Goal: Transaction & Acquisition: Purchase product/service

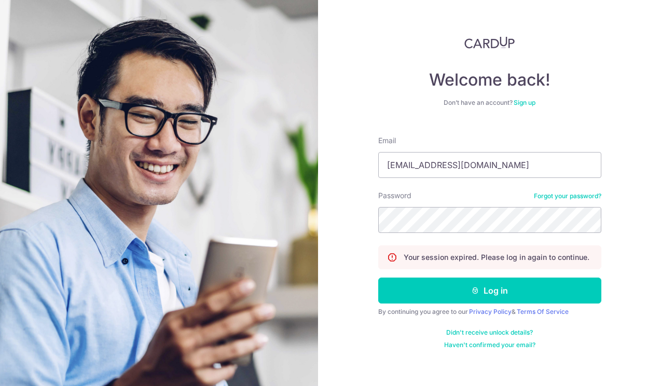
type input "SEAHPEIJUN1994@GMAIL.COM"
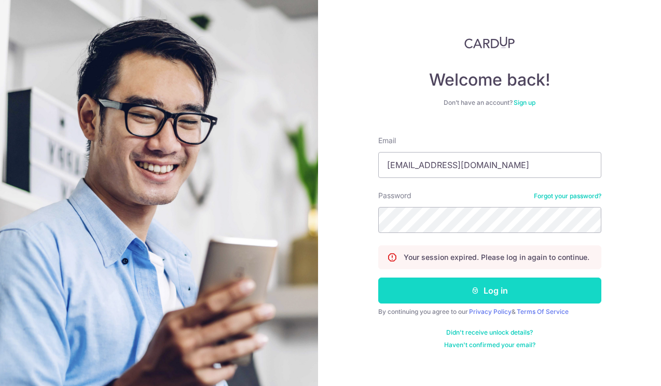
click at [482, 293] on button "Log in" at bounding box center [489, 291] width 223 height 26
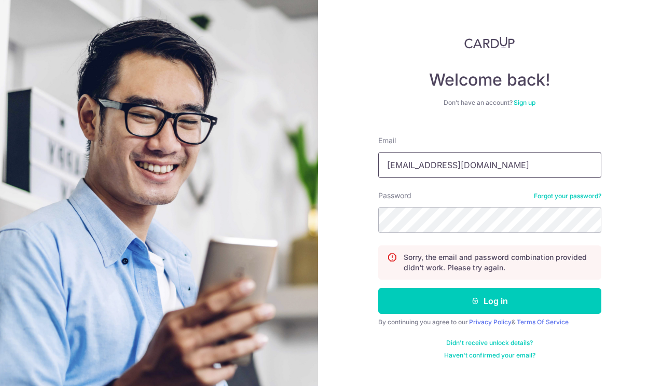
type input "seahpeijun1994@gmail.com"
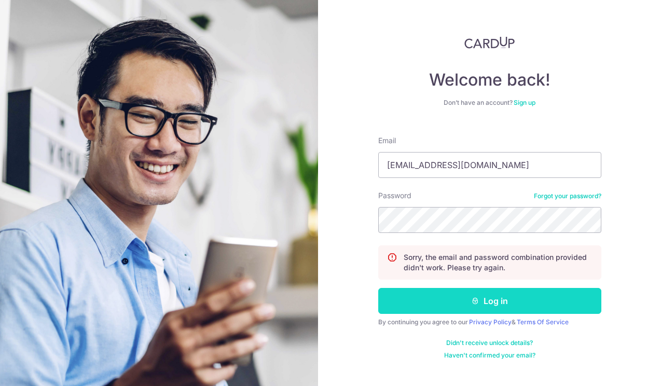
click at [474, 303] on icon "submit" at bounding box center [475, 301] width 8 height 8
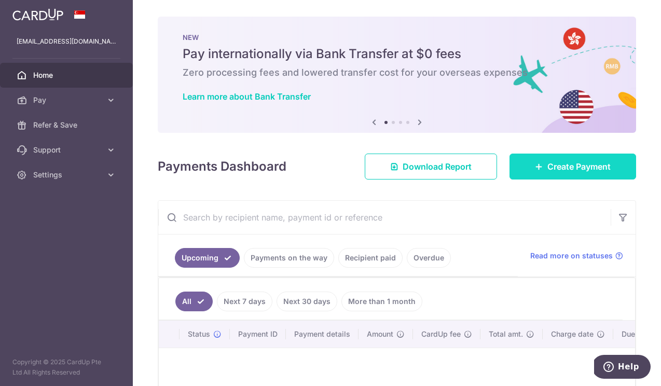
click at [527, 167] on link "Create Payment" at bounding box center [573, 167] width 127 height 26
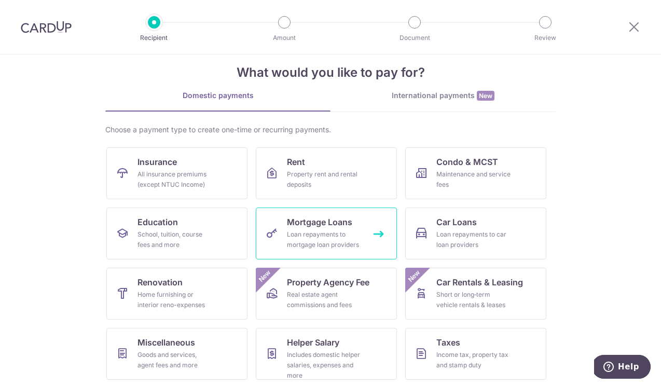
scroll to position [17, 0]
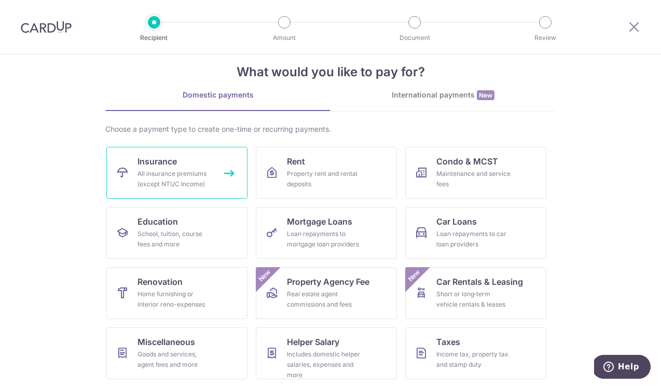
click at [217, 181] on link "Insurance All insurance premiums (except NTUC Income)" at bounding box center [176, 173] width 141 height 52
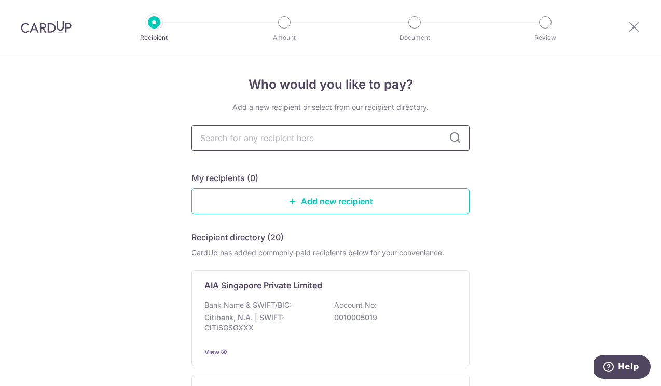
click at [242, 142] on input "text" at bounding box center [331, 138] width 278 height 26
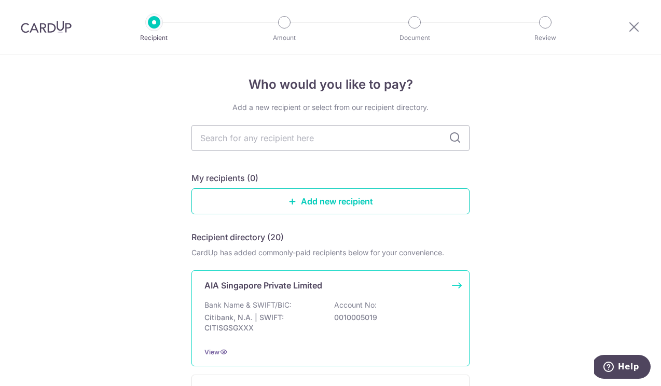
click at [274, 282] on p "AIA Singapore Private Limited" at bounding box center [264, 285] width 118 height 12
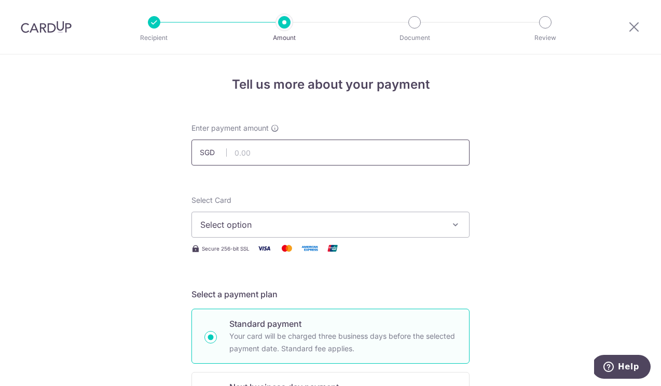
click at [273, 155] on input "text" at bounding box center [331, 153] width 278 height 26
click at [251, 227] on span "Select option" at bounding box center [321, 225] width 242 height 12
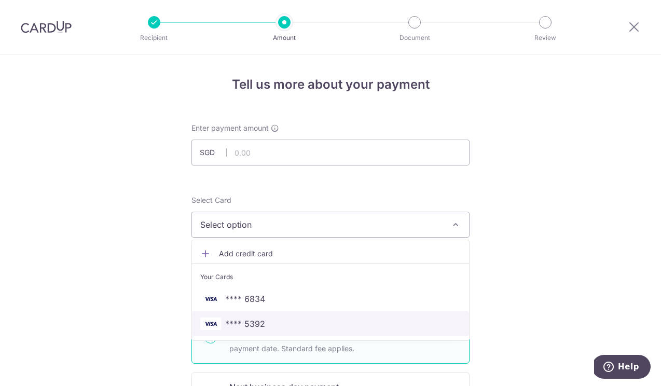
click at [260, 321] on span "**** 5392" at bounding box center [245, 324] width 40 height 12
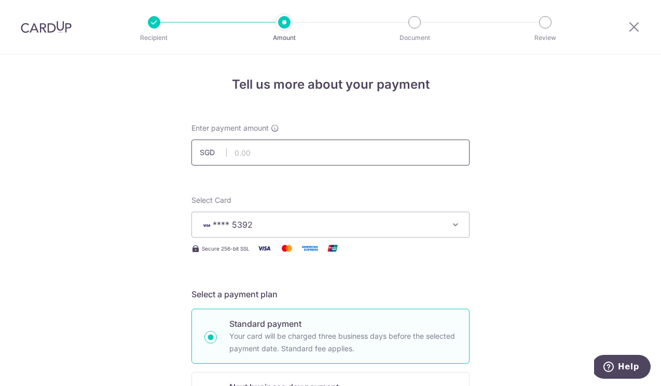
click at [249, 156] on input "text" at bounding box center [331, 153] width 278 height 26
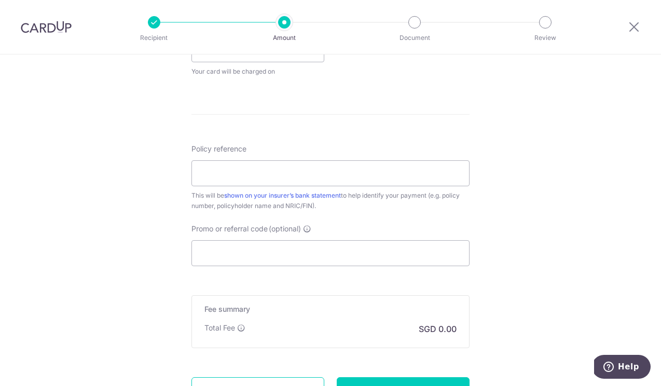
scroll to position [567, 0]
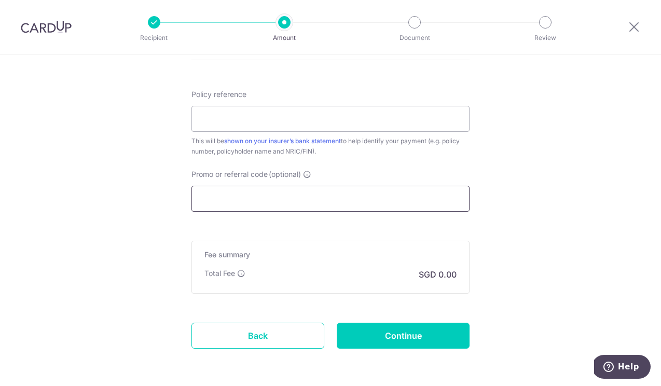
click at [241, 209] on input "Promo or referral code (optional)" at bounding box center [331, 199] width 278 height 26
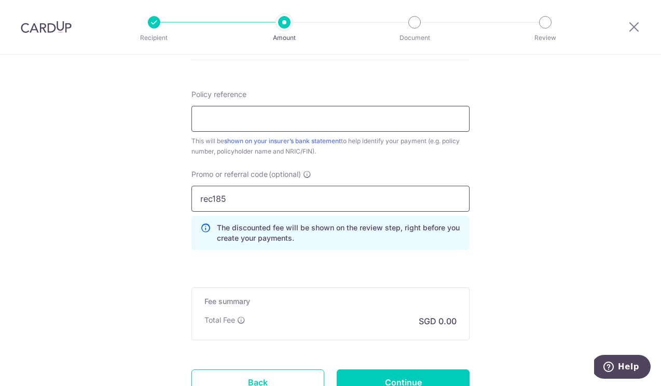
type input "rec185"
click at [294, 123] on input "Policy reference" at bounding box center [331, 119] width 278 height 26
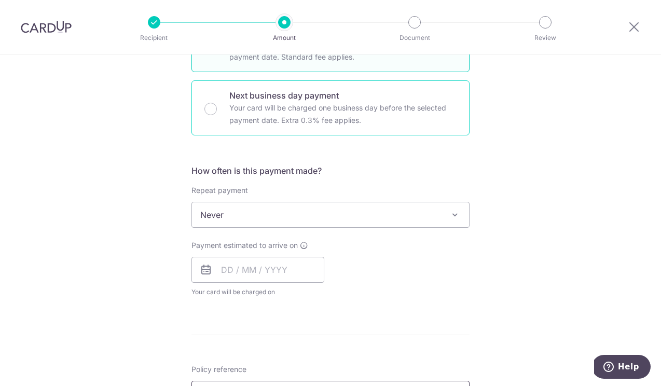
scroll to position [296, 0]
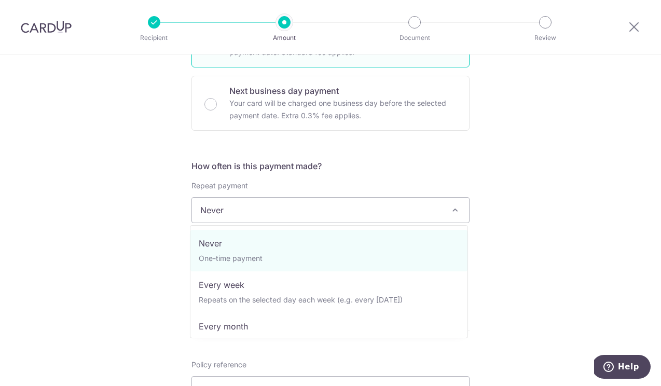
click at [322, 209] on span "Never" at bounding box center [330, 210] width 277 height 25
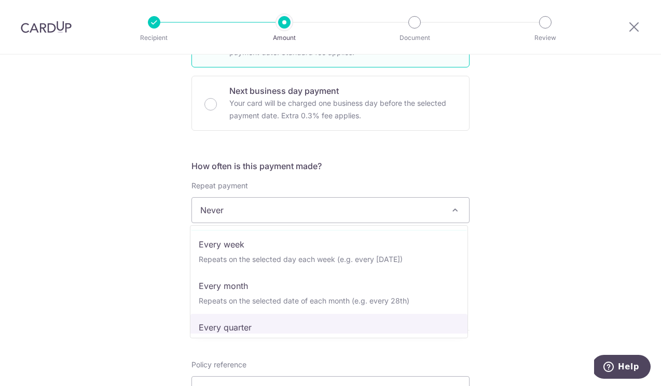
scroll to position [36, 0]
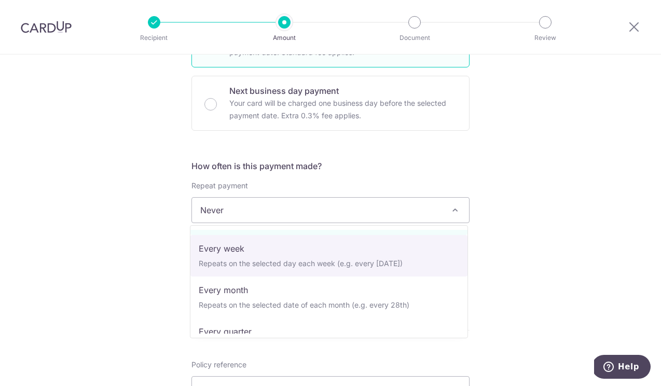
select select "2"
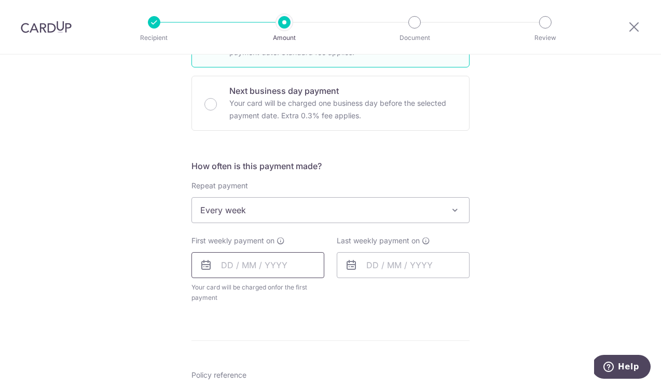
click at [277, 266] on input "text" at bounding box center [258, 265] width 133 height 26
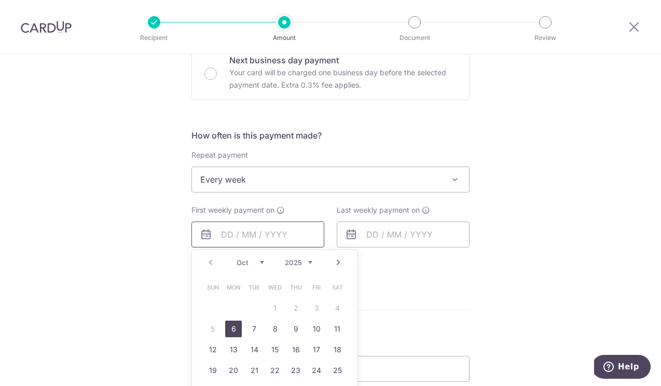
scroll to position [328, 0]
click at [230, 331] on link "6" at bounding box center [233, 328] width 17 height 17
type input "06/10/2025"
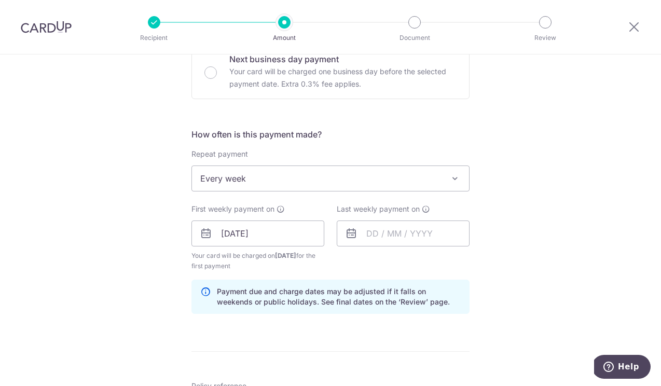
click at [327, 187] on span "Every week" at bounding box center [330, 178] width 277 height 25
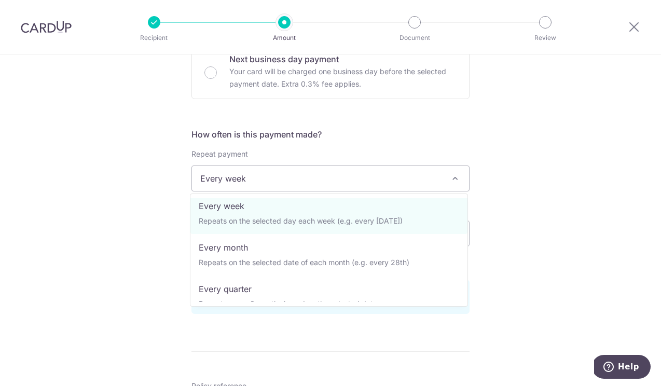
scroll to position [0, 0]
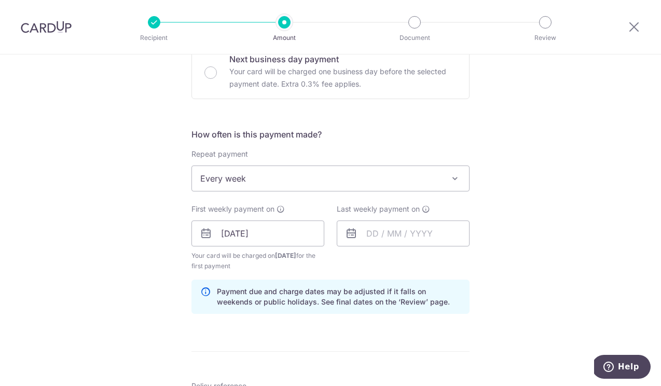
click at [534, 174] on div "Tell us more about your payment Enter payment amount SGD Select Card **** 5392 …" at bounding box center [330, 245] width 661 height 1039
click at [387, 234] on input "text" at bounding box center [403, 234] width 133 height 26
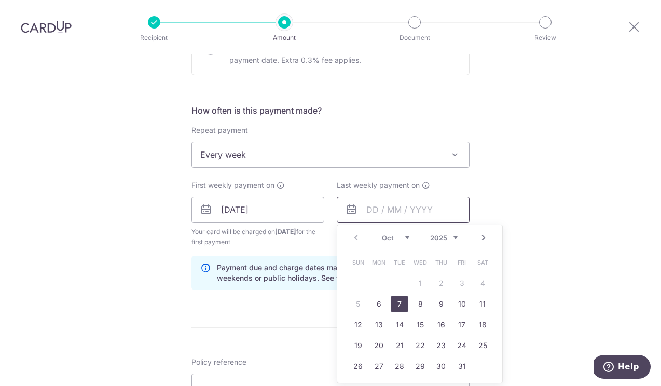
scroll to position [351, 0]
click at [377, 341] on link "20" at bounding box center [379, 346] width 17 height 17
type input "[DATE]"
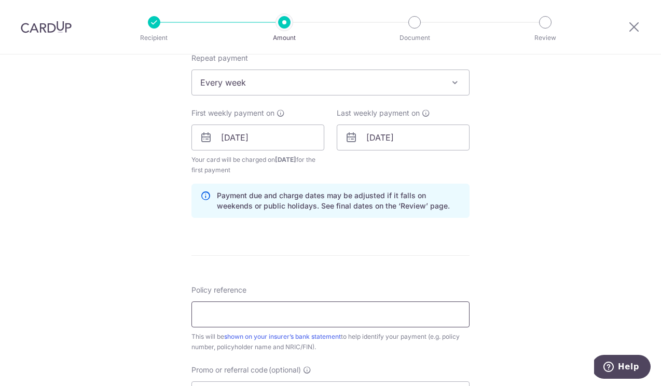
scroll to position [426, 0]
click at [379, 319] on input "Policy reference" at bounding box center [331, 313] width 278 height 26
click at [206, 311] on input "h243541326" at bounding box center [331, 313] width 278 height 26
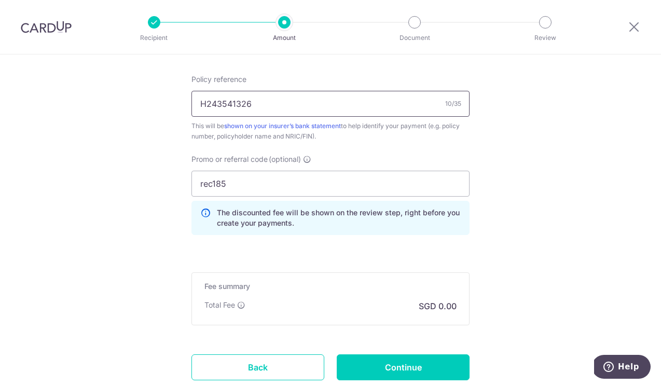
scroll to position [686, 0]
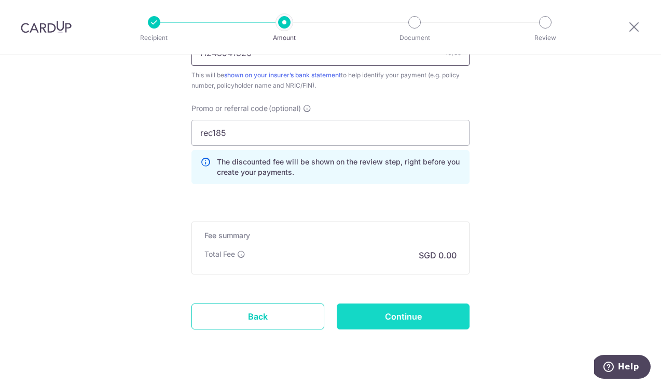
type input "H243541326"
click at [358, 319] on input "Continue" at bounding box center [403, 317] width 133 height 26
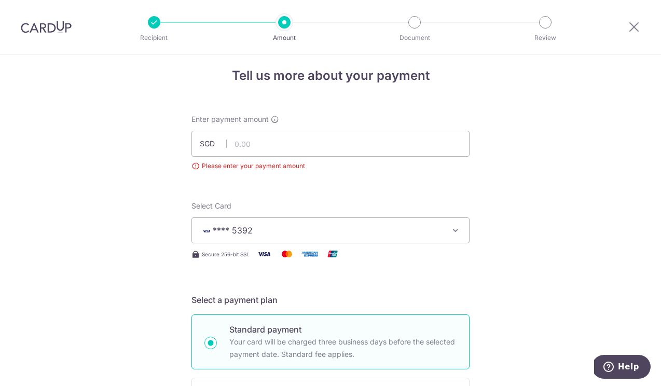
scroll to position [8, 0]
click at [282, 146] on input "text" at bounding box center [331, 145] width 278 height 26
type input "297.00"
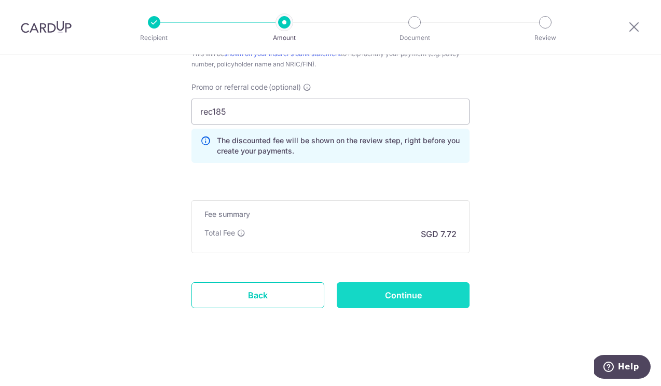
scroll to position [669, 0]
click at [404, 294] on input "Continue" at bounding box center [403, 295] width 133 height 26
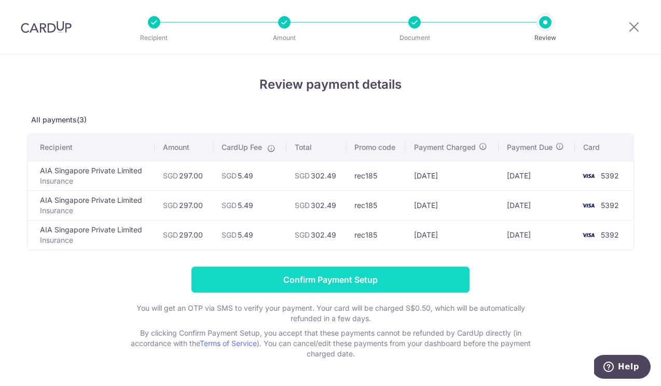
click at [278, 279] on input "Confirm Payment Setup" at bounding box center [331, 280] width 278 height 26
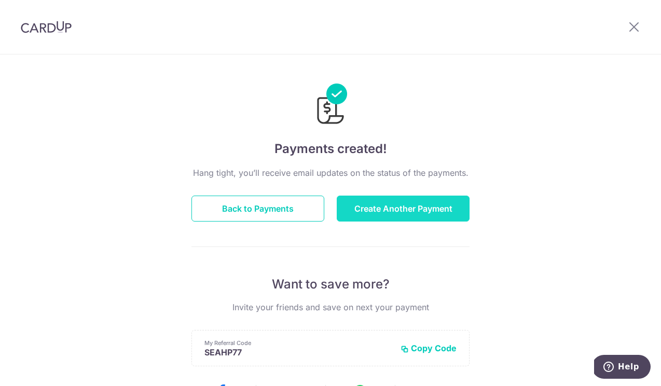
drag, startPoint x: 0, startPoint y: 0, endPoint x: 365, endPoint y: 211, distance: 421.8
click at [365, 211] on button "Create Another Payment" at bounding box center [403, 209] width 133 height 26
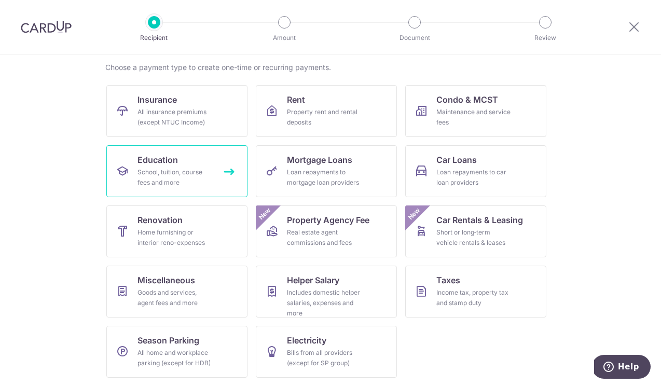
scroll to position [78, 0]
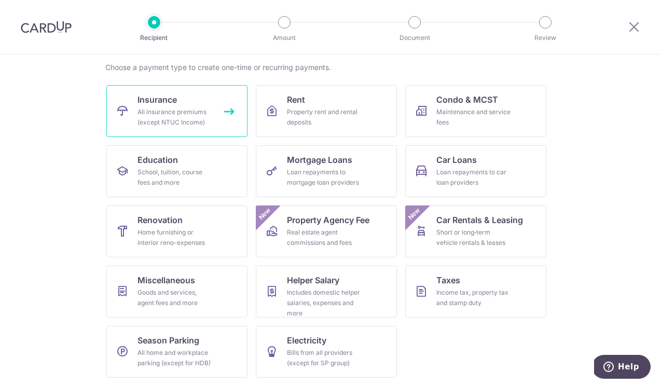
click at [196, 124] on div "All insurance premiums (except NTUC Income)" at bounding box center [175, 117] width 75 height 21
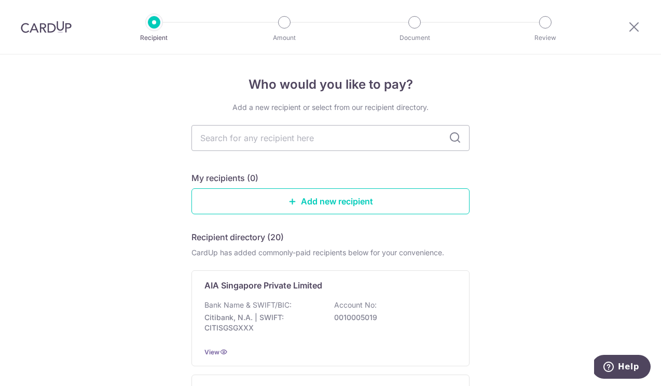
click at [453, 141] on icon at bounding box center [455, 138] width 12 height 12
click at [416, 145] on input "text" at bounding box center [331, 138] width 278 height 26
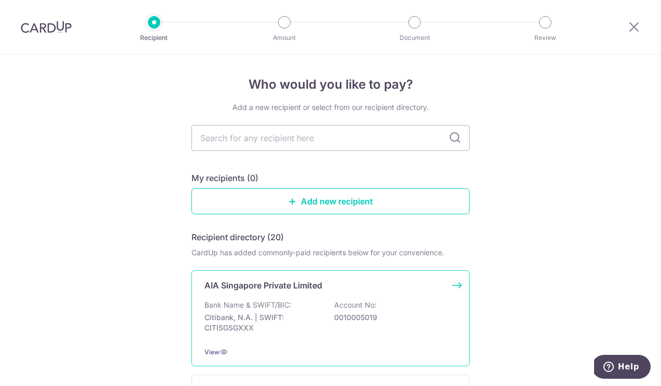
click at [377, 292] on div "AIA Singapore Private Limited Bank Name & SWIFT/BIC: Citibank, N.A. | SWIFT: CI…" at bounding box center [331, 318] width 278 height 96
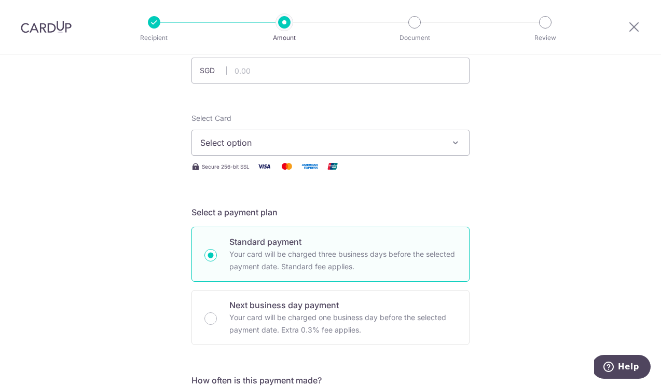
scroll to position [53, 0]
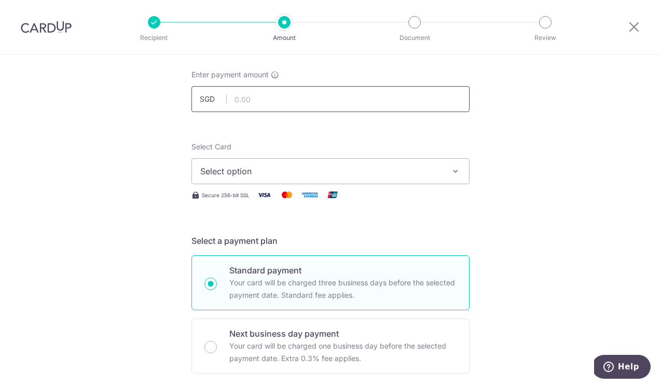
click at [303, 99] on input "text" at bounding box center [331, 99] width 278 height 26
type input "1,200.00"
click at [272, 181] on button "Select option" at bounding box center [331, 171] width 278 height 26
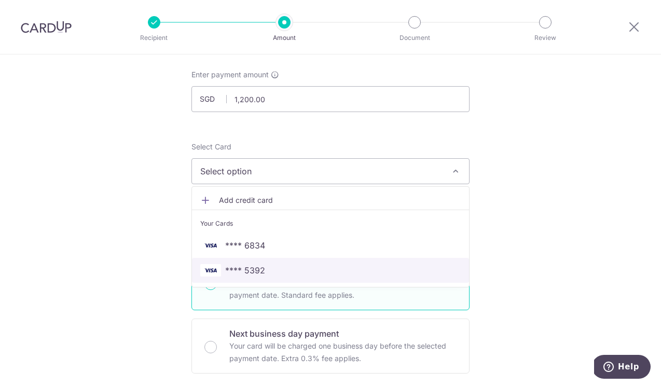
click at [259, 274] on span "**** 5392" at bounding box center [245, 270] width 40 height 12
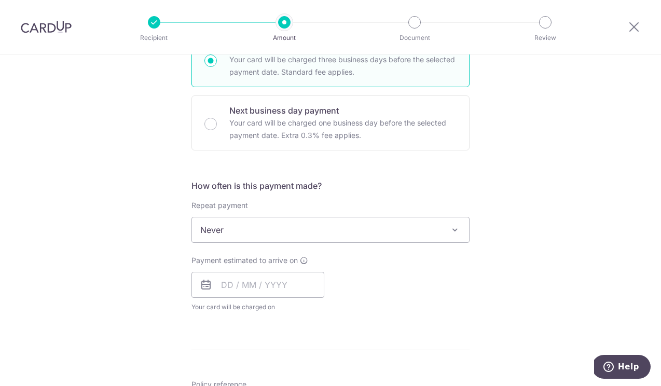
scroll to position [280, 0]
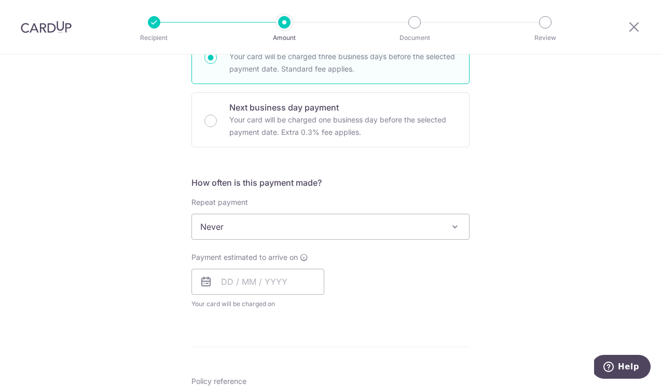
click at [276, 226] on span "Never" at bounding box center [330, 226] width 277 height 25
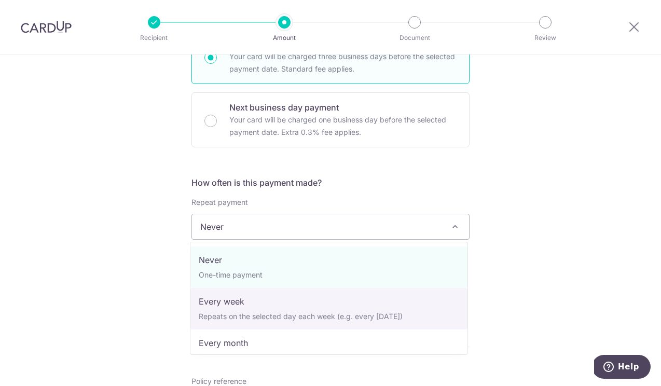
select select "2"
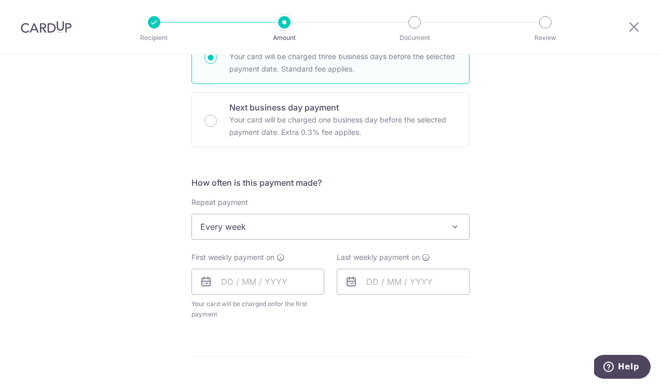
scroll to position [332, 0]
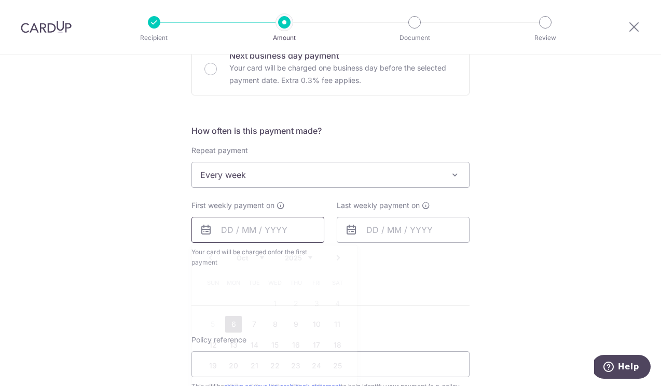
click at [266, 235] on input "text" at bounding box center [258, 230] width 133 height 26
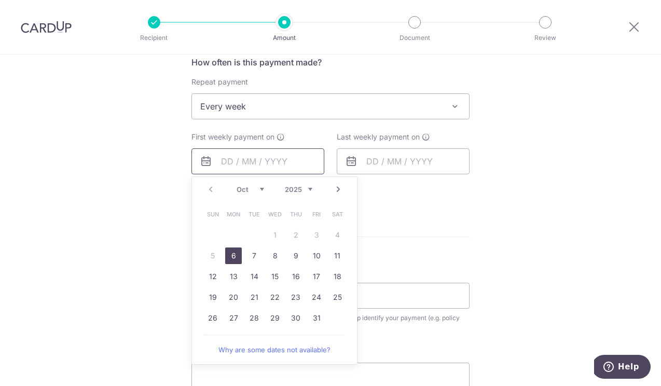
scroll to position [419, 0]
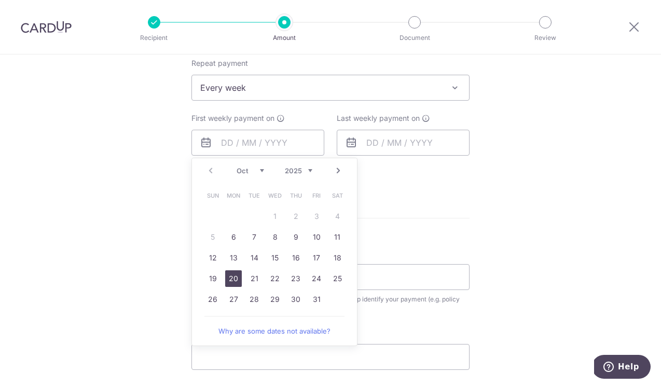
click at [237, 279] on link "20" at bounding box center [233, 278] width 17 height 17
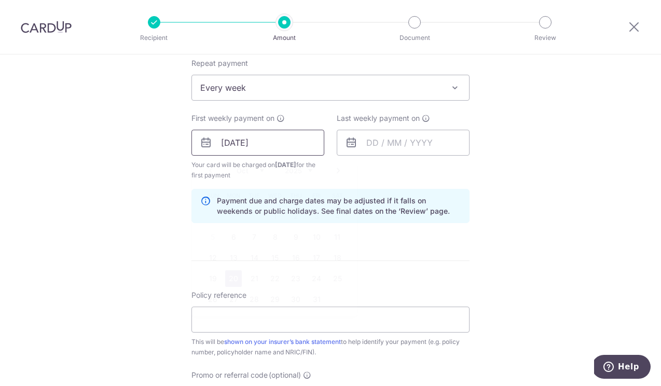
click at [269, 147] on input "[DATE]" at bounding box center [258, 143] width 133 height 26
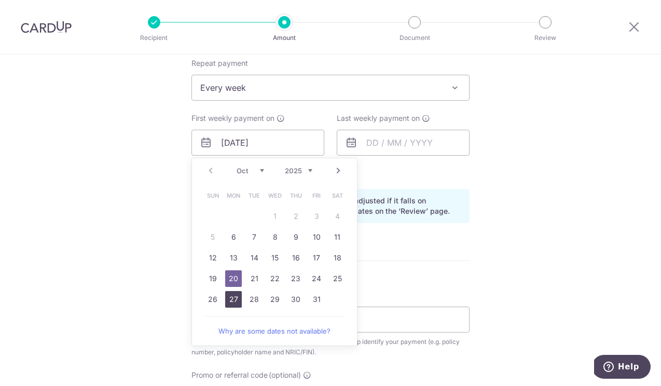
click at [229, 299] on link "27" at bounding box center [233, 299] width 17 height 17
type input "[DATE]"
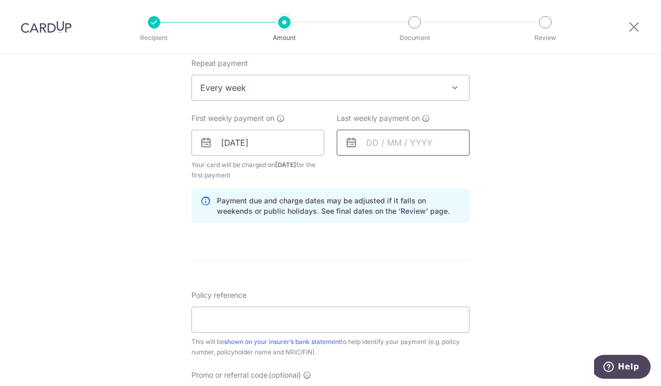
click at [361, 140] on input "text" at bounding box center [403, 143] width 133 height 26
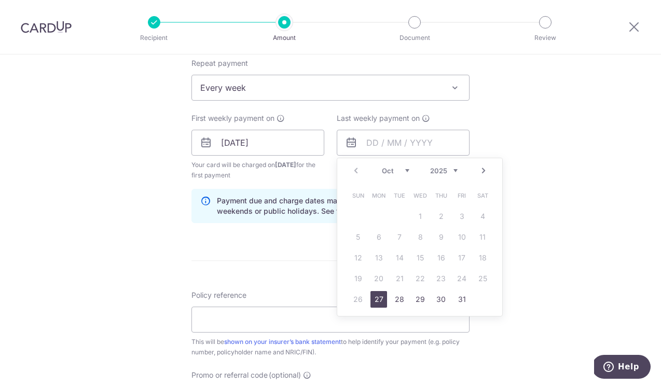
click at [482, 169] on link "Next" at bounding box center [484, 171] width 12 height 12
click at [379, 276] on link "17" at bounding box center [379, 278] width 17 height 17
type input "[DATE]"
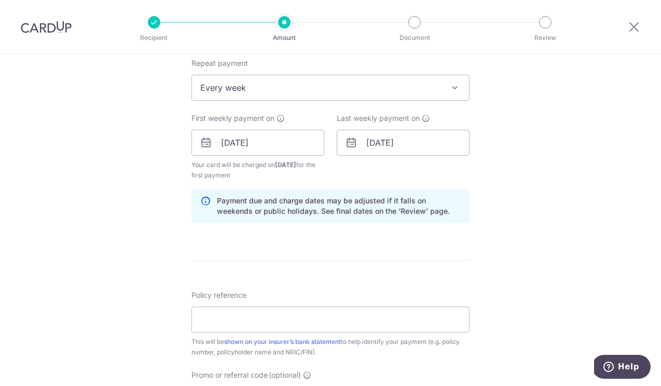
click at [342, 259] on form "Enter payment amount SGD 1,200.00 1200.00 Select Card **** 5392 Add credit card…" at bounding box center [331, 141] width 278 height 875
click at [285, 315] on input "Policy reference" at bounding box center [331, 320] width 278 height 26
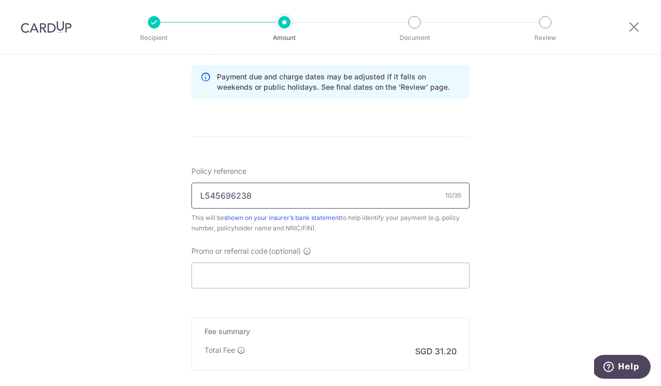
scroll to position [564, 0]
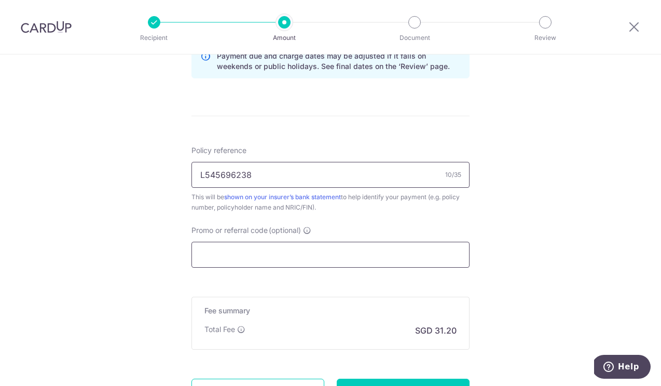
type input "L545696238"
click at [331, 258] on input "Promo or referral code (optional)" at bounding box center [331, 255] width 278 height 26
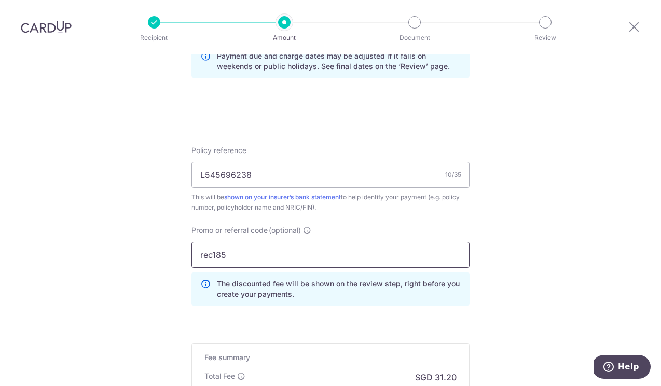
type input "rec185"
click at [351, 326] on form "Enter payment amount SGD 1,200.00 1200.00 Select Card **** 5392 Add credit card…" at bounding box center [331, 19] width 278 height 921
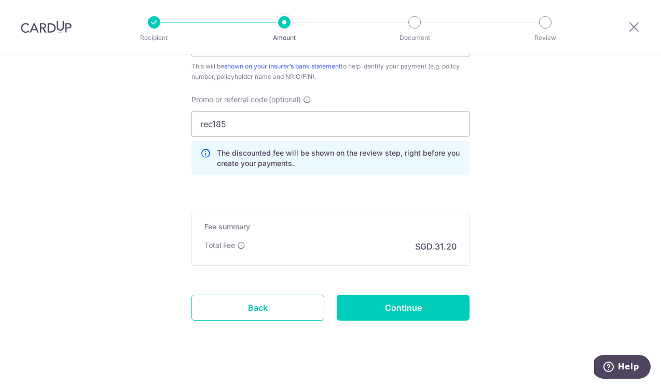
scroll to position [707, 0]
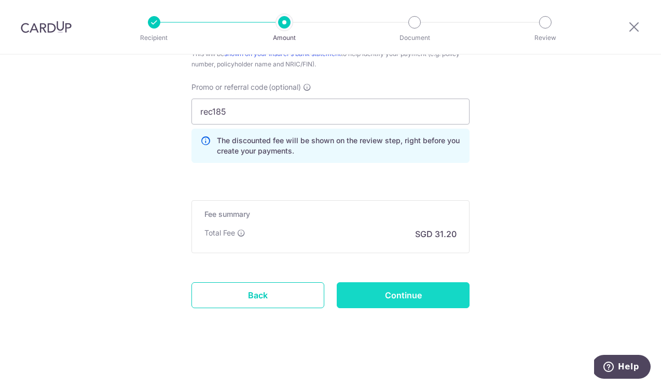
click at [377, 296] on input "Continue" at bounding box center [403, 295] width 133 height 26
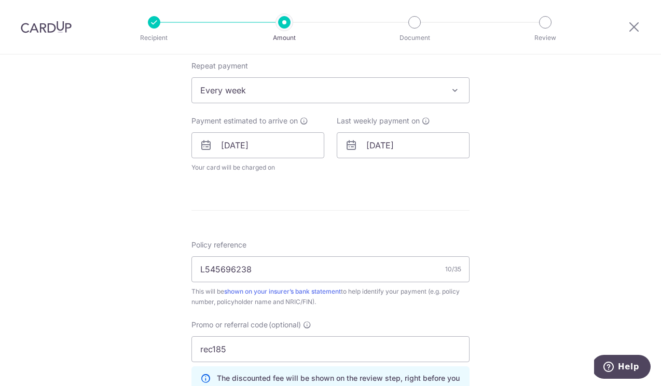
scroll to position [503, 0]
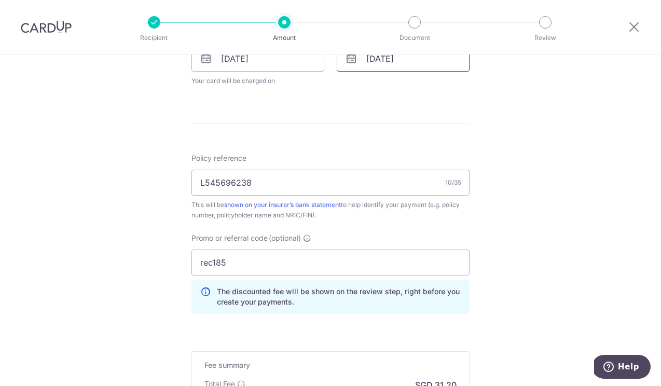
click at [385, 65] on input "[DATE]" at bounding box center [403, 59] width 133 height 26
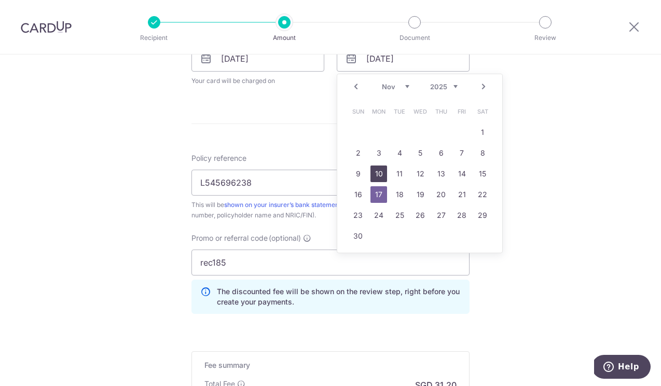
click at [379, 178] on link "10" at bounding box center [379, 174] width 17 height 17
type input "[DATE]"
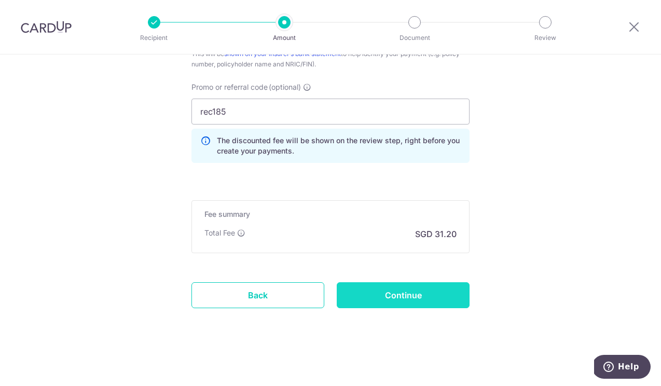
scroll to position [697, 0]
click at [400, 289] on input "Continue" at bounding box center [403, 295] width 133 height 26
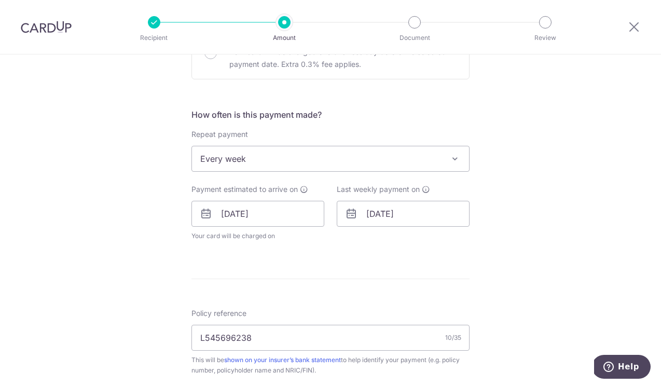
scroll to position [357, 0]
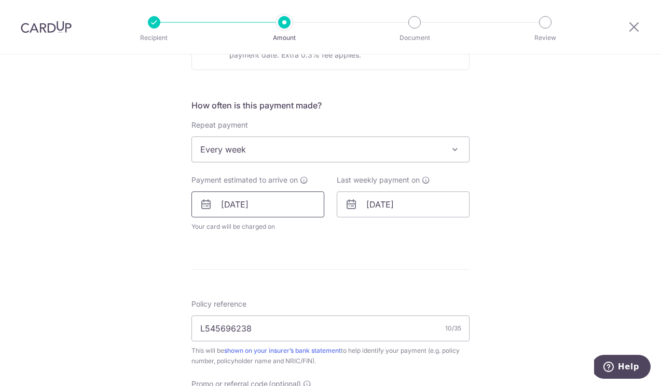
click at [280, 203] on input "[DATE]" at bounding box center [258, 205] width 133 height 26
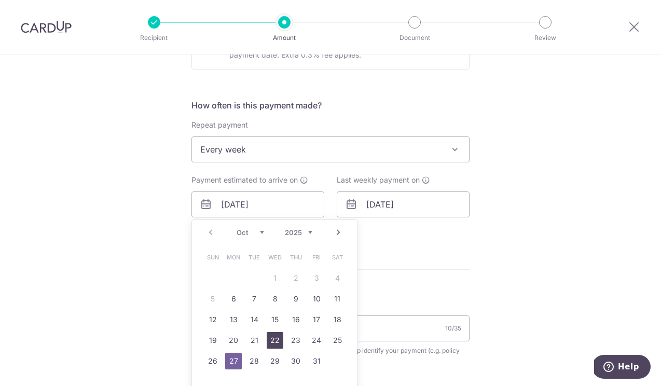
click at [274, 338] on link "22" at bounding box center [275, 340] width 17 height 17
type input "[DATE]"
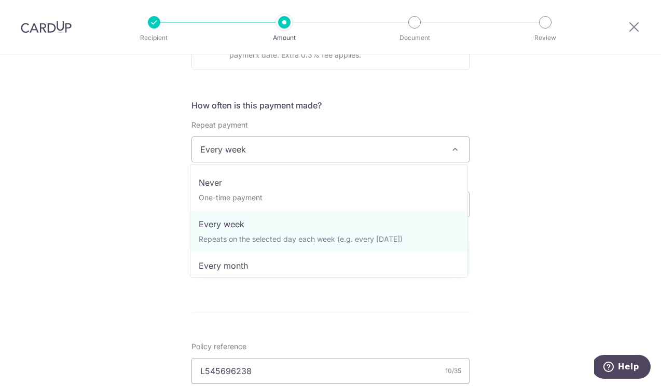
click at [318, 153] on span "Every week" at bounding box center [330, 149] width 277 height 25
select select "3"
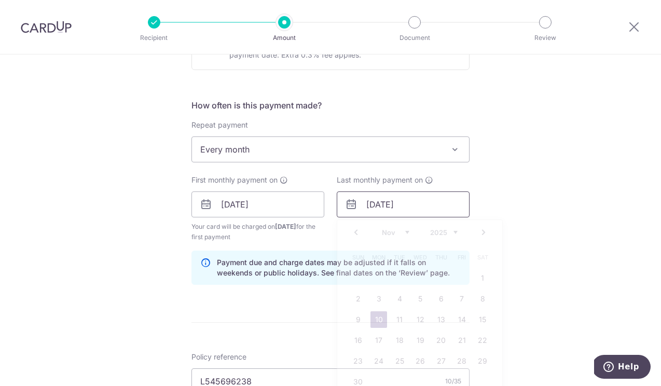
click at [362, 206] on input "10/11/2025" at bounding box center [403, 205] width 133 height 26
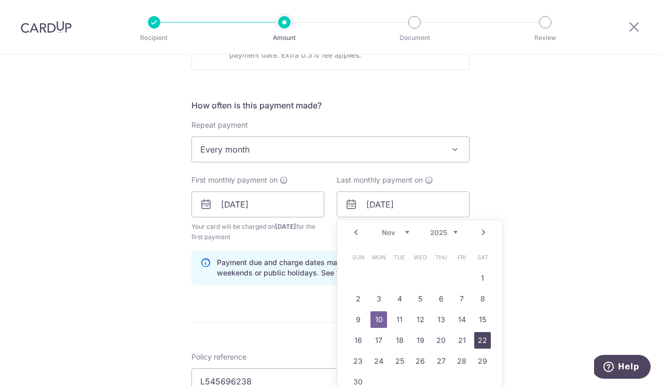
click at [475, 344] on link "22" at bounding box center [482, 340] width 17 height 17
type input "[DATE]"
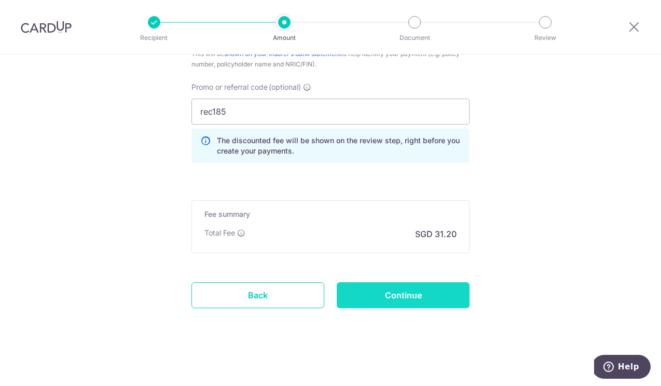
scroll to position [707, 0]
click at [355, 295] on input "Continue" at bounding box center [403, 295] width 133 height 26
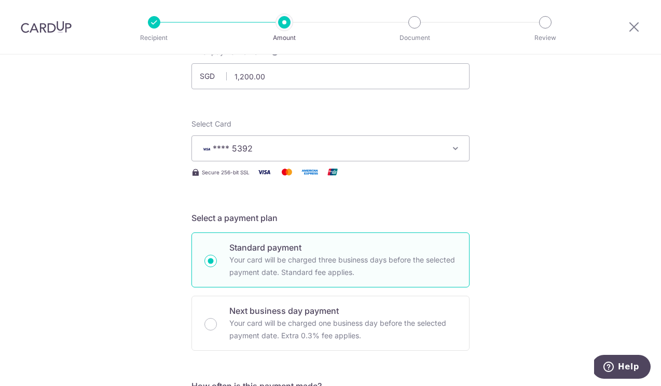
scroll to position [75, 0]
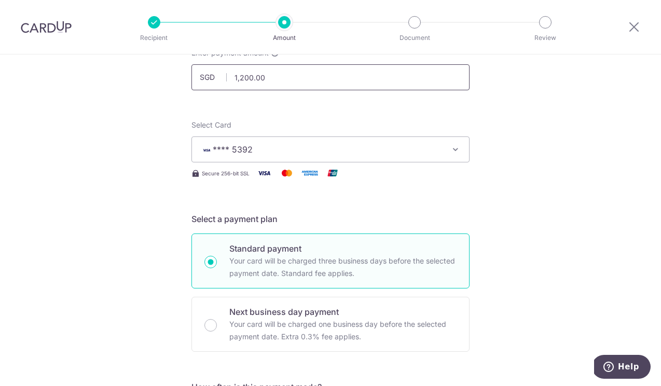
drag, startPoint x: 263, startPoint y: 79, endPoint x: 216, endPoint y: 77, distance: 46.8
click at [215, 77] on div "SGD 1,200.00 1200.00" at bounding box center [331, 77] width 278 height 26
type input "1"
type input "1,800.00"
click at [320, 217] on h5 "Select a payment plan" at bounding box center [331, 219] width 278 height 12
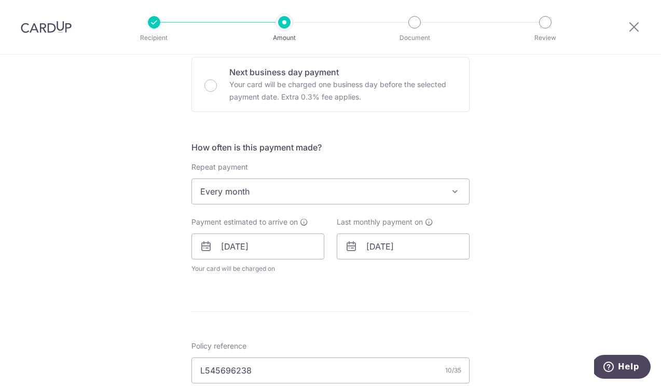
scroll to position [325, 0]
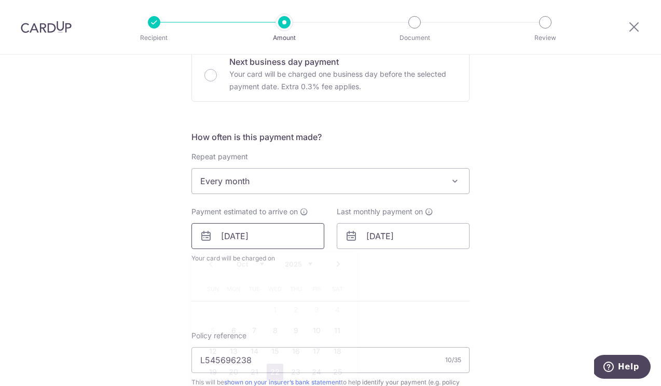
click at [278, 232] on input "22/10/2025" at bounding box center [258, 236] width 133 height 26
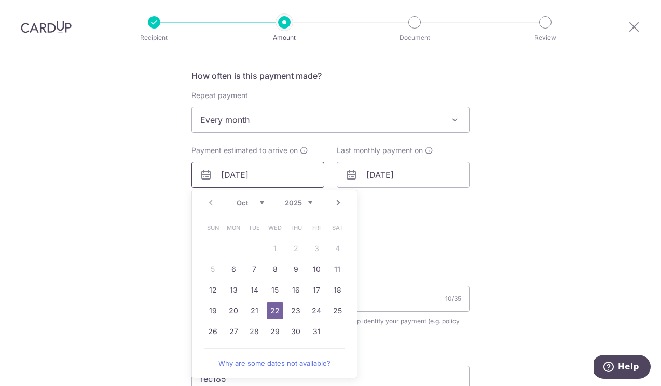
scroll to position [387, 0]
click at [208, 330] on link "26" at bounding box center [213, 331] width 17 height 17
type input "[DATE]"
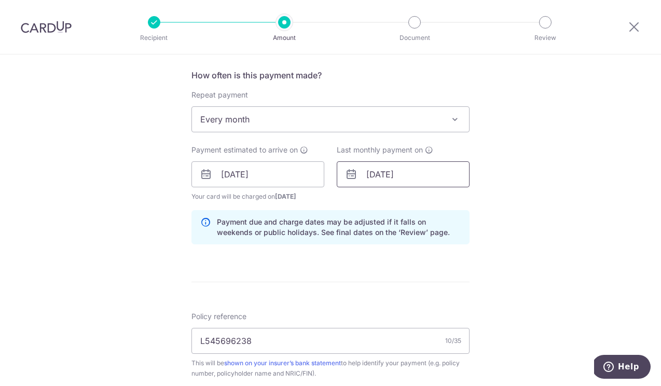
click at [414, 180] on input "22/11/2025" at bounding box center [403, 174] width 133 height 26
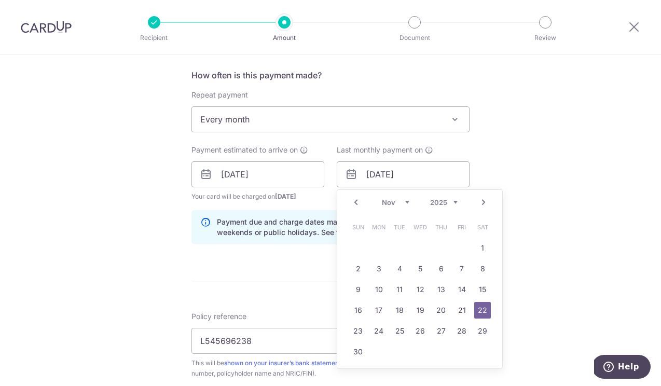
click at [481, 201] on link "Next" at bounding box center [484, 202] width 12 height 12
click at [463, 309] on link "26" at bounding box center [462, 310] width 17 height 17
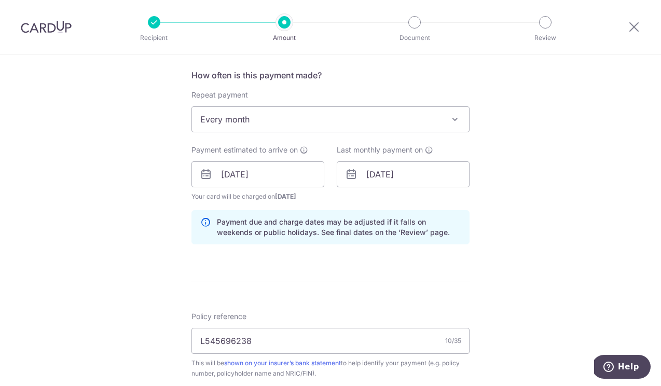
click at [528, 269] on div "Tell us more about your payment Enter payment amount SGD 1,800.00 1800.00 Selec…" at bounding box center [330, 181] width 661 height 1028
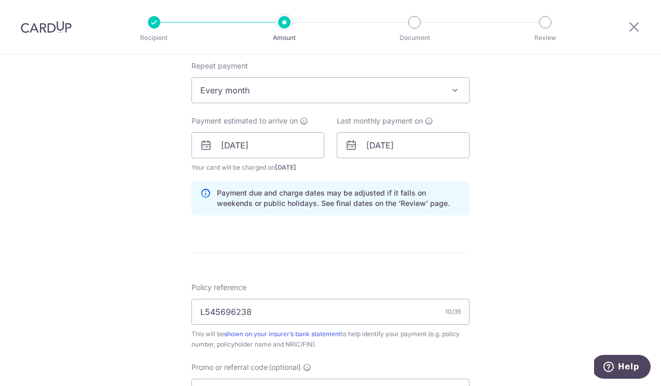
scroll to position [417, 0]
click at [415, 141] on input "26/12/2025" at bounding box center [403, 145] width 133 height 26
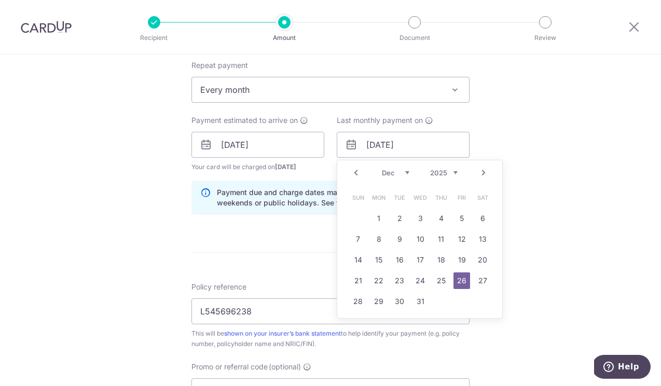
click at [354, 169] on link "Prev" at bounding box center [356, 173] width 12 height 12
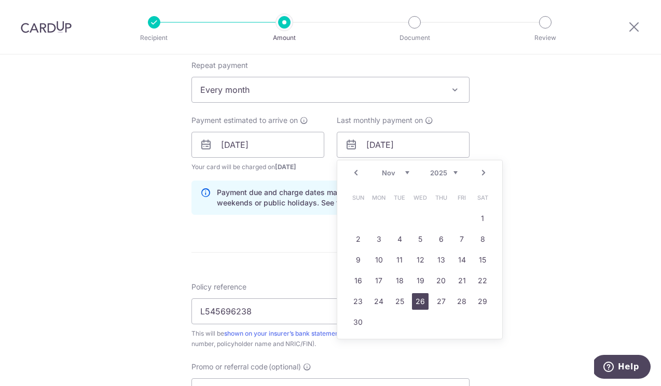
click at [421, 302] on link "26" at bounding box center [420, 301] width 17 height 17
type input "[DATE]"
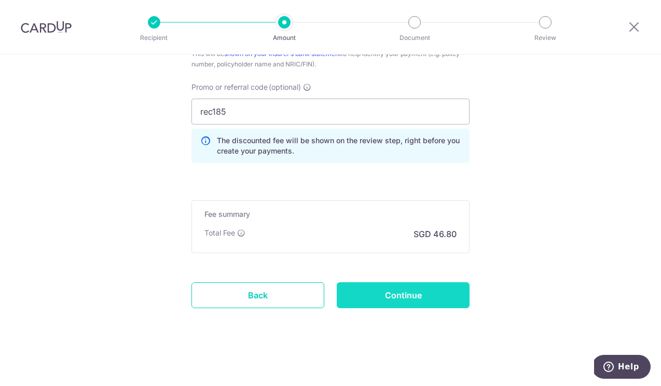
scroll to position [697, 0]
click at [416, 295] on input "Continue" at bounding box center [403, 295] width 133 height 26
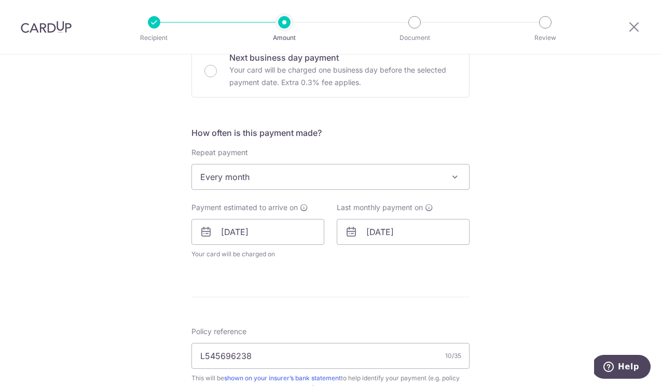
scroll to position [337, 0]
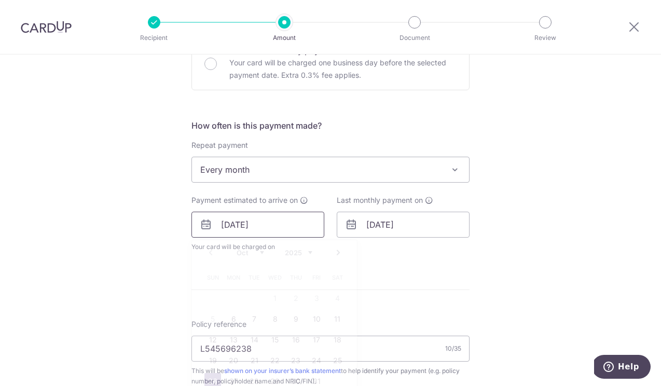
click at [283, 225] on input "[DATE]" at bounding box center [258, 225] width 133 height 26
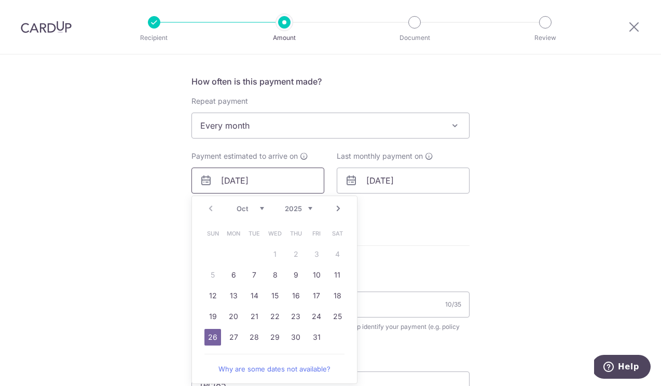
scroll to position [383, 0]
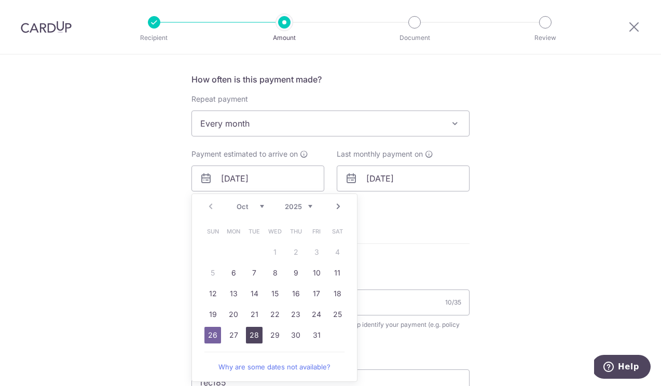
click at [257, 334] on link "28" at bounding box center [254, 335] width 17 height 17
type input "[DATE]"
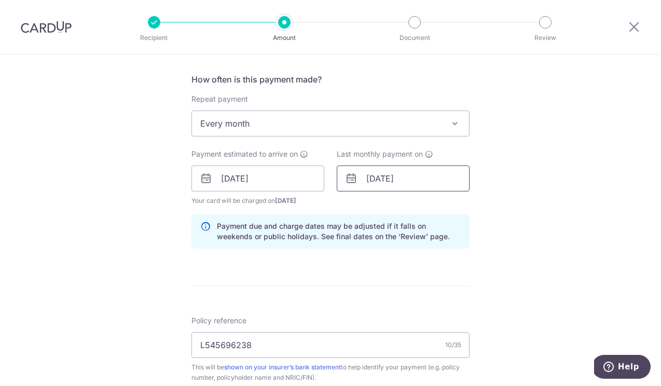
click at [392, 177] on input "[DATE]" at bounding box center [403, 179] width 133 height 26
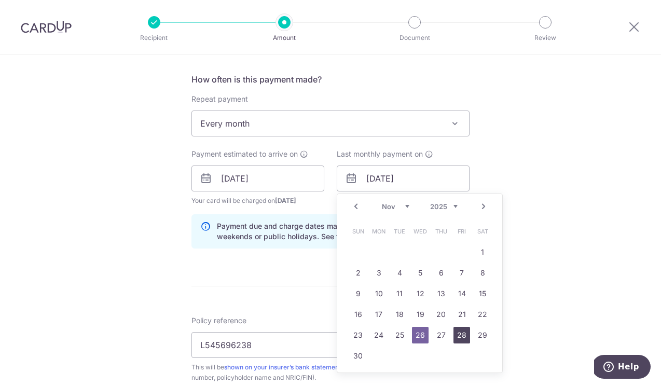
click at [458, 341] on link "28" at bounding box center [462, 335] width 17 height 17
type input "[DATE]"
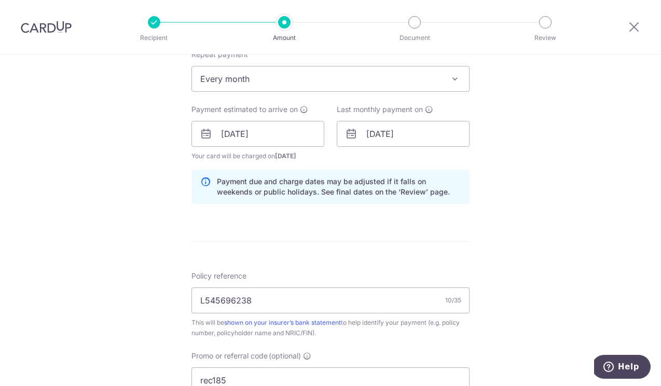
scroll to position [421, 0]
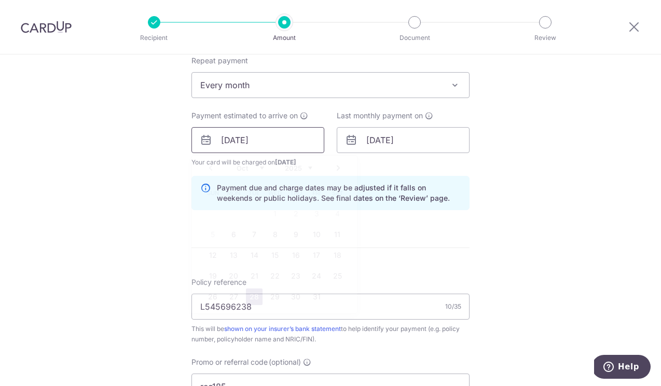
click at [259, 137] on input "[DATE]" at bounding box center [258, 140] width 133 height 26
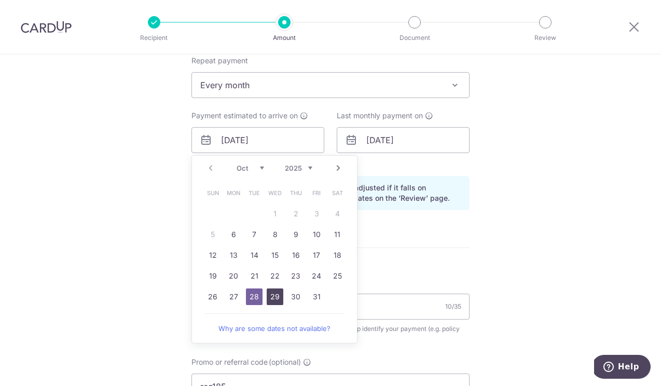
click at [273, 297] on link "29" at bounding box center [275, 297] width 17 height 17
type input "[DATE]"
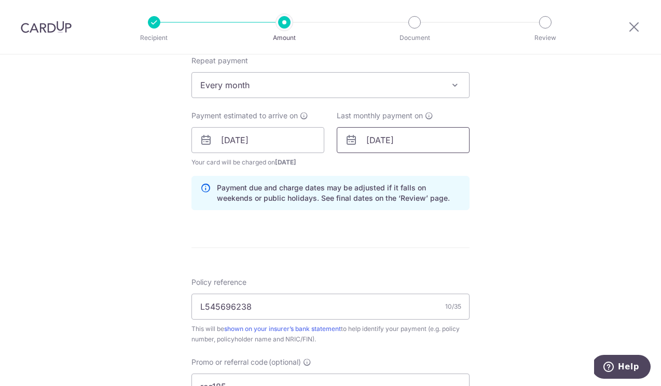
click at [377, 140] on input "[DATE]" at bounding box center [403, 140] width 133 height 26
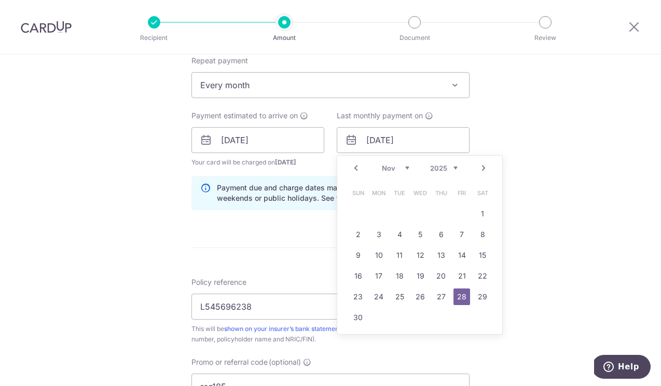
click at [504, 335] on div "Tell us more about your payment Enter payment amount SGD 1,800.00 1800.00 Selec…" at bounding box center [330, 147] width 661 height 1028
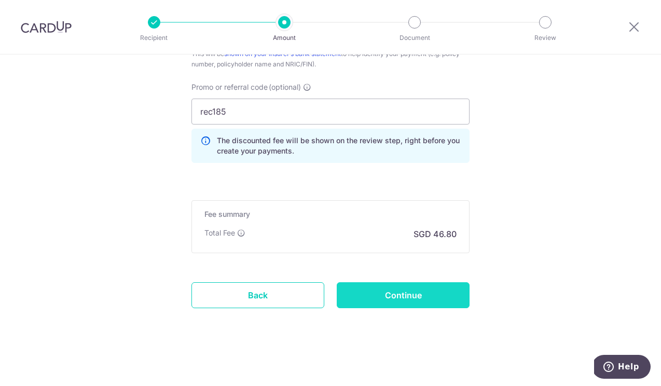
scroll to position [697, 0]
click at [424, 287] on input "Continue" at bounding box center [403, 295] width 133 height 26
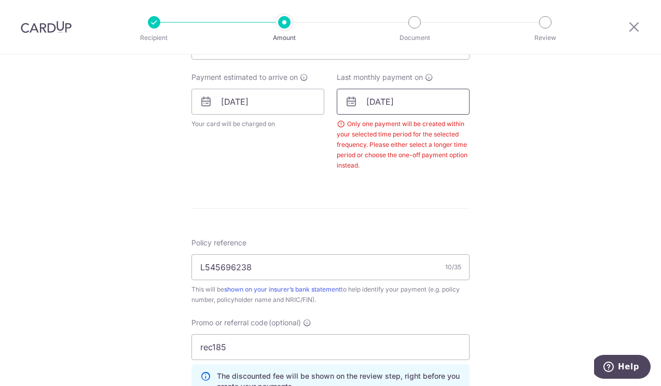
scroll to position [389, 0]
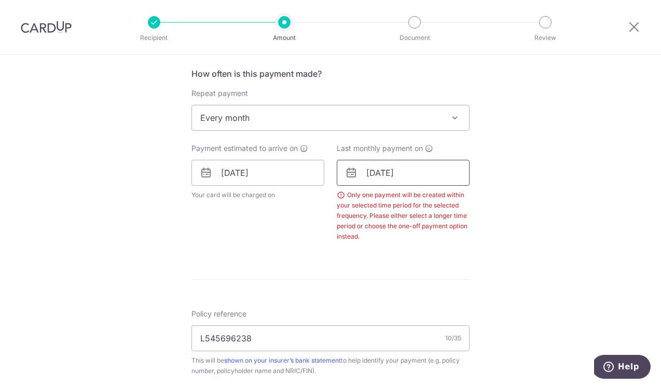
click at [426, 172] on input "[DATE]" at bounding box center [403, 173] width 133 height 26
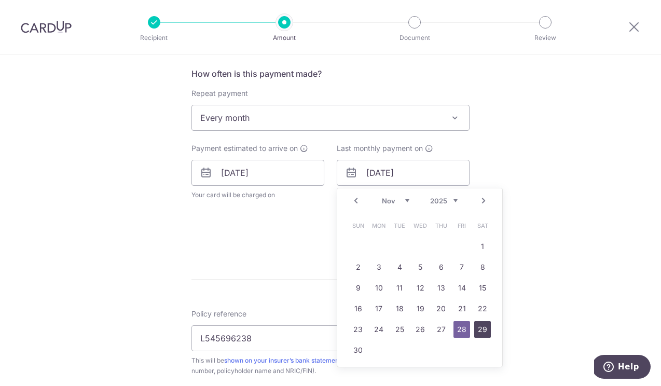
click at [481, 332] on link "29" at bounding box center [482, 329] width 17 height 17
type input "29/11/2025"
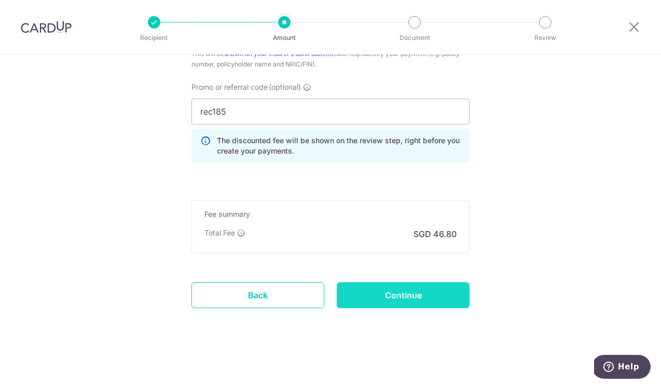
scroll to position [738, 0]
click at [413, 300] on input "Continue" at bounding box center [403, 295] width 133 height 26
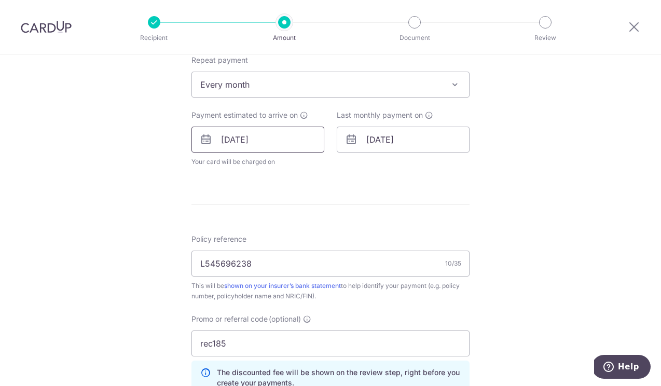
scroll to position [425, 0]
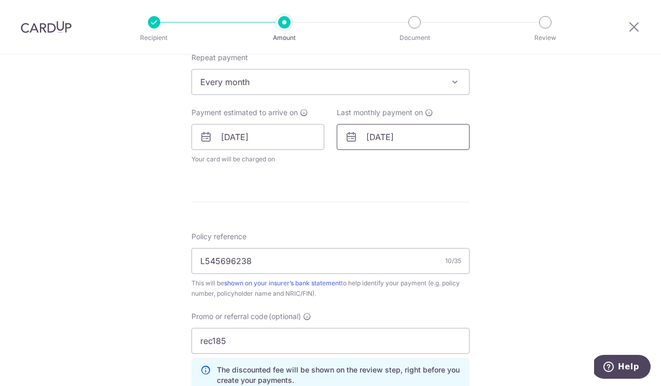
click at [371, 148] on input "[DATE]" at bounding box center [403, 137] width 133 height 26
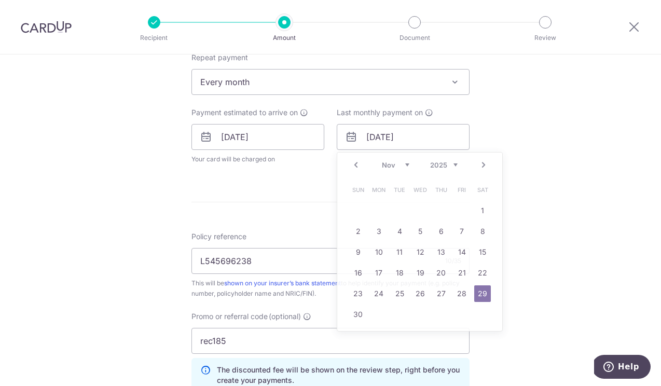
click at [319, 169] on div "How often is this payment made? Repeat payment Never Every week Every month Eve…" at bounding box center [331, 102] width 278 height 141
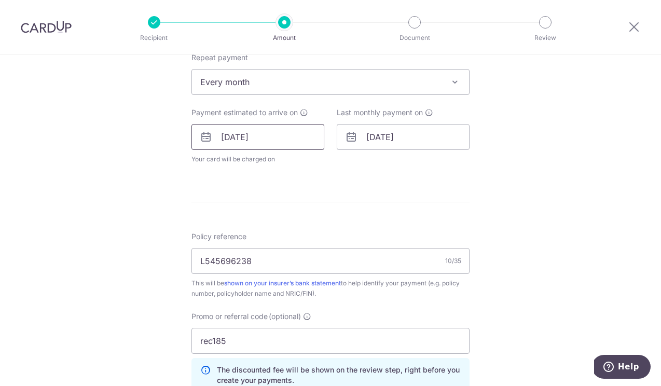
click at [256, 144] on input "[DATE]" at bounding box center [258, 137] width 133 height 26
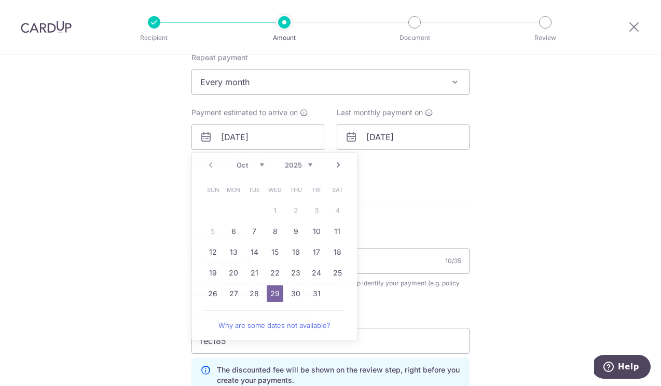
click at [428, 167] on div "How often is this payment made? Repeat payment Never Every week Every month Eve…" at bounding box center [331, 102] width 278 height 141
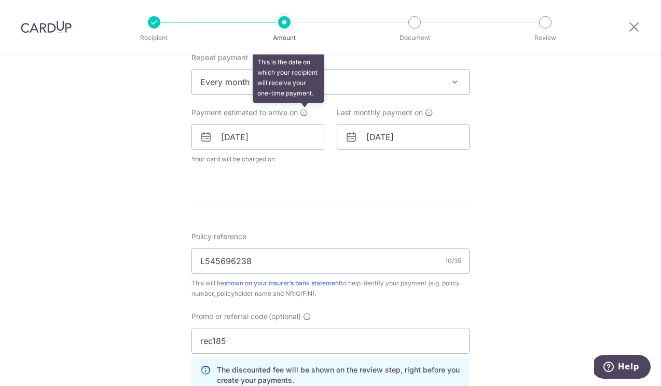
click at [300, 115] on icon at bounding box center [304, 112] width 8 height 8
click at [303, 112] on icon at bounding box center [304, 112] width 8 height 8
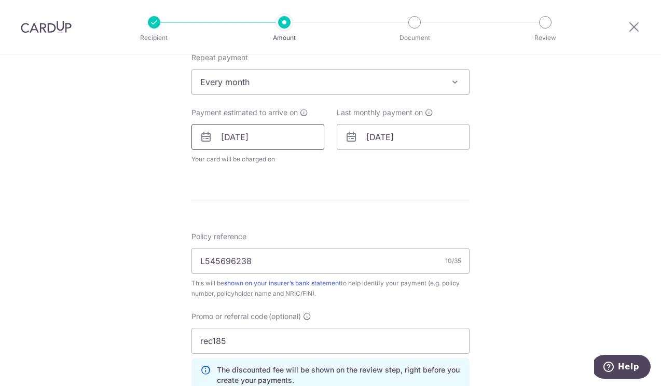
click at [243, 137] on input "29/10/2025" at bounding box center [258, 137] width 133 height 26
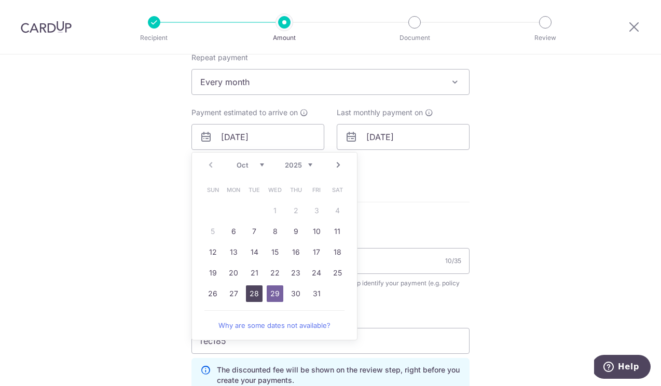
click at [257, 292] on link "28" at bounding box center [254, 293] width 17 height 17
type input "[DATE]"
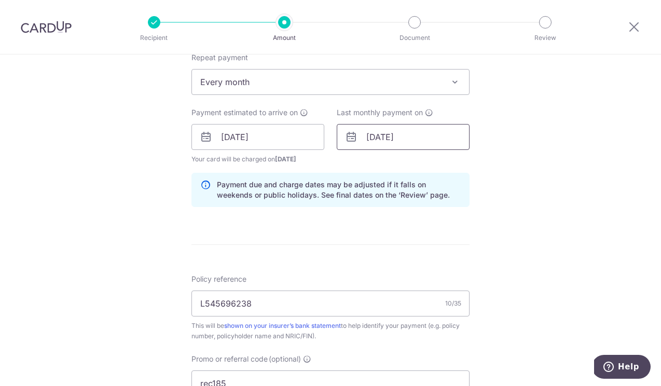
click at [386, 143] on input "29/11/2025" at bounding box center [403, 137] width 133 height 26
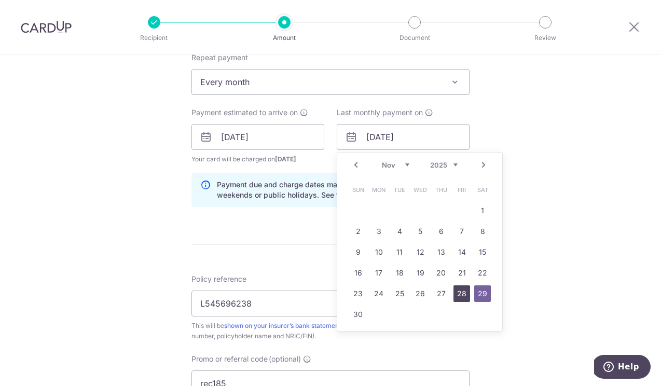
click at [464, 298] on link "28" at bounding box center [462, 293] width 17 height 17
type input "[DATE]"
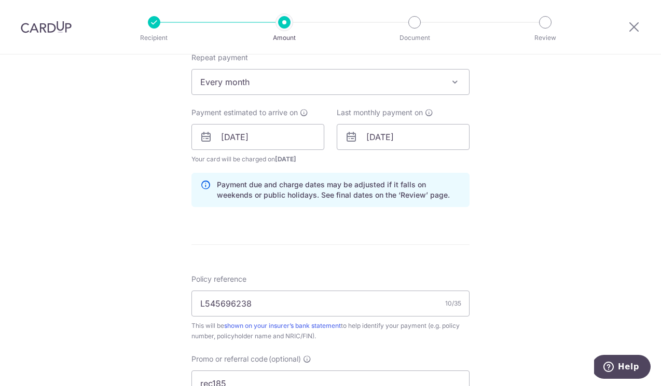
click at [407, 255] on form "Enter payment amount SGD 1,800.00 1800.00 Select Card **** 5392 Add credit card…" at bounding box center [331, 153] width 278 height 911
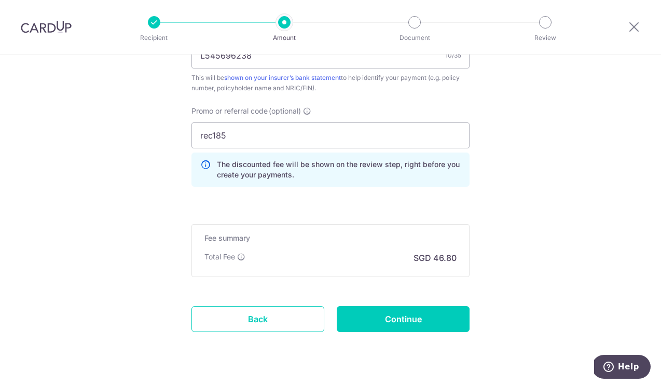
scroll to position [677, 0]
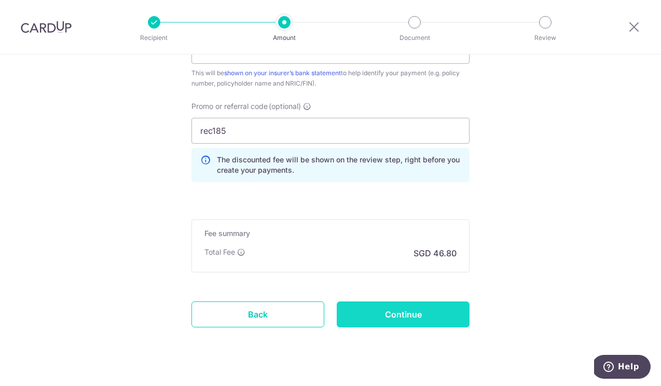
click at [402, 314] on input "Continue" at bounding box center [403, 315] width 133 height 26
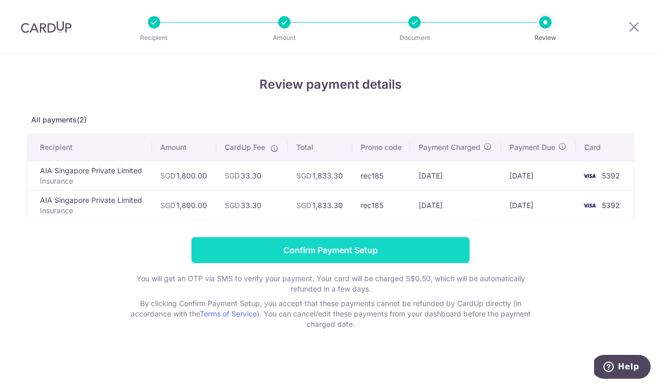
click at [310, 244] on input "Confirm Payment Setup" at bounding box center [331, 250] width 278 height 26
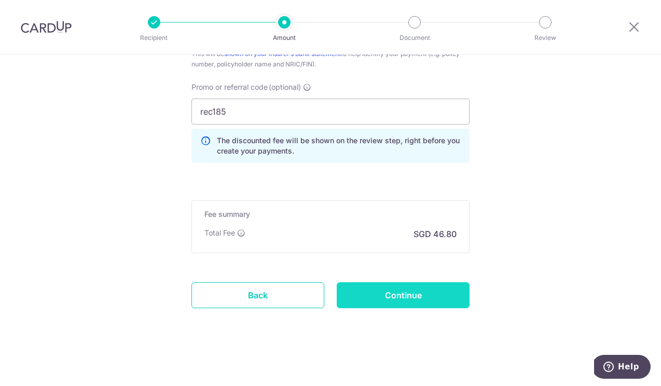
scroll to position [697, 0]
click at [390, 300] on input "Continue" at bounding box center [403, 295] width 133 height 26
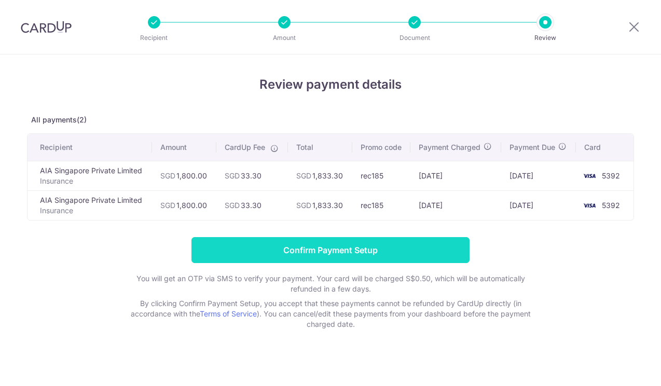
click at [350, 252] on input "Confirm Payment Setup" at bounding box center [331, 250] width 278 height 26
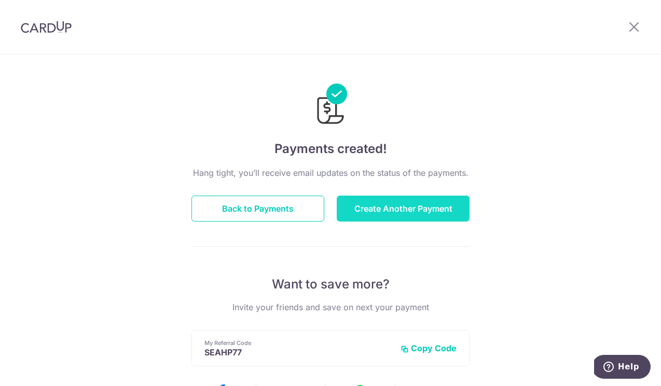
click at [432, 213] on button "Create Another Payment" at bounding box center [403, 209] width 133 height 26
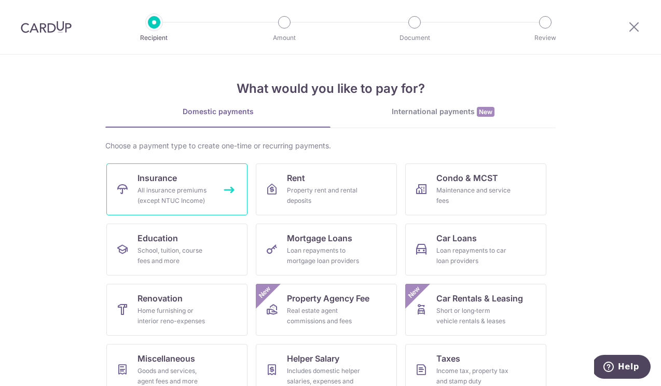
click at [177, 192] on div "All insurance premiums (except NTUC Income)" at bounding box center [175, 195] width 75 height 21
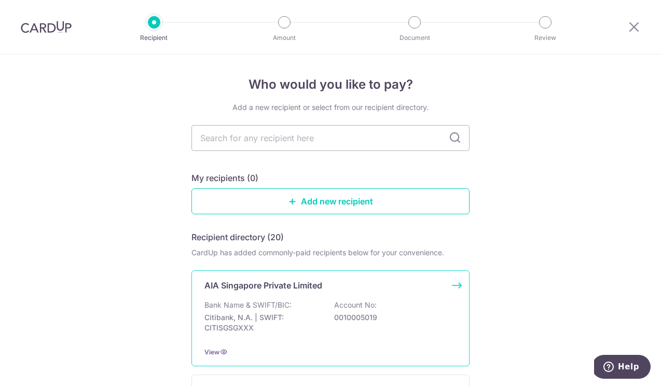
click at [239, 283] on p "AIA Singapore Private Limited" at bounding box center [264, 285] width 118 height 12
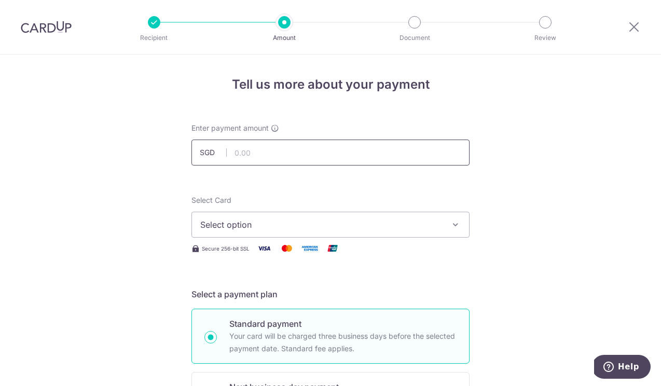
click at [253, 148] on input "text" at bounding box center [331, 153] width 278 height 26
type input "2,000.00"
click at [266, 233] on button "Select option" at bounding box center [331, 225] width 278 height 26
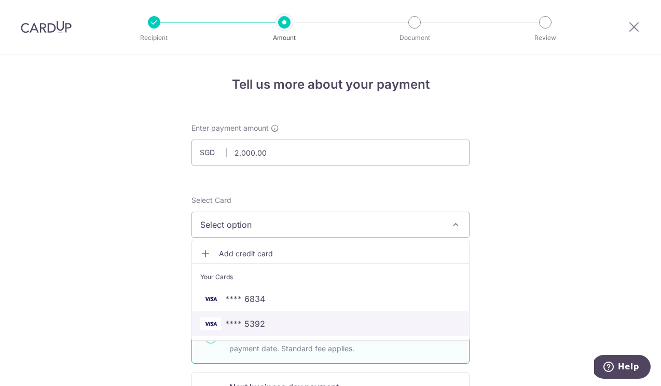
click at [260, 323] on span "**** 5392" at bounding box center [245, 324] width 40 height 12
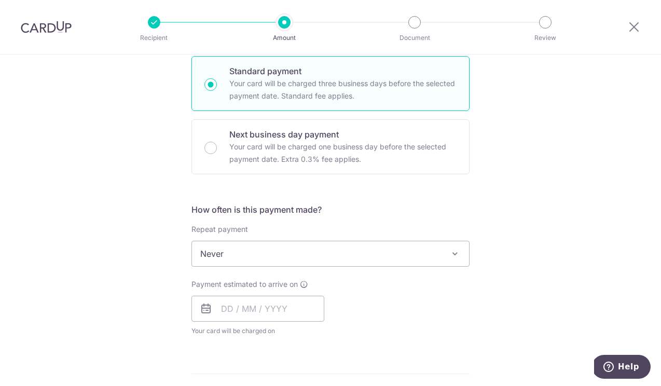
scroll to position [253, 0]
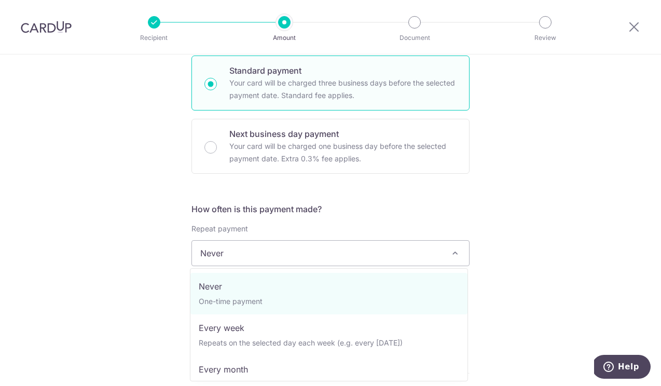
click at [293, 250] on span "Never" at bounding box center [330, 253] width 277 height 25
select select "3"
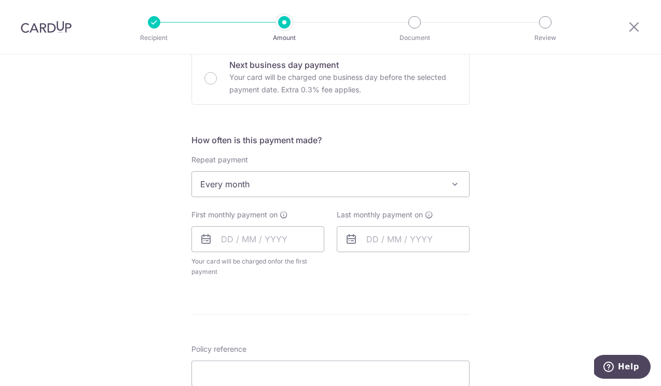
scroll to position [325, 0]
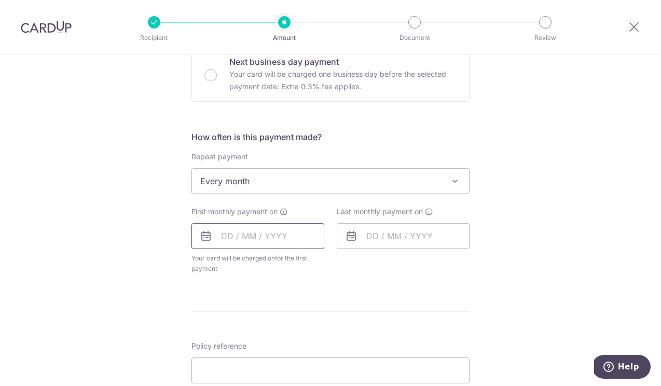
click at [283, 237] on input "text" at bounding box center [258, 236] width 133 height 26
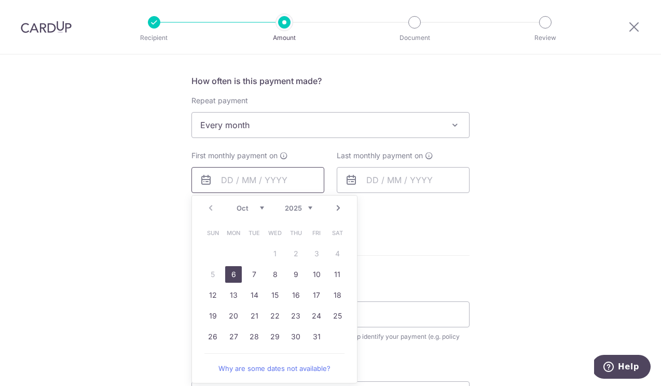
scroll to position [414, 0]
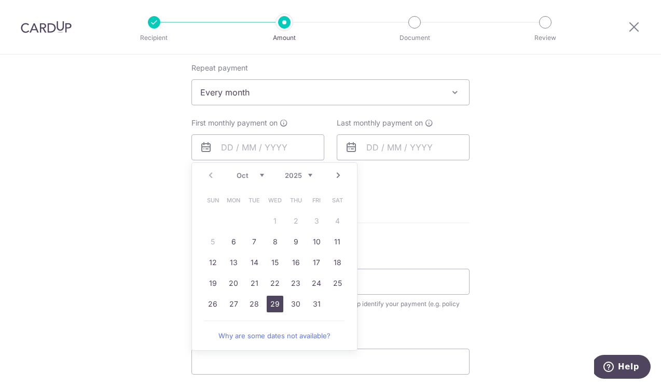
click at [271, 303] on link "29" at bounding box center [275, 304] width 17 height 17
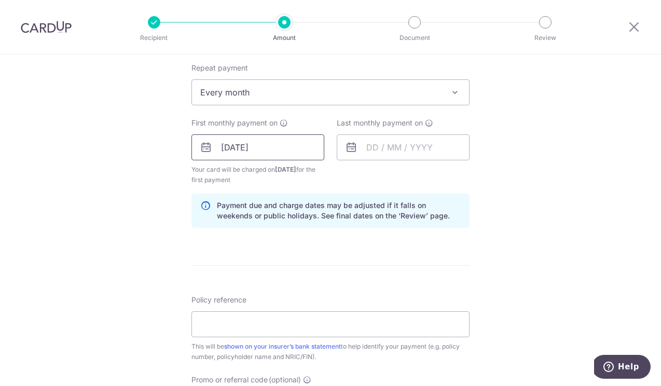
click at [278, 146] on input "29/10/2025" at bounding box center [258, 147] width 133 height 26
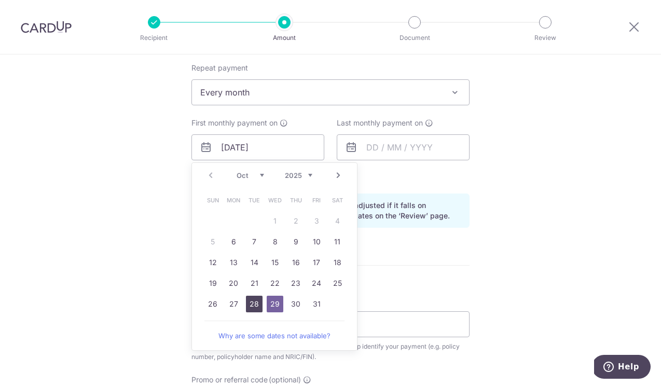
click at [253, 301] on link "28" at bounding box center [254, 304] width 17 height 17
type input "28/10/2025"
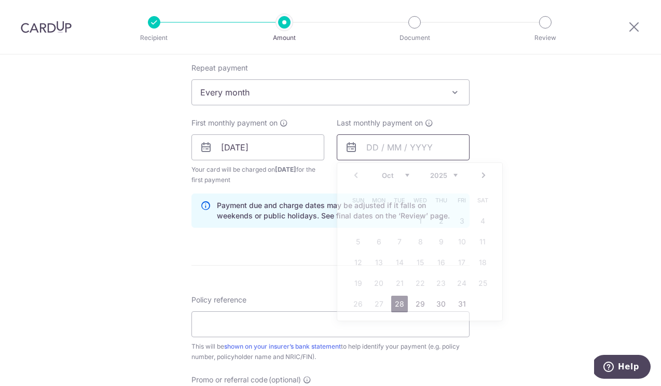
click at [365, 153] on input "text" at bounding box center [403, 147] width 133 height 26
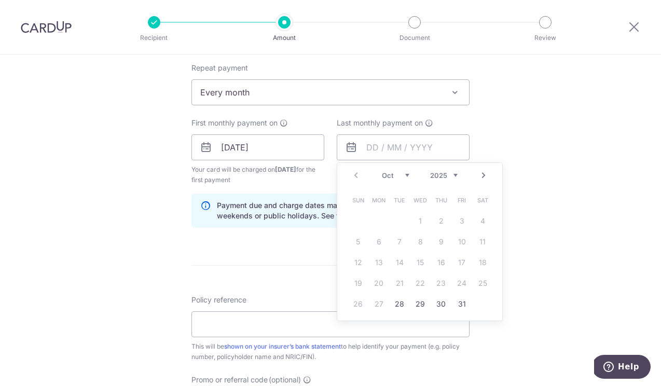
click at [483, 171] on link "Next" at bounding box center [484, 175] width 12 height 12
click at [460, 310] on link "28" at bounding box center [462, 304] width 17 height 17
type input "28/11/2025"
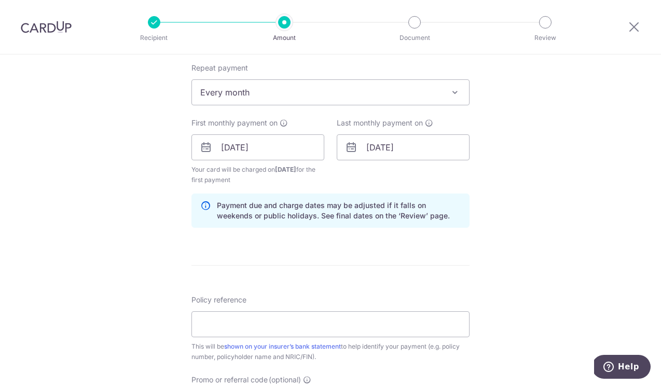
click at [424, 179] on div "Last monthly payment on 28/11/2025 Prev Next Oct Nov Dec 2025 2026 2027 2028 20…" at bounding box center [403, 151] width 145 height 67
click at [261, 146] on input "28/10/2025" at bounding box center [258, 146] width 133 height 26
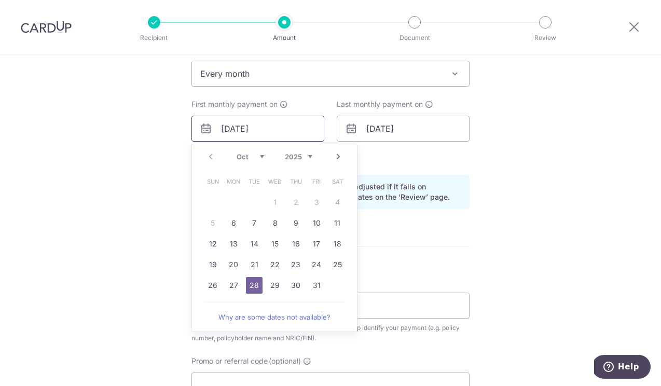
scroll to position [440, 0]
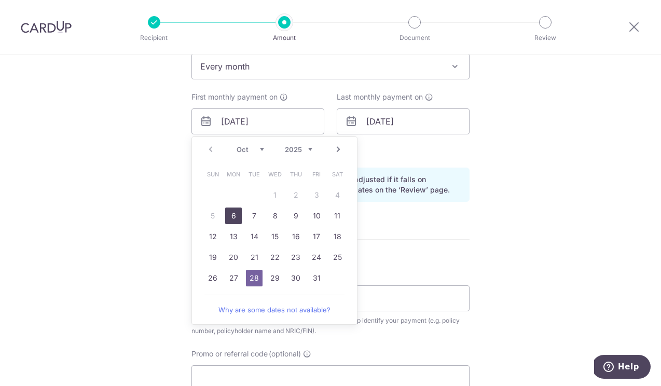
click at [229, 211] on link "6" at bounding box center [233, 216] width 17 height 17
type input "06/10/2025"
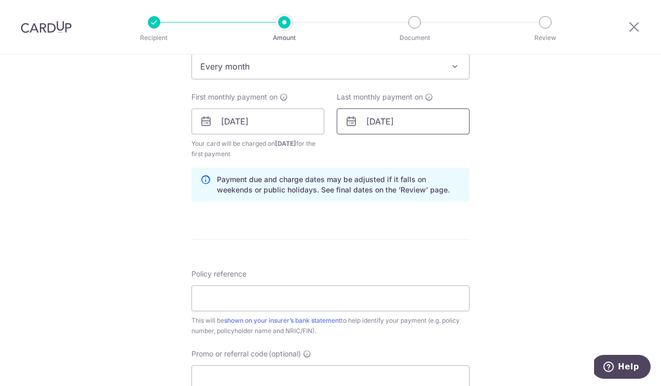
click at [395, 120] on input "28/11/2025" at bounding box center [403, 121] width 133 height 26
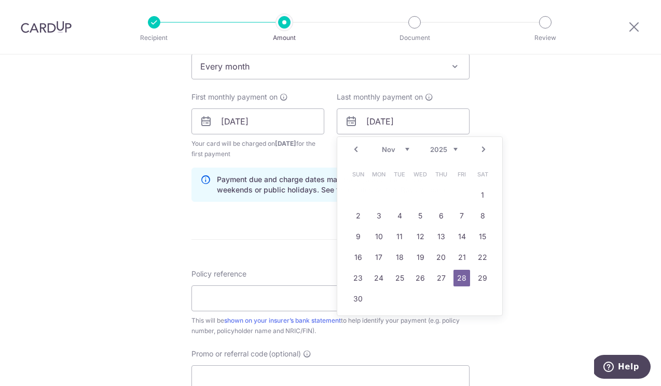
click at [530, 121] on div "Tell us more about your payment Enter payment amount SGD 2,000.00 2000.00 Selec…" at bounding box center [330, 110] width 661 height 992
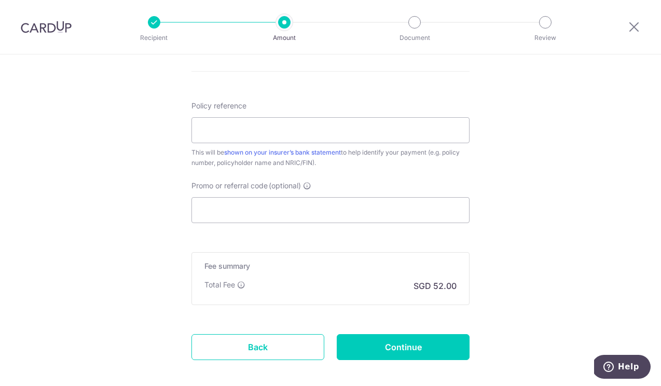
scroll to position [611, 0]
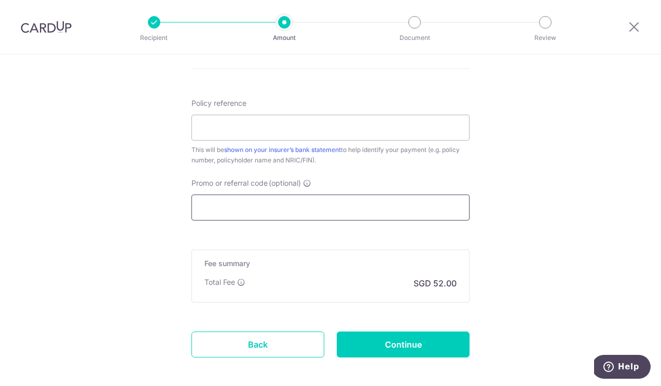
click at [381, 205] on input "Promo or referral code (optional)" at bounding box center [331, 208] width 278 height 26
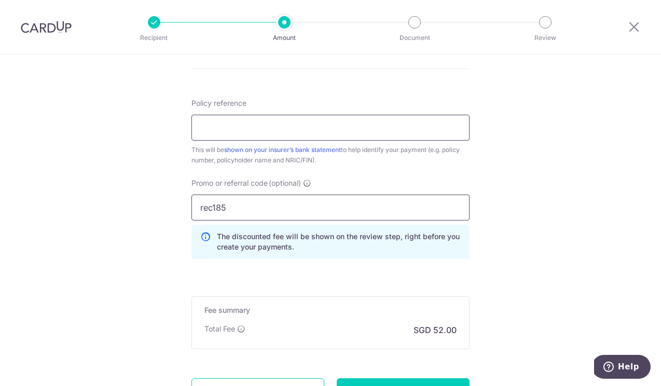
type input "rec185"
click at [256, 129] on input "Policy reference" at bounding box center [331, 128] width 278 height 26
click at [202, 125] on input "u126731907" at bounding box center [331, 128] width 278 height 26
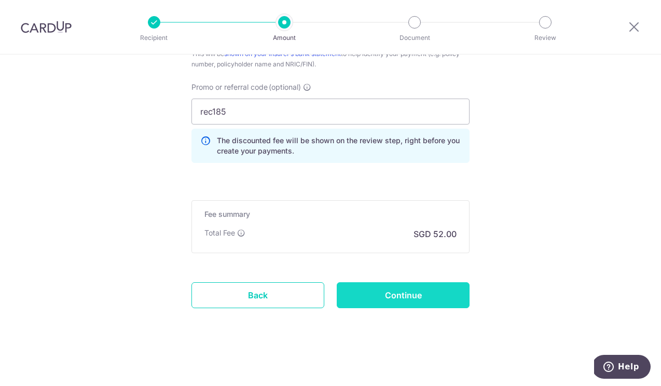
scroll to position [707, 0]
type input "U126731907"
click at [394, 298] on input "Continue" at bounding box center [403, 295] width 133 height 26
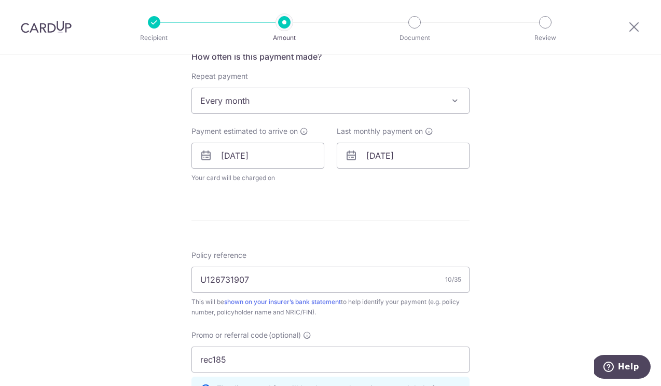
scroll to position [410, 0]
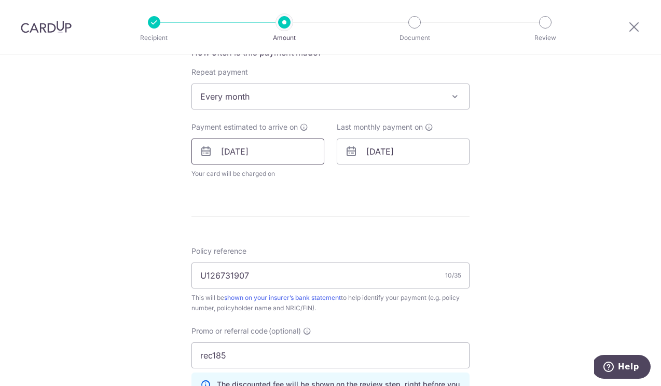
click at [300, 158] on input "[DATE]" at bounding box center [258, 152] width 133 height 26
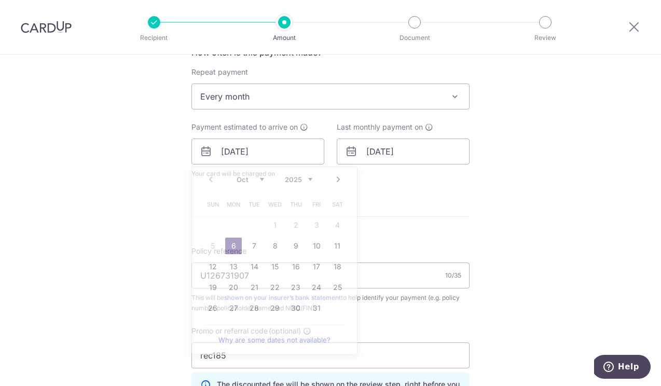
click at [404, 179] on div "How often is this payment made? Repeat payment Never Every week Every month Eve…" at bounding box center [331, 116] width 278 height 141
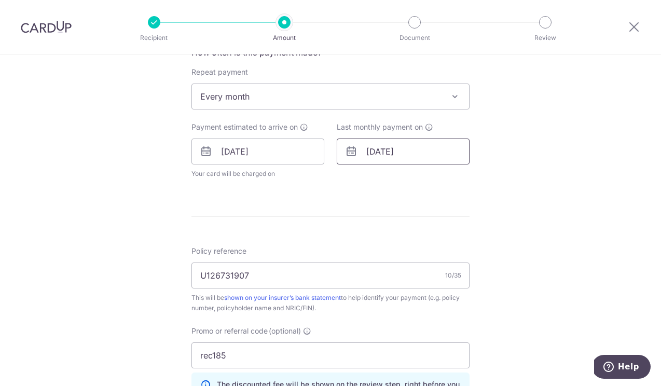
click at [405, 150] on input "[DATE]" at bounding box center [403, 152] width 133 height 26
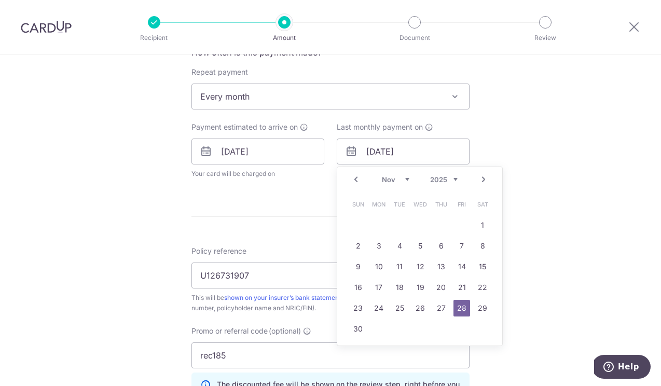
click at [484, 183] on link "Next" at bounding box center [484, 179] width 12 height 12
click at [481, 128] on div "Tell us more about your payment Enter payment amount SGD 2,000.00 2000.00 Selec…" at bounding box center [330, 137] width 661 height 986
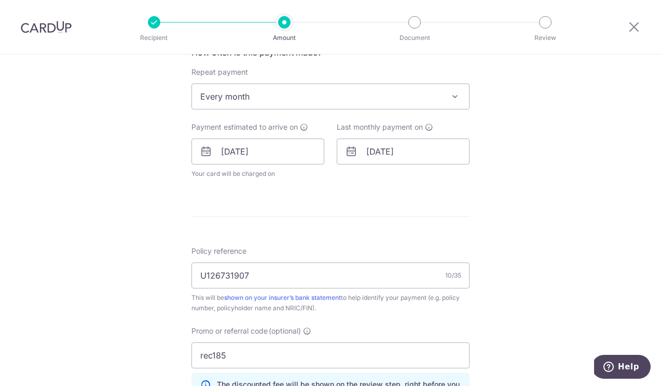
scroll to position [427, 0]
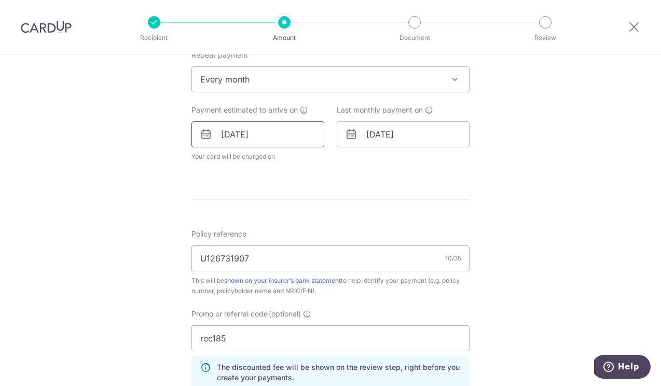
click at [298, 135] on input "06/10/2025" at bounding box center [258, 134] width 133 height 26
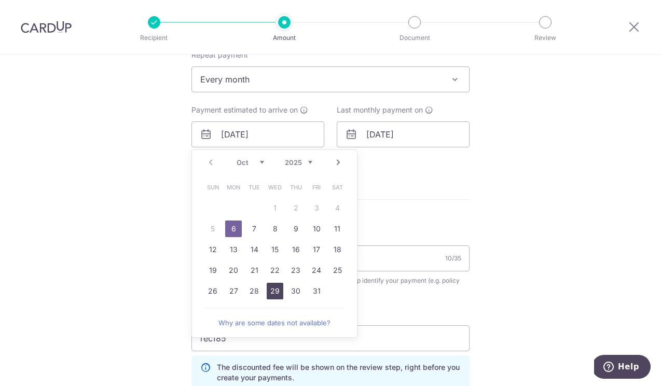
click at [276, 287] on link "29" at bounding box center [275, 291] width 17 height 17
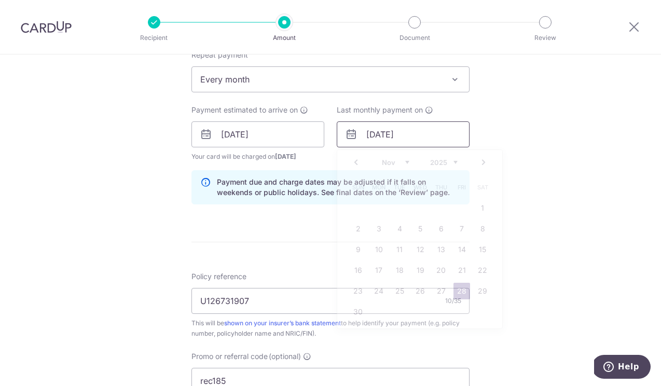
click at [398, 135] on input "28/11/2025" at bounding box center [403, 134] width 133 height 26
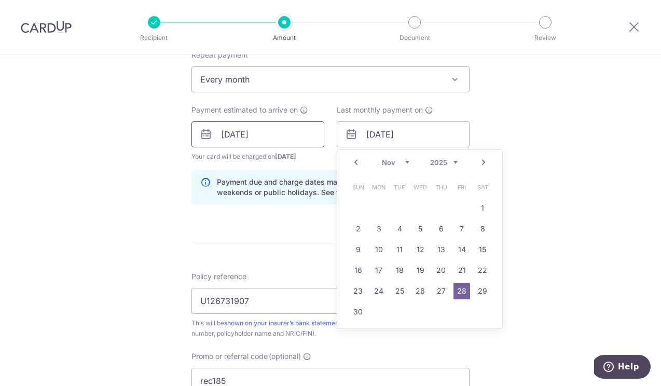
click at [240, 134] on input "29/10/2025" at bounding box center [258, 134] width 133 height 26
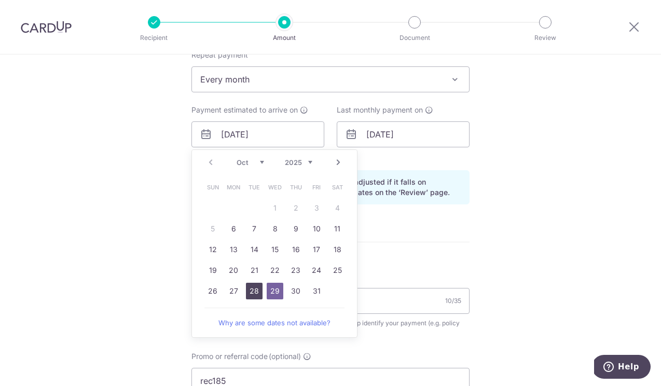
click at [251, 289] on link "28" at bounding box center [254, 291] width 17 height 17
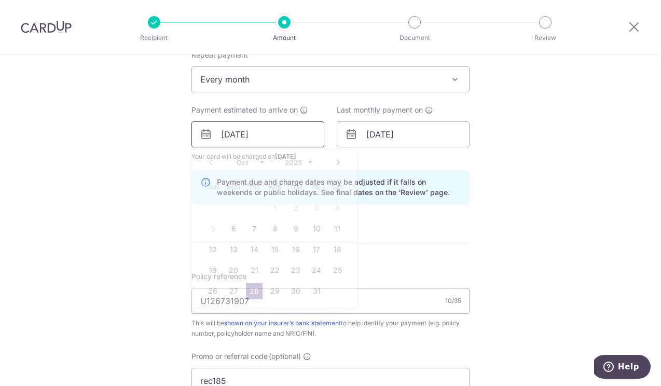
click at [284, 134] on input "28/10/2025" at bounding box center [258, 134] width 133 height 26
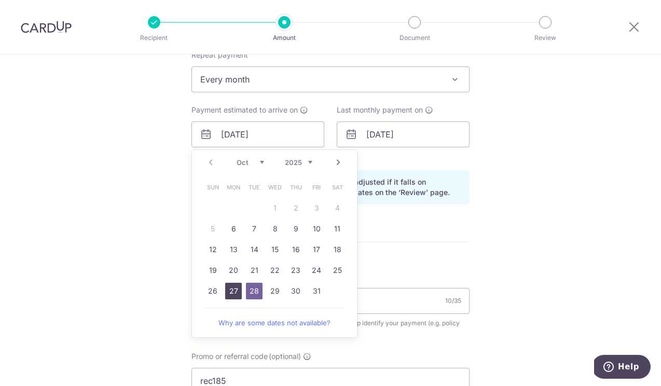
click at [237, 289] on link "27" at bounding box center [233, 291] width 17 height 17
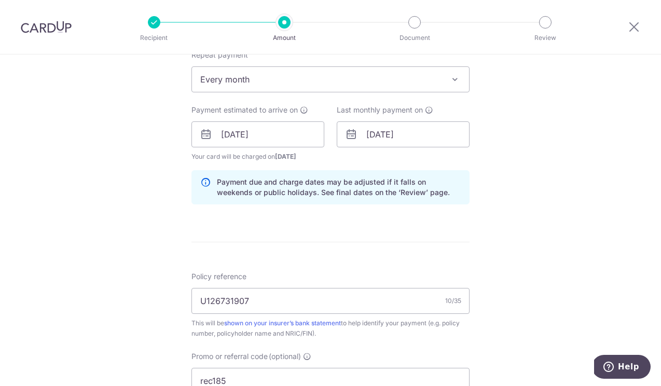
click at [372, 237] on form "Enter payment amount SGD 2,000.00 2000.00 Select Card **** 5392 Add credit card…" at bounding box center [331, 151] width 278 height 911
click at [282, 139] on input "27/10/2025" at bounding box center [258, 134] width 133 height 26
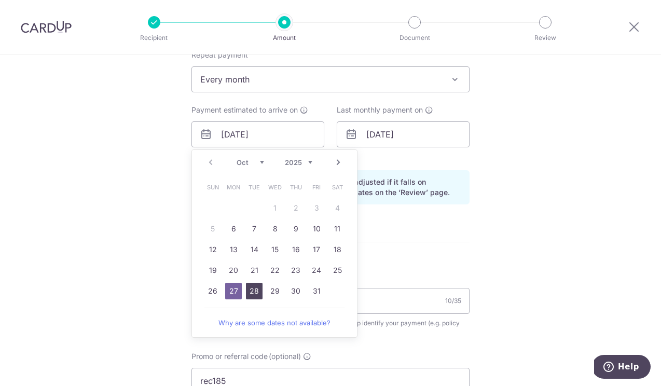
click at [246, 290] on link "28" at bounding box center [254, 291] width 17 height 17
type input "28/10/2025"
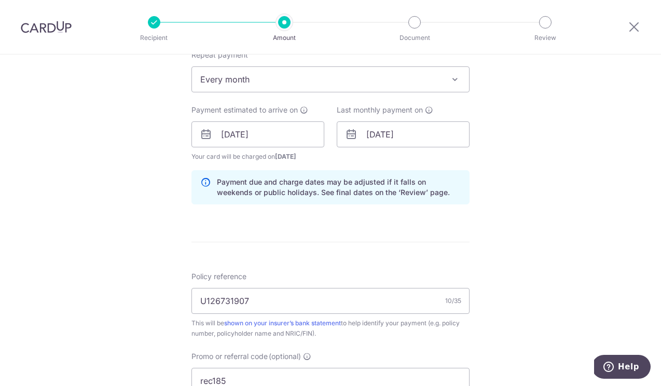
click at [336, 246] on form "Enter payment amount SGD 2,000.00 2000.00 Select Card **** 5392 Add credit card…" at bounding box center [331, 151] width 278 height 911
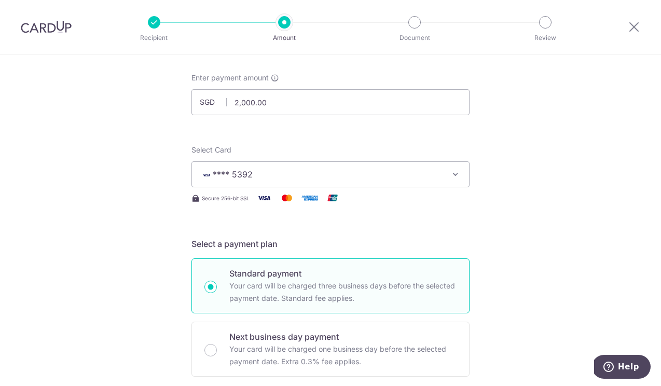
scroll to position [48, 0]
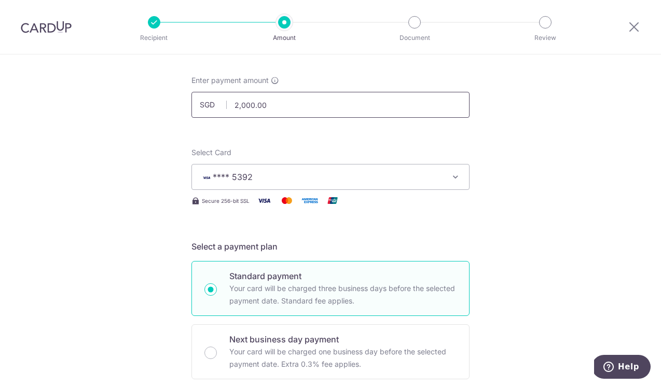
click at [246, 108] on input "2,000.00" at bounding box center [331, 105] width 278 height 26
drag, startPoint x: 240, startPoint y: 105, endPoint x: 302, endPoint y: 104, distance: 61.8
click at [302, 105] on input "2,000.00" at bounding box center [331, 105] width 278 height 26
type input "2,500.00"
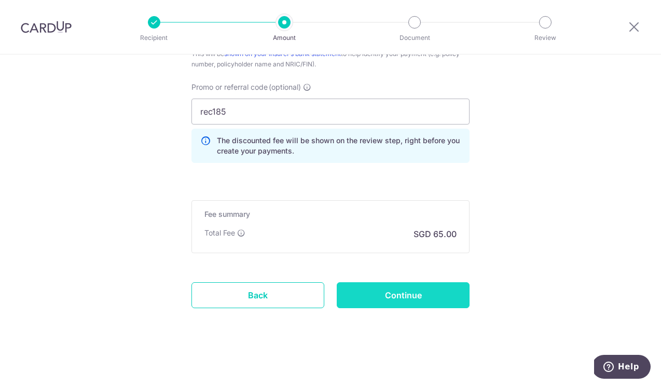
scroll to position [697, 0]
click at [412, 288] on input "Continue" at bounding box center [403, 295] width 133 height 26
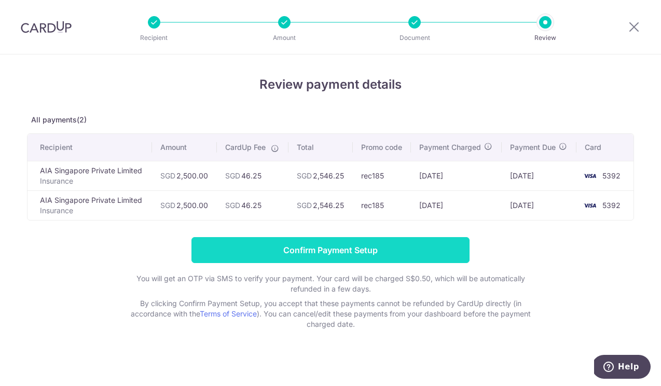
click at [358, 250] on input "Confirm Payment Setup" at bounding box center [331, 250] width 278 height 26
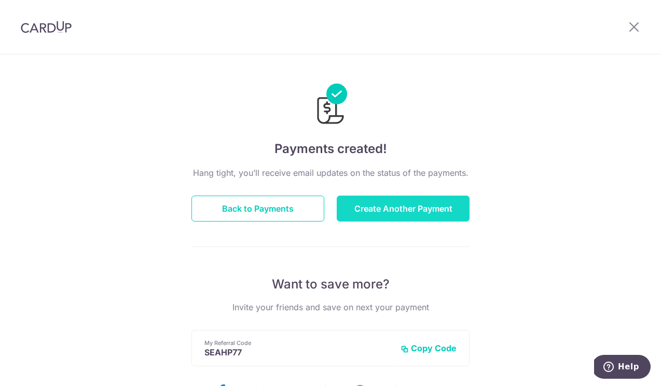
click at [404, 210] on button "Create Another Payment" at bounding box center [403, 209] width 133 height 26
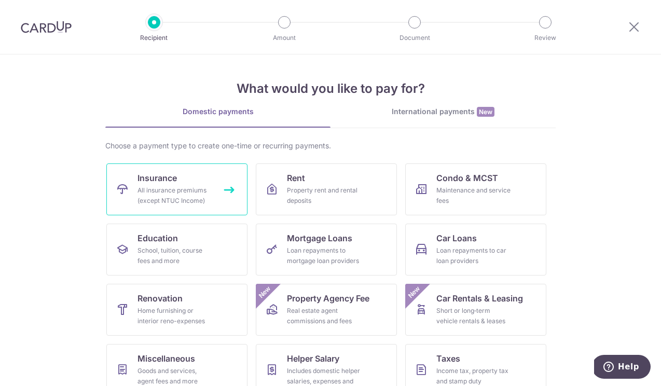
click at [154, 187] on div "All insurance premiums (except NTUC Income)" at bounding box center [175, 195] width 75 height 21
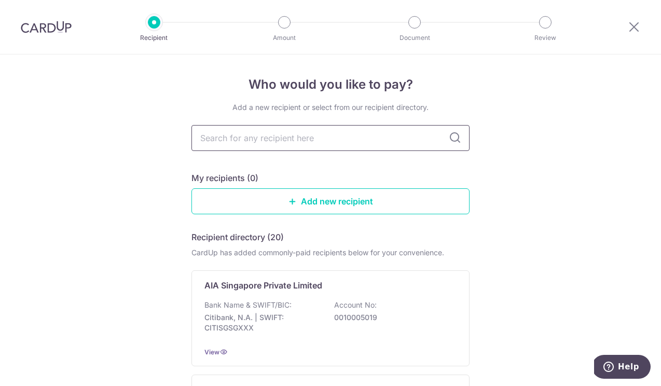
click at [246, 141] on input "text" at bounding box center [331, 138] width 278 height 26
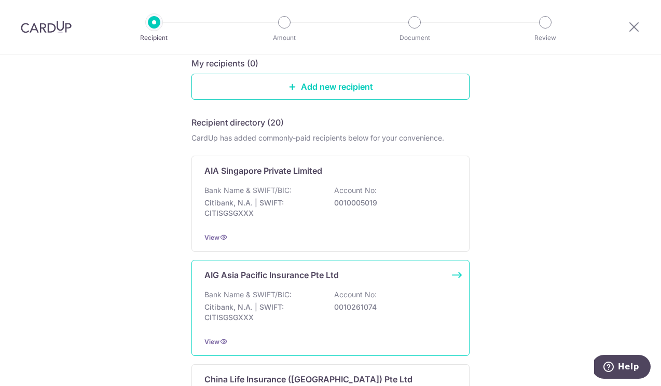
scroll to position [97, 0]
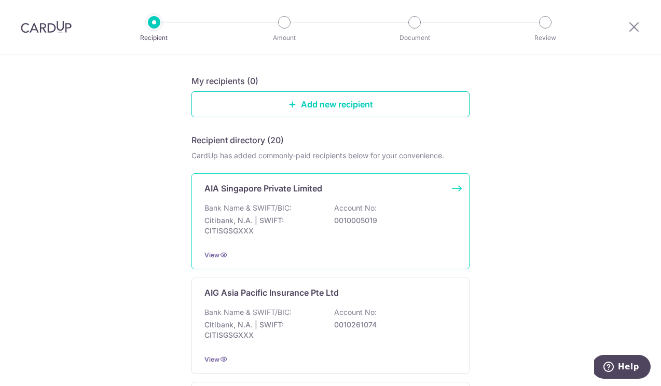
click at [277, 225] on p "Citibank, N.A. | SWIFT: CITISGSGXXX" at bounding box center [263, 225] width 116 height 21
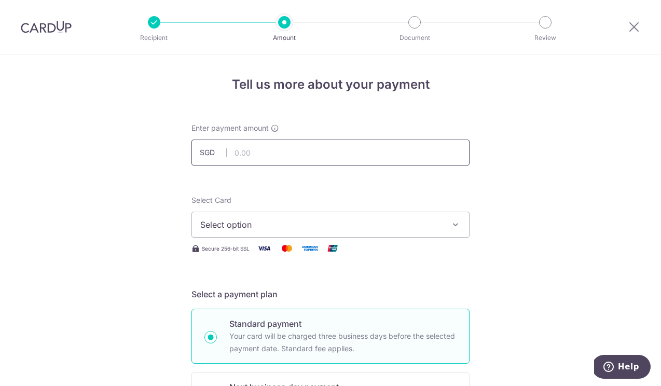
click at [264, 148] on input "text" at bounding box center [331, 153] width 278 height 26
type input "220.00"
click at [218, 226] on span "Select option" at bounding box center [321, 225] width 242 height 12
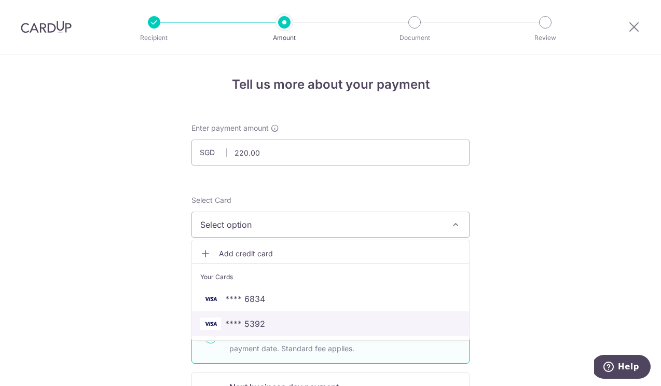
click at [229, 329] on span "**** 5392" at bounding box center [245, 324] width 40 height 12
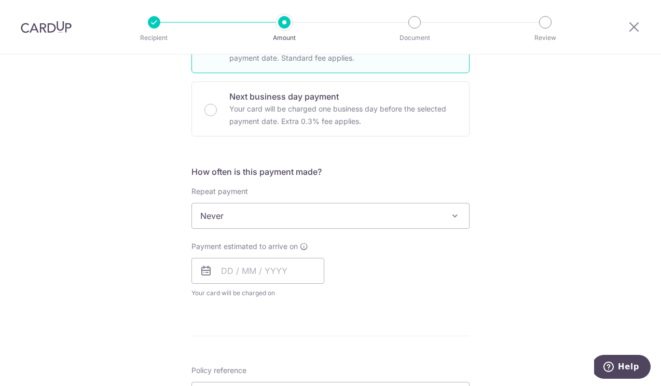
scroll to position [292, 0]
click at [276, 222] on span "Never" at bounding box center [330, 214] width 277 height 25
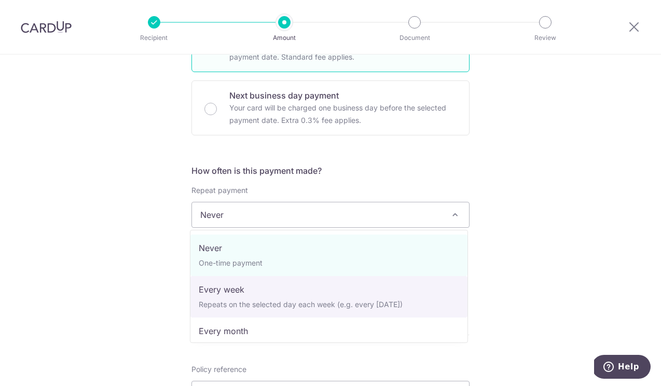
scroll to position [21, 0]
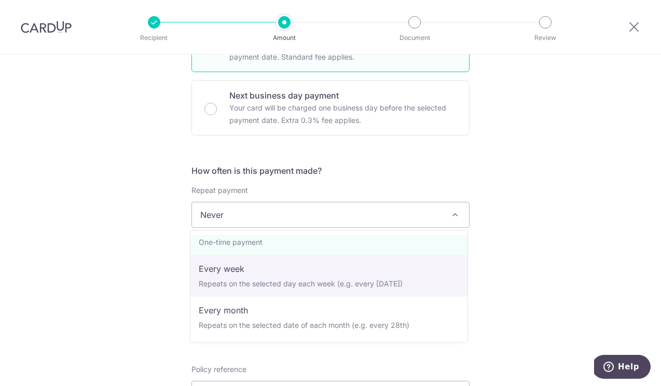
select select "3"
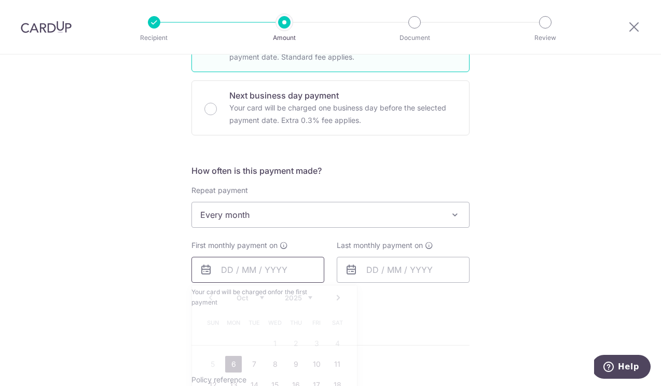
click at [251, 273] on input "text" at bounding box center [258, 270] width 133 height 26
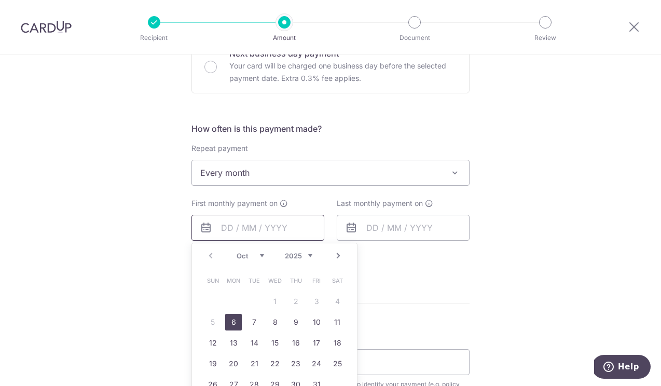
scroll to position [334, 0]
click at [275, 344] on link "15" at bounding box center [275, 342] width 17 height 17
type input "15/10/2025"
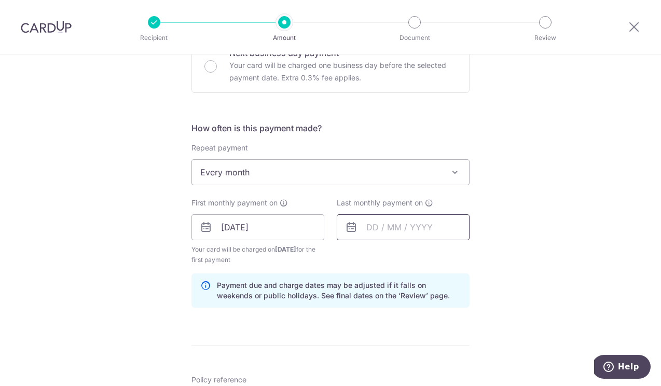
click at [387, 226] on input "text" at bounding box center [403, 227] width 133 height 26
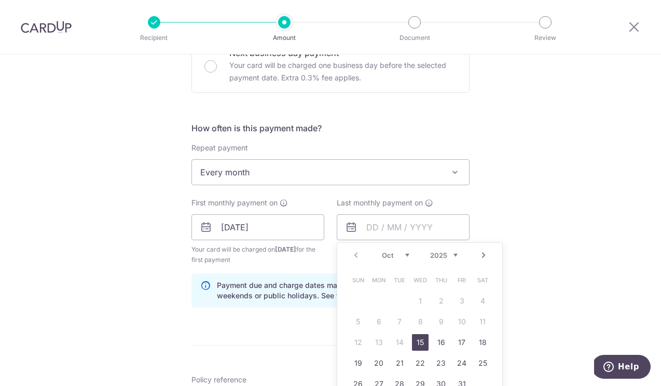
click at [482, 253] on link "Next" at bounding box center [484, 255] width 12 height 12
click at [376, 341] on link "15" at bounding box center [379, 342] width 17 height 17
type input "15/12/2025"
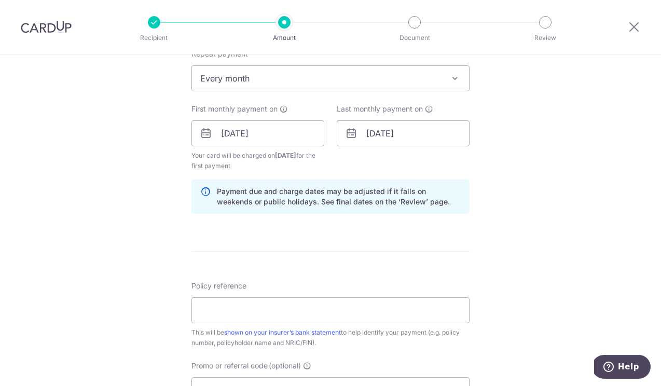
scroll to position [454, 0]
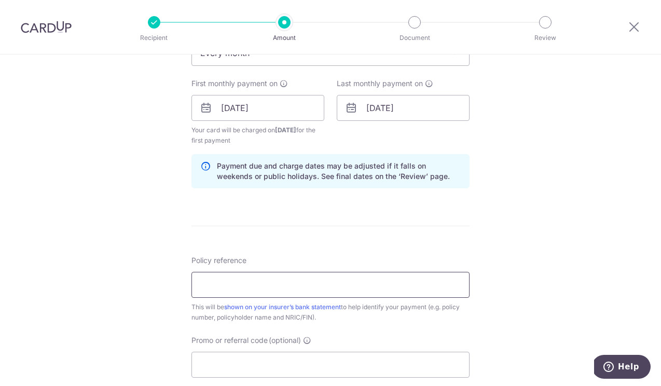
click at [387, 280] on input "Policy reference" at bounding box center [331, 285] width 278 height 26
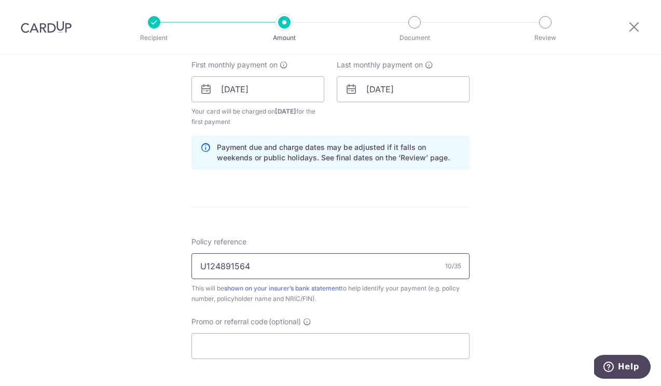
scroll to position [479, 0]
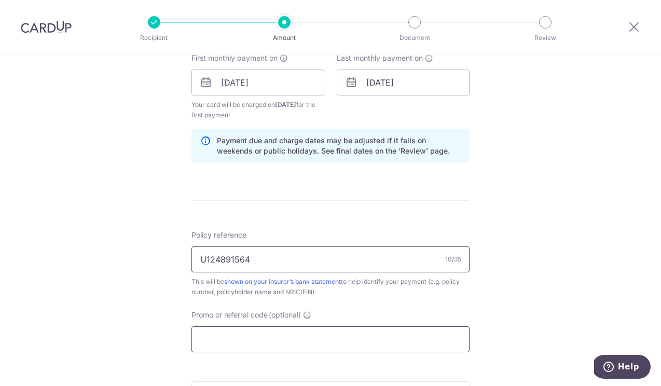
type input "U124891564"
click at [335, 347] on input "Promo or referral code (optional)" at bounding box center [331, 339] width 278 height 26
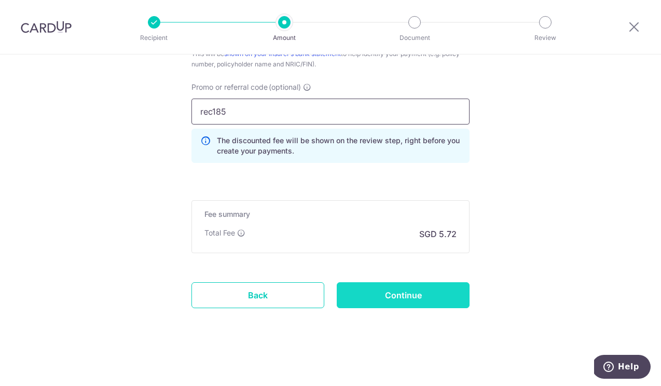
scroll to position [707, 0]
type input "rec185"
click at [417, 293] on input "Continue" at bounding box center [403, 295] width 133 height 26
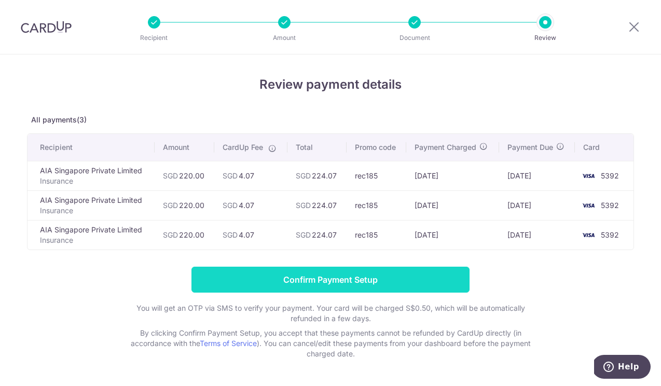
click at [330, 276] on input "Confirm Payment Setup" at bounding box center [331, 280] width 278 height 26
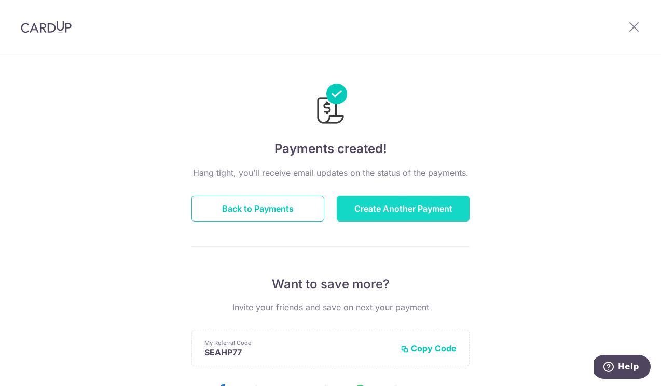
click at [418, 203] on button "Create Another Payment" at bounding box center [403, 209] width 133 height 26
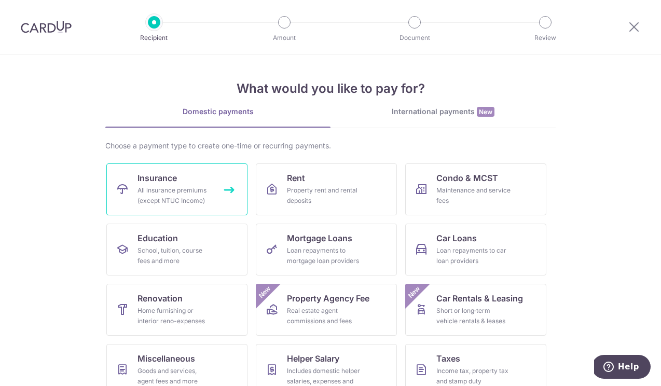
click at [138, 194] on div "All insurance premiums (except NTUC Income)" at bounding box center [175, 195] width 75 height 21
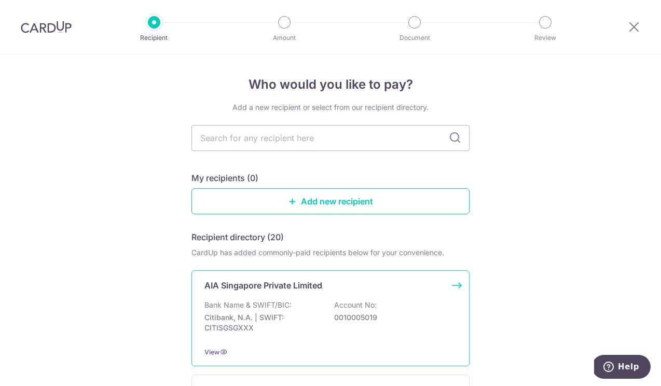
click at [344, 295] on div "AIA Singapore Private Limited Bank Name & SWIFT/BIC: Citibank, N.A. | SWIFT: CI…" at bounding box center [331, 318] width 278 height 96
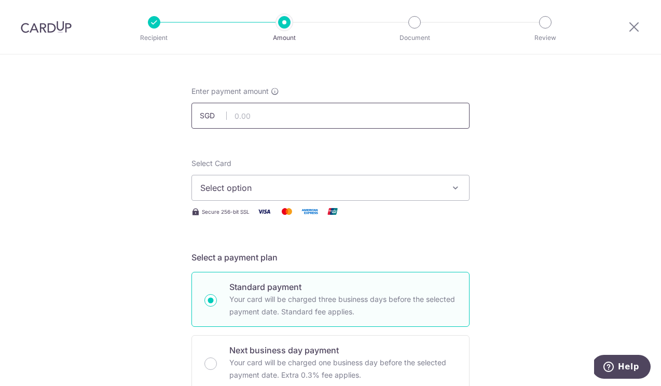
click at [288, 112] on input "text" at bounding box center [331, 116] width 278 height 26
type input "4"
type input "350.00"
click at [225, 173] on div "Select Card Select option Add credit card Your Cards **** 6834 **** 5392" at bounding box center [331, 179] width 278 height 43
click at [226, 185] on span "Select option" at bounding box center [321, 188] width 242 height 12
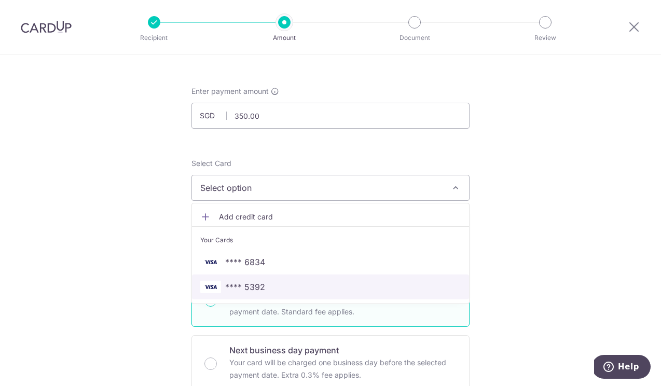
click at [245, 294] on link "**** 5392" at bounding box center [330, 287] width 277 height 25
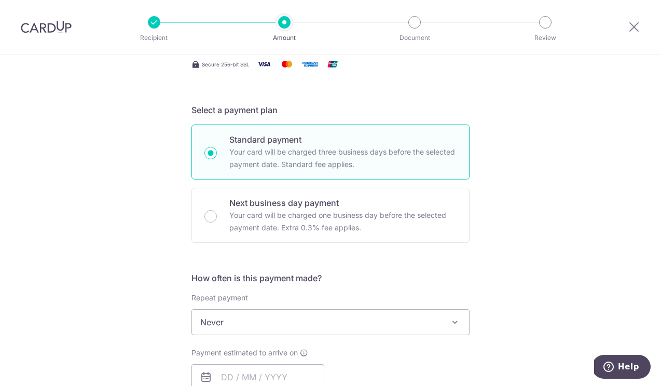
scroll to position [216, 0]
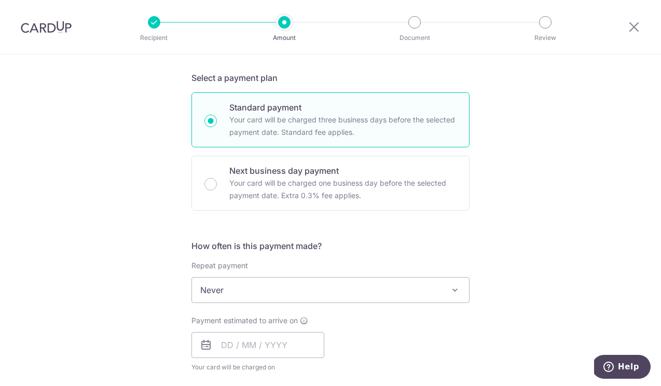
click at [244, 292] on span "Never" at bounding box center [330, 290] width 277 height 25
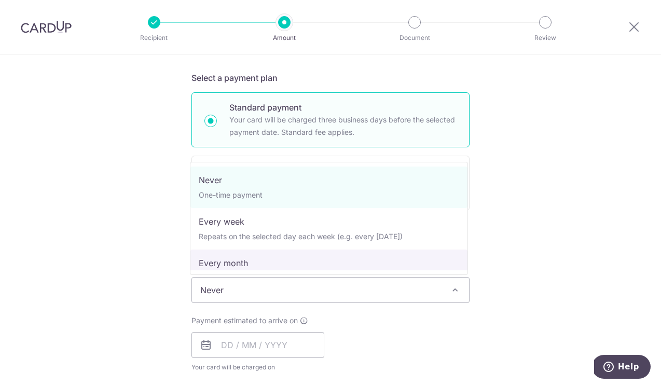
select select "3"
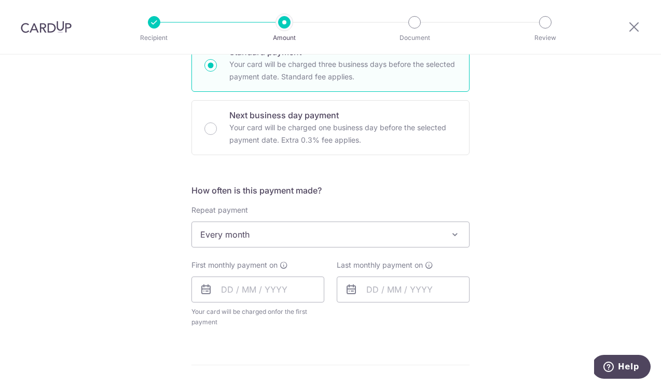
scroll to position [281, 0]
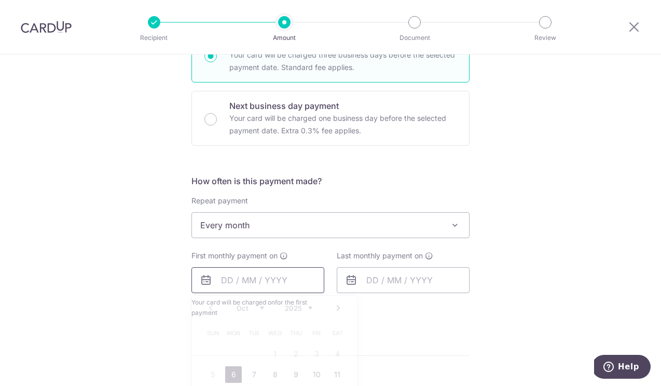
click at [236, 283] on input "text" at bounding box center [258, 280] width 133 height 26
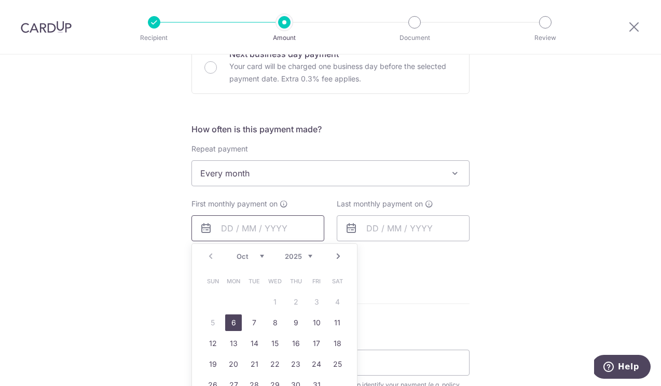
scroll to position [334, 0]
click at [234, 322] on link "6" at bounding box center [233, 322] width 17 height 17
type input "06/10/2025"
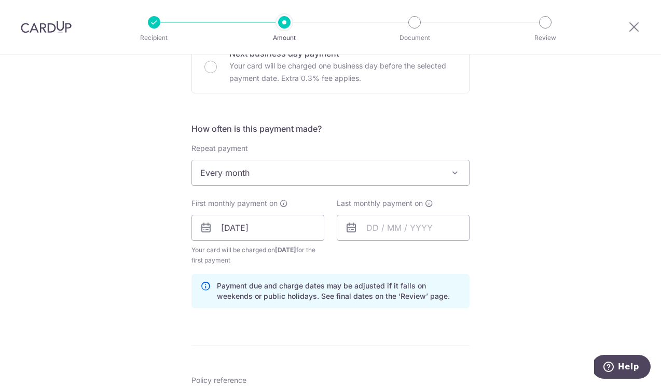
click at [355, 230] on icon at bounding box center [351, 228] width 12 height 12
click at [374, 229] on input "text" at bounding box center [403, 228] width 133 height 26
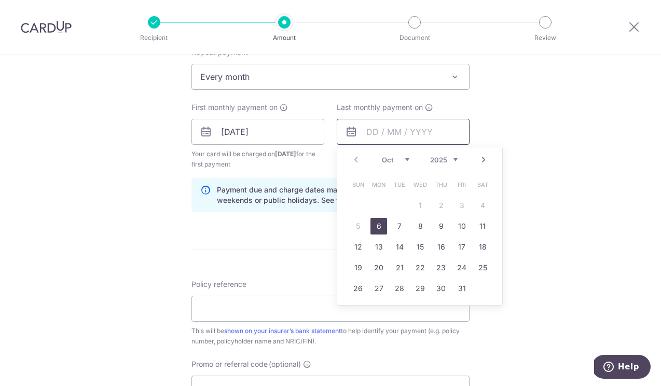
scroll to position [431, 0]
click at [485, 156] on link "Next" at bounding box center [484, 159] width 12 height 12
click at [482, 158] on link "Next" at bounding box center [484, 159] width 12 height 12
click at [379, 204] on link "1" at bounding box center [379, 204] width 17 height 17
type input "01/12/2025"
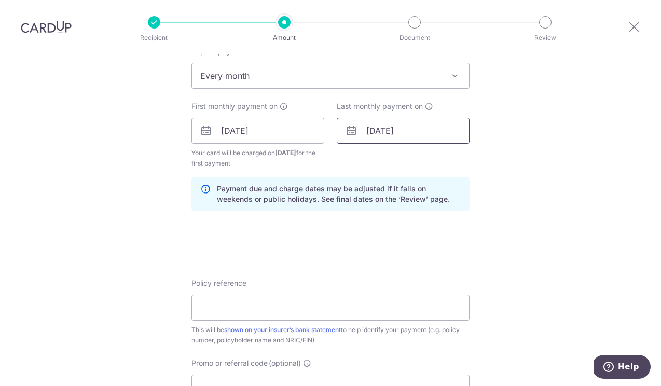
click at [407, 132] on input "01/12/2025" at bounding box center [403, 131] width 133 height 26
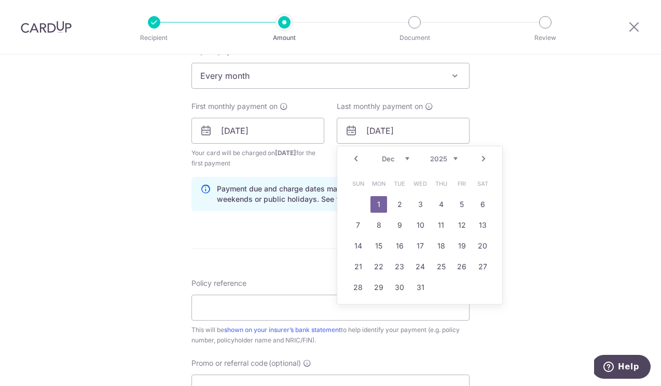
click at [513, 135] on div "Tell us more about your payment Enter payment amount SGD 350.00 350.00 Select C…" at bounding box center [330, 120] width 661 height 992
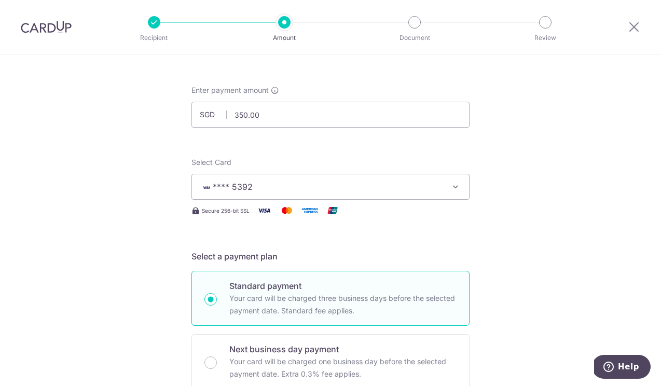
scroll to position [7, 0]
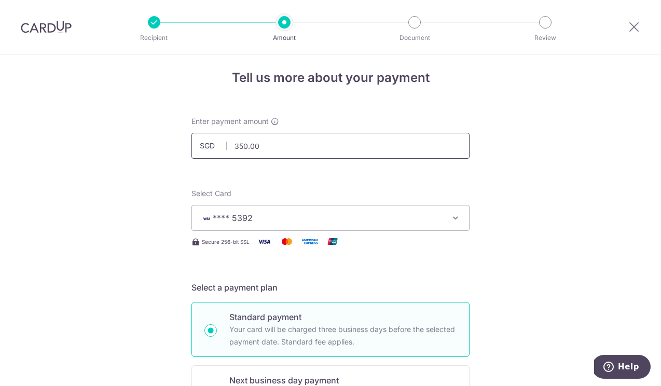
drag, startPoint x: 261, startPoint y: 147, endPoint x: 219, endPoint y: 144, distance: 42.1
click at [219, 144] on div "SGD 350.00 350.00" at bounding box center [331, 146] width 278 height 26
type input "500.00"
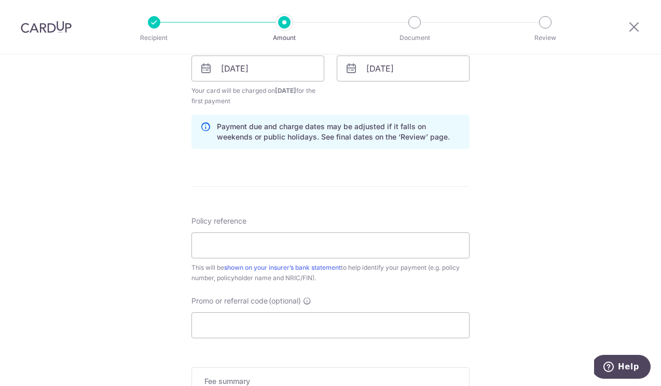
scroll to position [502, 0]
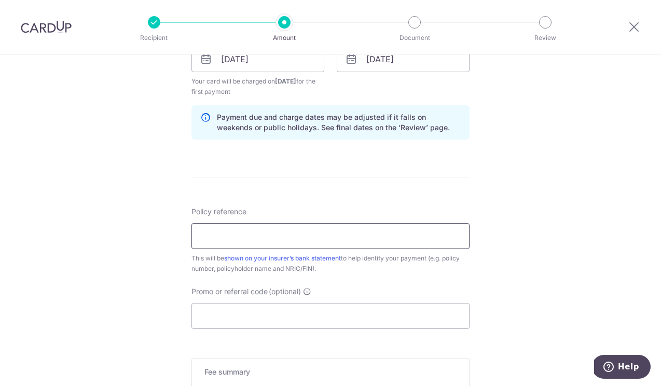
click at [294, 240] on input "Policy reference" at bounding box center [331, 236] width 278 height 26
click at [205, 233] on input "h221251793" at bounding box center [331, 236] width 278 height 26
type input "H221251793"
click at [236, 316] on input "Promo or referral code (optional)" at bounding box center [331, 316] width 278 height 26
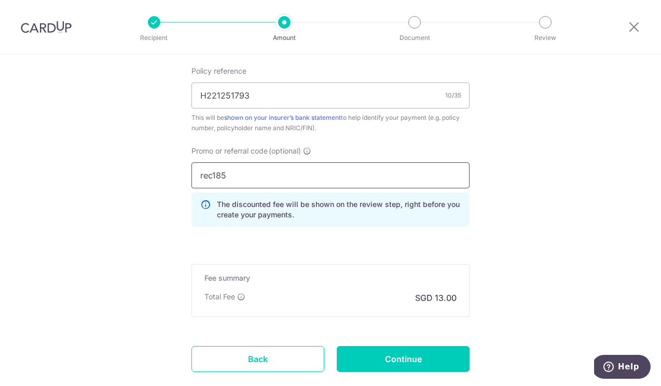
scroll to position [647, 0]
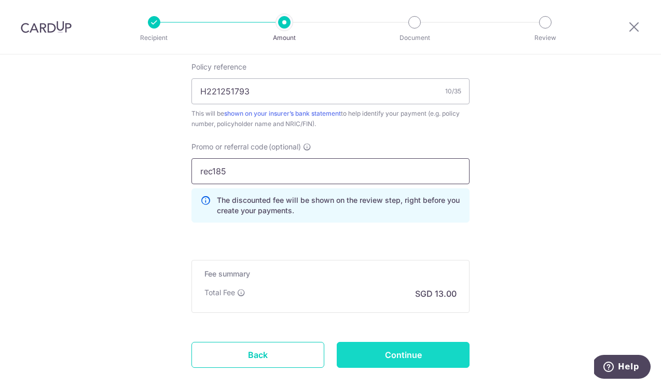
type input "rec185"
click at [406, 355] on input "Continue" at bounding box center [403, 355] width 133 height 26
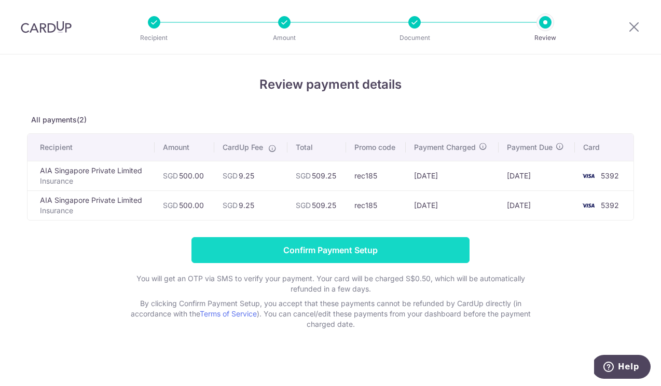
click at [387, 244] on input "Confirm Payment Setup" at bounding box center [331, 250] width 278 height 26
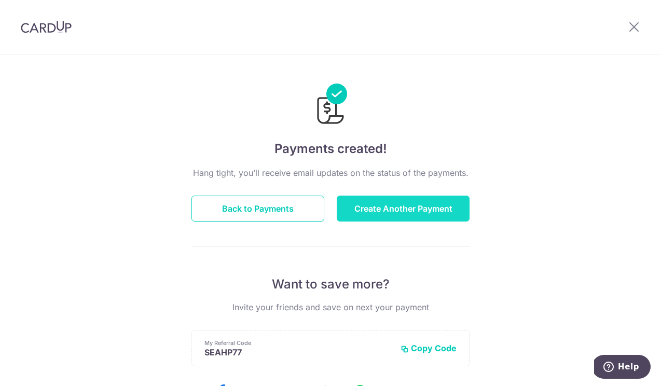
click at [380, 217] on button "Create Another Payment" at bounding box center [403, 209] width 133 height 26
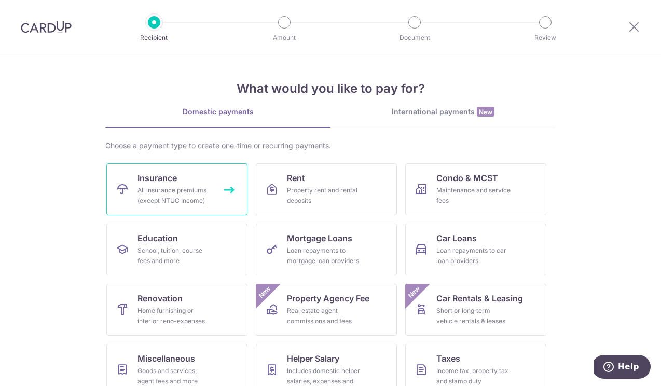
click at [203, 200] on div "All insurance premiums (except NTUC Income)" at bounding box center [175, 195] width 75 height 21
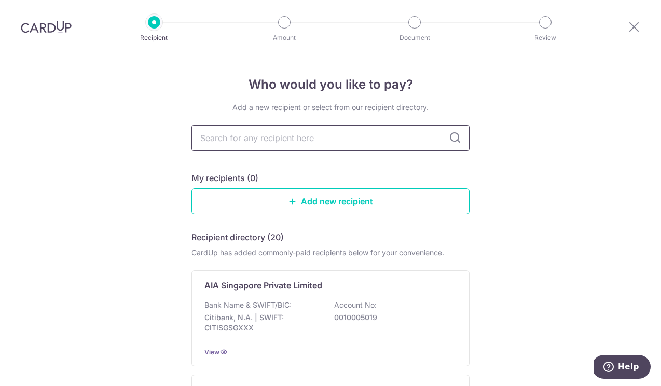
click at [300, 143] on input "text" at bounding box center [331, 138] width 278 height 26
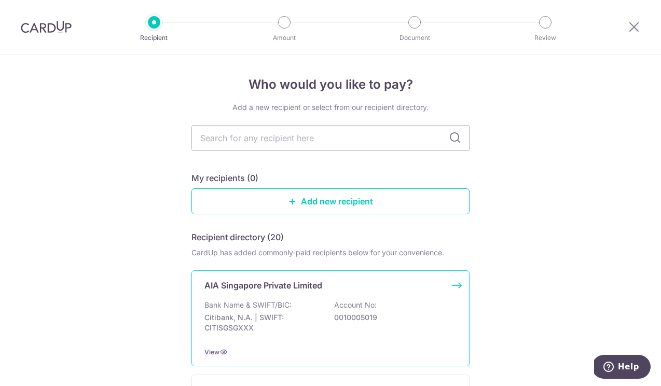
click at [298, 282] on p "AIA Singapore Private Limited" at bounding box center [264, 285] width 118 height 12
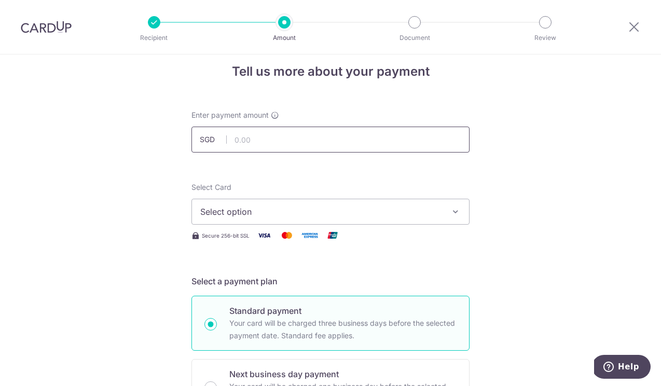
click at [273, 136] on input "text" at bounding box center [331, 140] width 278 height 26
type input "2,000.00"
click at [247, 212] on span "Select option" at bounding box center [321, 212] width 242 height 12
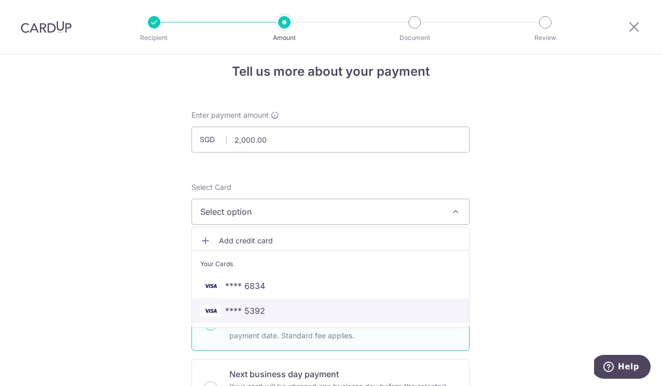
click at [239, 309] on span "**** 5392" at bounding box center [245, 311] width 40 height 12
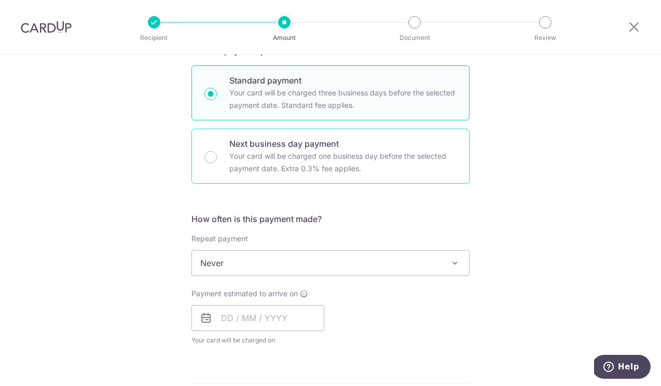
scroll to position [246, 0]
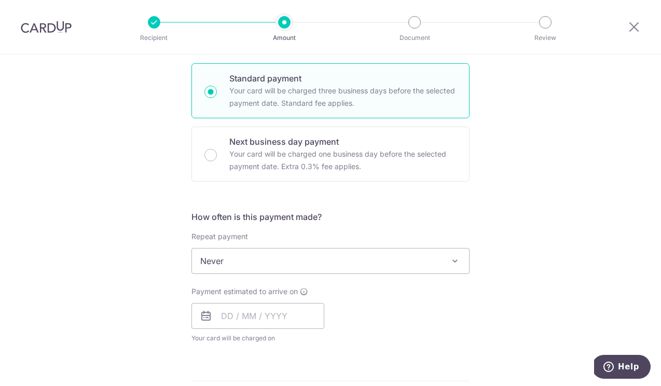
click at [239, 257] on span "Never" at bounding box center [330, 261] width 277 height 25
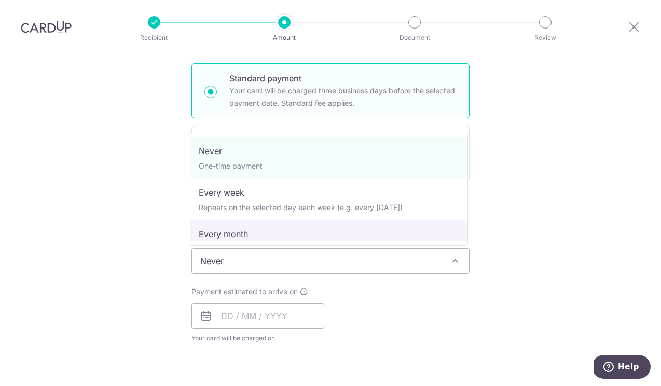
select select "3"
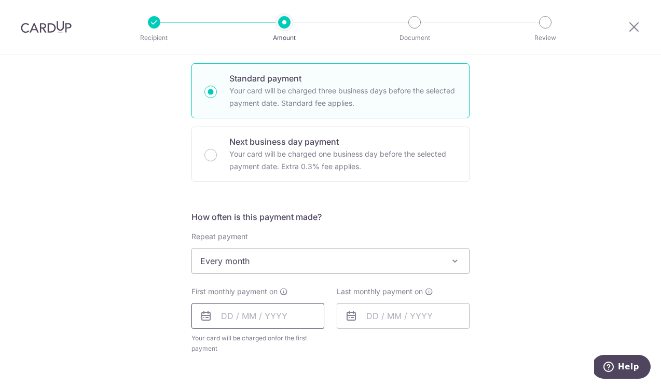
click at [240, 314] on input "text" at bounding box center [258, 316] width 133 height 26
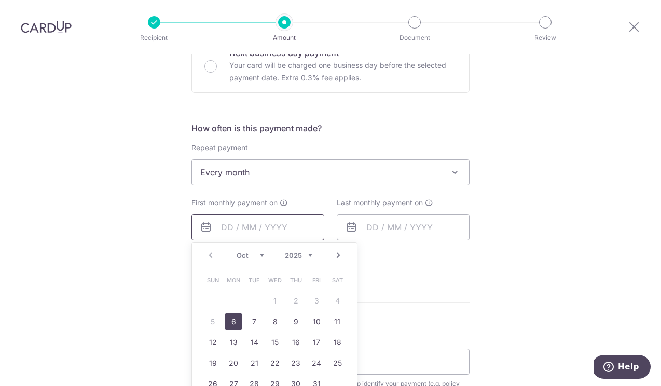
scroll to position [345, 0]
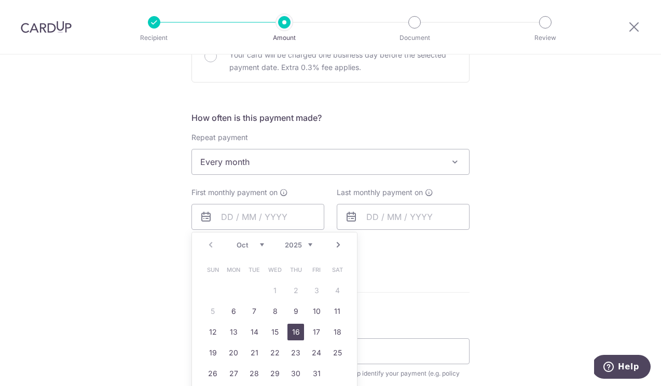
click at [296, 337] on link "16" at bounding box center [296, 332] width 17 height 17
type input "[DATE]"
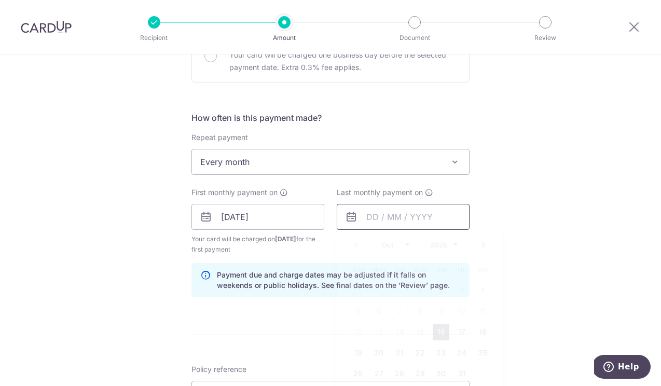
click at [377, 209] on input "text" at bounding box center [403, 217] width 133 height 26
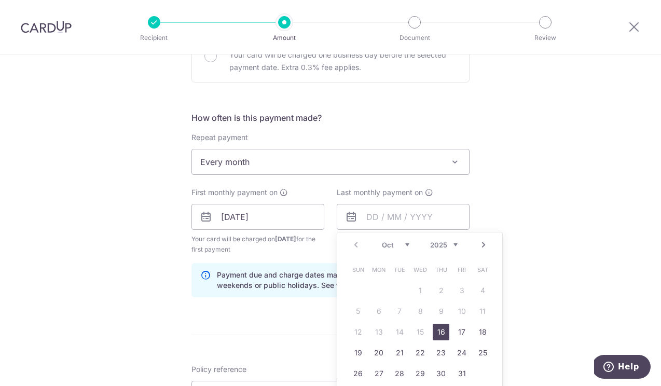
click at [478, 246] on link "Next" at bounding box center [484, 245] width 12 height 12
click at [483, 242] on link "Next" at bounding box center [484, 245] width 12 height 12
click at [373, 331] on link "15" at bounding box center [379, 332] width 17 height 17
type input "15/12/2025"
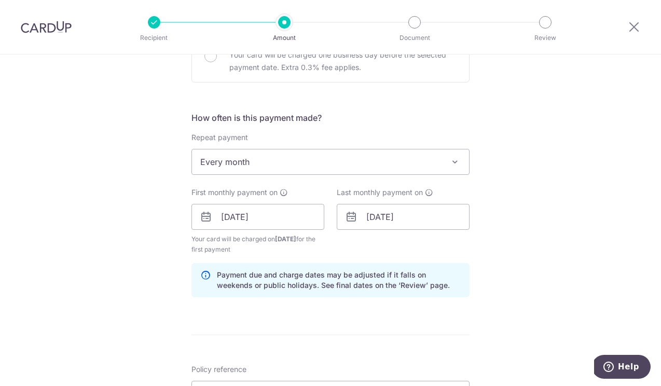
click at [385, 332] on form "Enter payment amount SGD 2,000.00 2000.00 Select Card **** 5392 Add credit card…" at bounding box center [331, 215] width 278 height 875
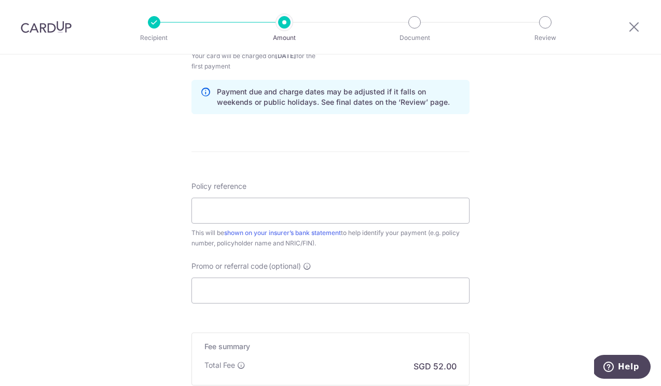
scroll to position [546, 0]
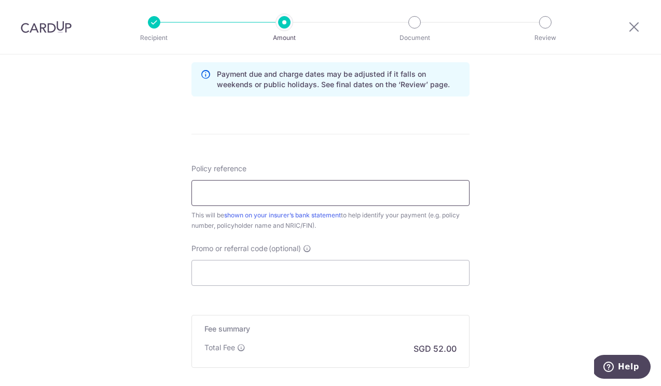
click at [358, 201] on input "Policy reference" at bounding box center [331, 193] width 278 height 26
type input "u126792548"
click at [326, 274] on input "Promo or referral code (optional)" at bounding box center [331, 273] width 278 height 26
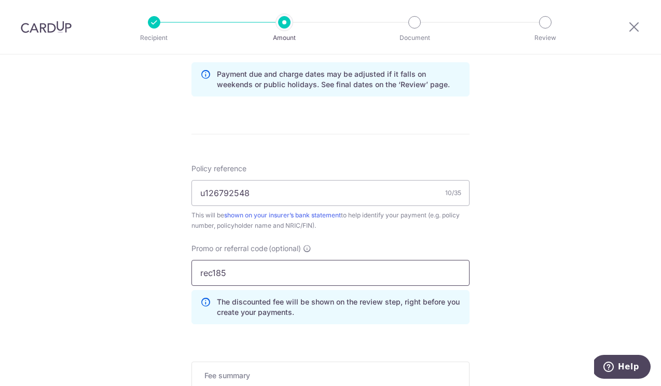
type input "rec185"
click at [555, 238] on div "Tell us more about your payment Enter payment amount SGD 2,000.00 2000.00 Selec…" at bounding box center [330, 28] width 661 height 1039
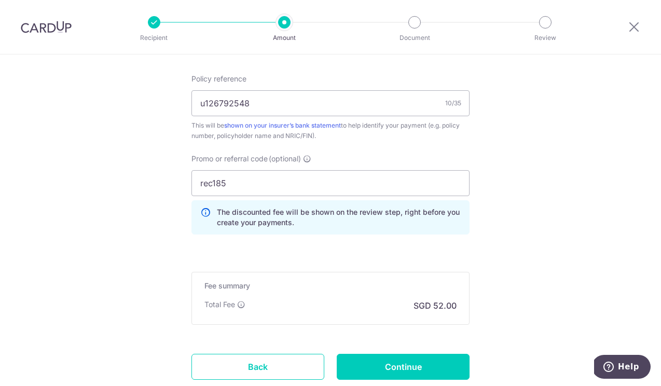
scroll to position [644, 0]
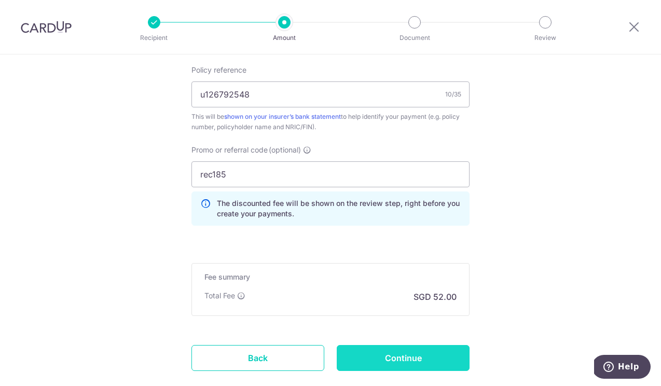
click at [419, 355] on input "Continue" at bounding box center [403, 358] width 133 height 26
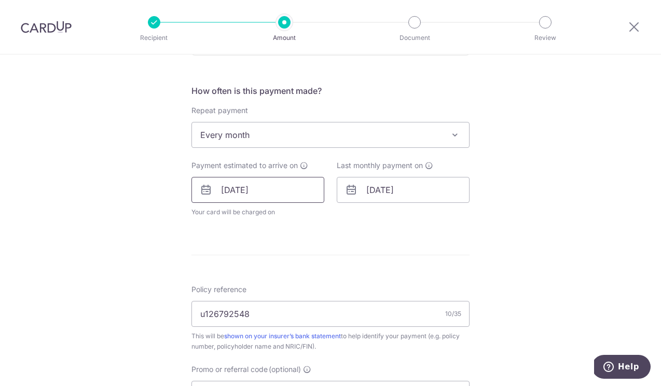
scroll to position [373, 0]
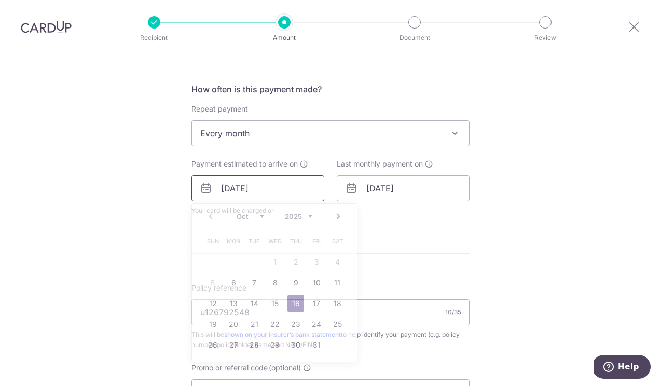
click at [282, 193] on input "[DATE]" at bounding box center [258, 188] width 133 height 26
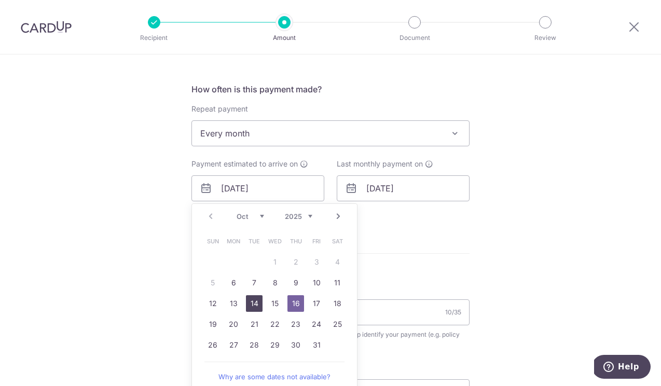
click at [254, 302] on link "14" at bounding box center [254, 303] width 17 height 17
type input "[DATE]"
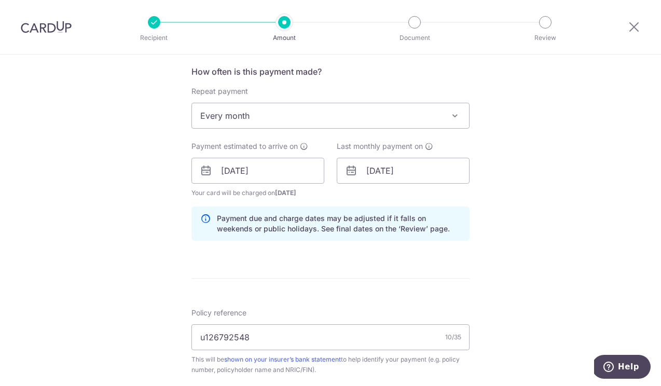
scroll to position [393, 0]
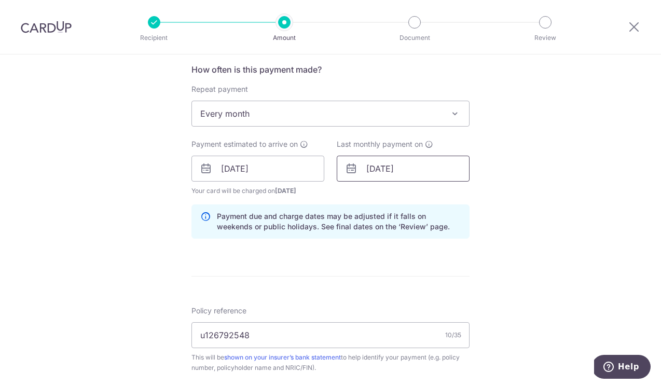
click at [378, 167] on input "[DATE]" at bounding box center [403, 169] width 133 height 26
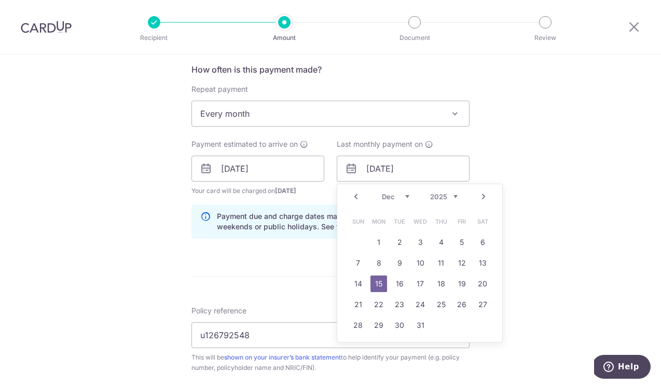
click at [498, 146] on div "Tell us more about your payment Enter payment amount SGD 2,000.00 2000.00 Selec…" at bounding box center [330, 176] width 661 height 1028
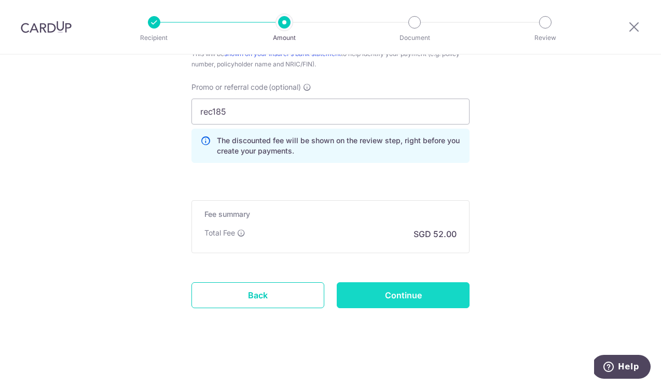
scroll to position [697, 0]
click at [401, 297] on input "Continue" at bounding box center [403, 295] width 133 height 26
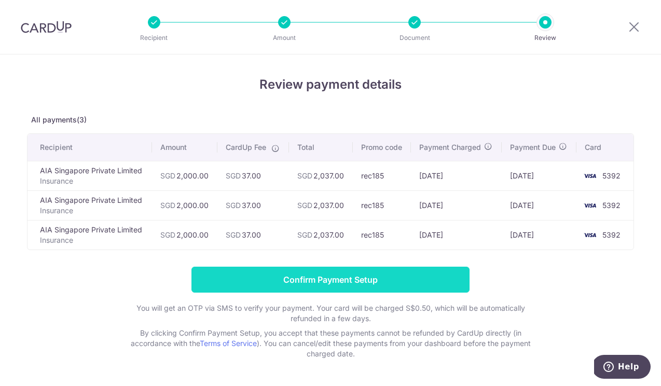
click at [341, 278] on input "Confirm Payment Setup" at bounding box center [331, 280] width 278 height 26
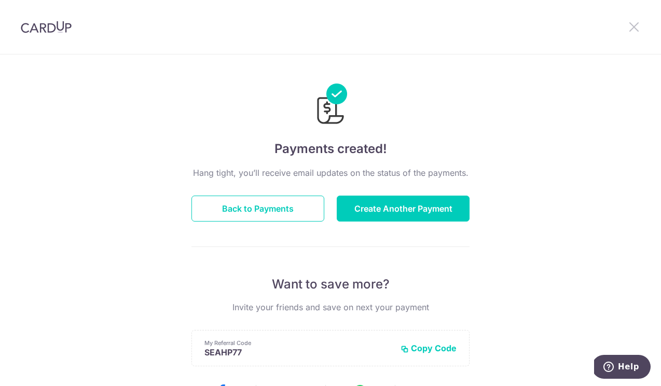
click at [635, 26] on icon at bounding box center [634, 26] width 12 height 13
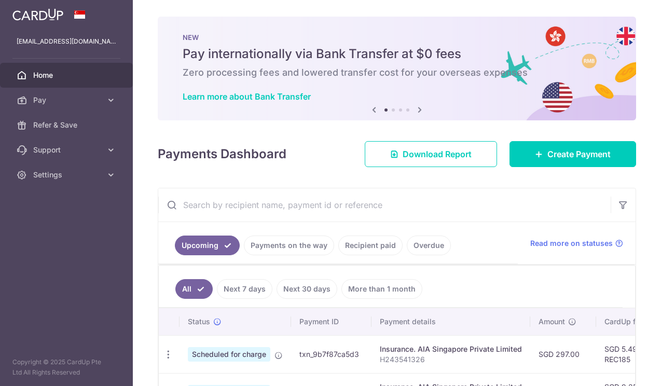
click at [288, 196] on input "text" at bounding box center [384, 204] width 453 height 33
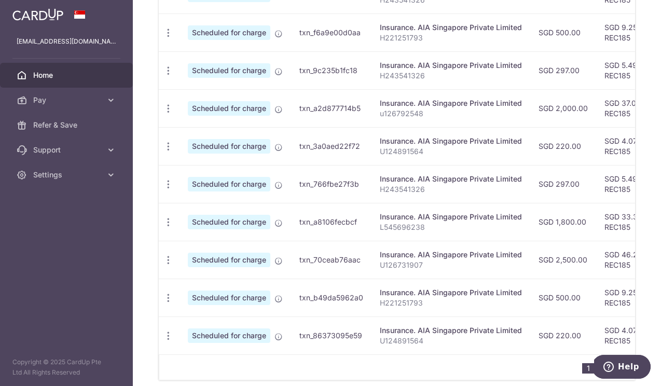
scroll to position [362, 0]
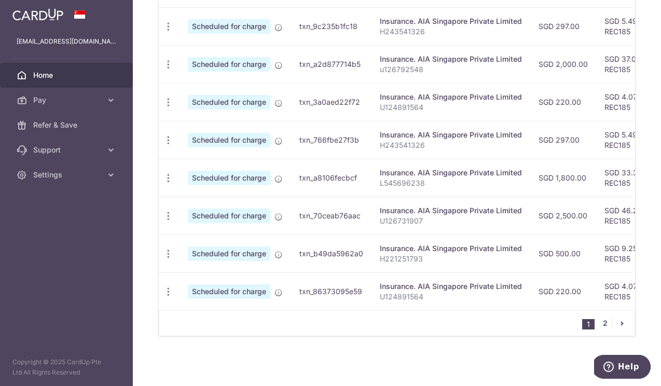
click at [603, 323] on link "2" at bounding box center [605, 323] width 12 height 12
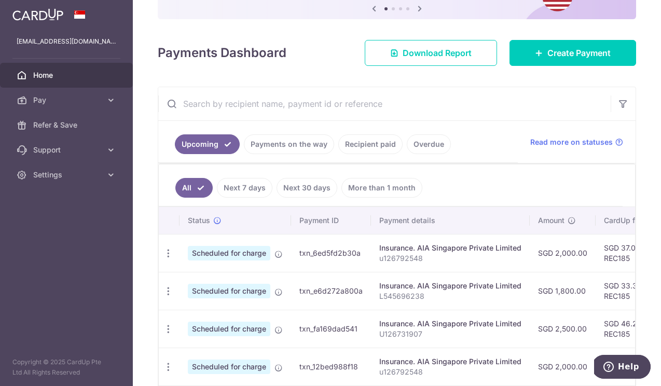
scroll to position [100, 0]
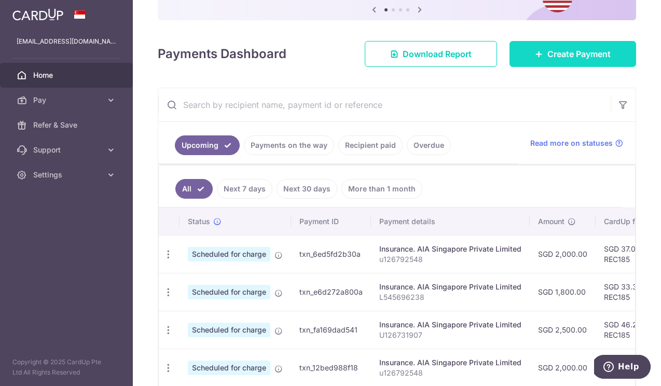
click at [582, 54] on span "Create Payment" at bounding box center [579, 54] width 63 height 12
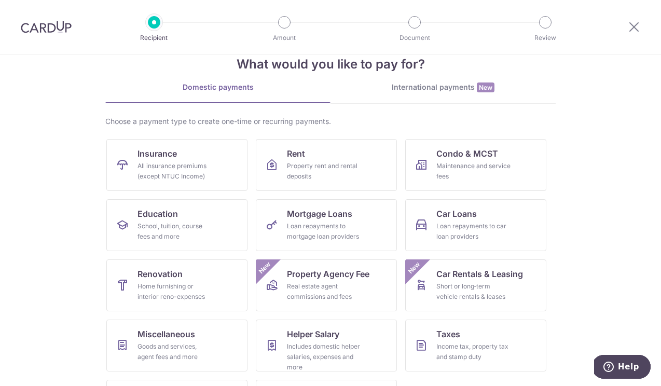
scroll to position [25, 0]
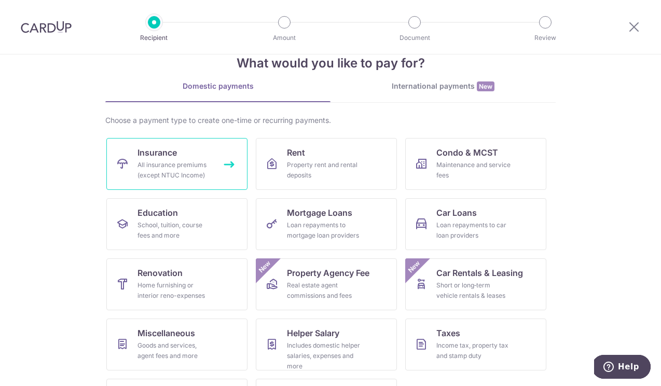
click at [175, 154] on span "Insurance" at bounding box center [157, 152] width 39 height 12
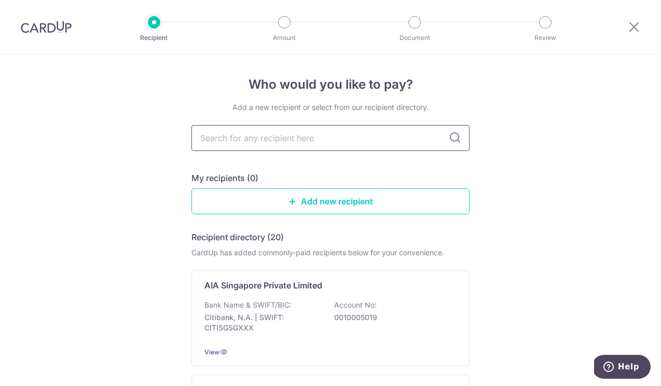
click at [306, 141] on input "text" at bounding box center [331, 138] width 278 height 26
type input "u"
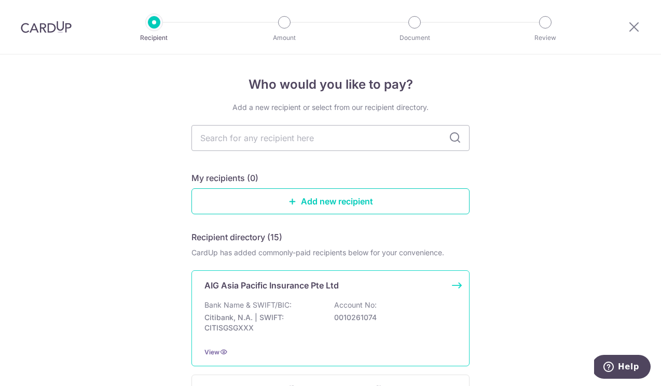
click at [326, 330] on div "Bank Name & SWIFT/BIC: Citibank, N.A. | SWIFT: CITISGSGXXX Account No: 00102610…" at bounding box center [331, 319] width 252 height 38
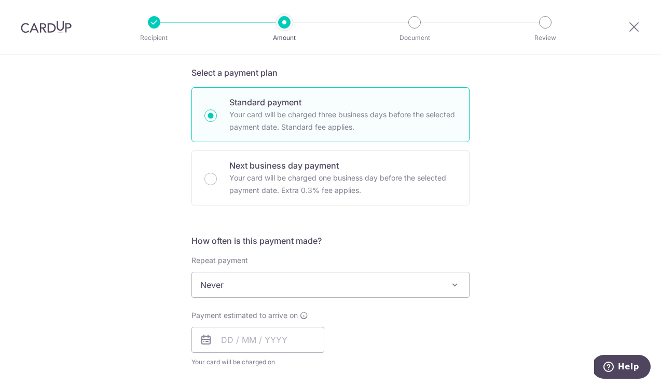
scroll to position [222, 0]
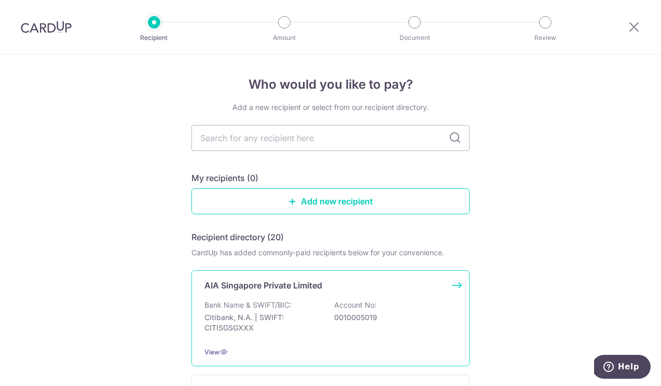
click at [264, 290] on p "AIA Singapore Private Limited" at bounding box center [264, 285] width 118 height 12
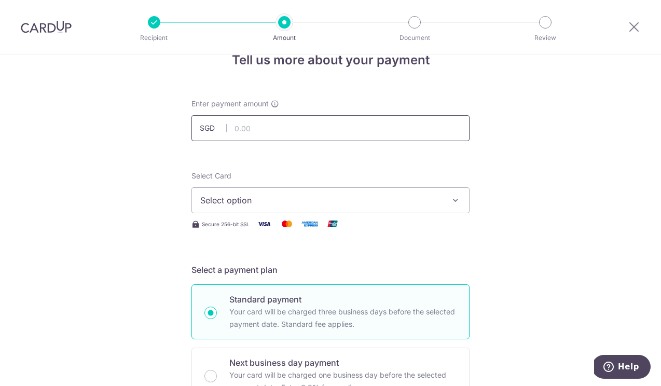
click at [268, 128] on input "text" at bounding box center [331, 128] width 278 height 26
type input "500.00"
click at [291, 193] on button "Select option" at bounding box center [331, 200] width 278 height 26
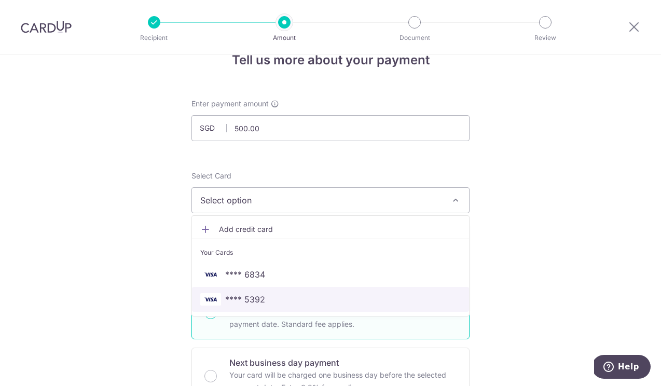
click at [257, 296] on span "**** 5392" at bounding box center [245, 299] width 40 height 12
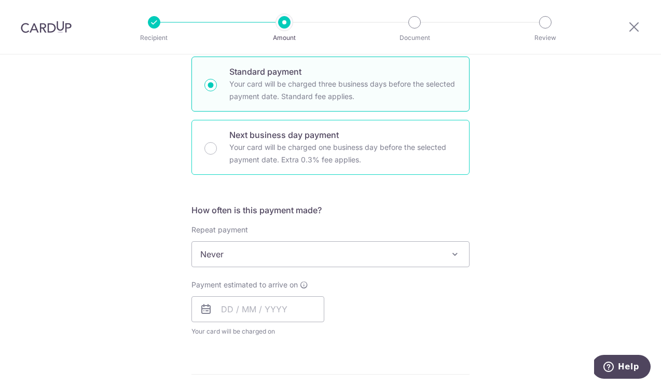
scroll to position [287, 0]
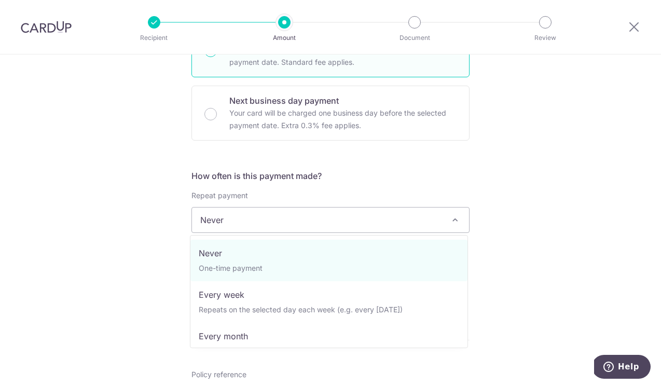
click at [264, 224] on span "Never" at bounding box center [330, 220] width 277 height 25
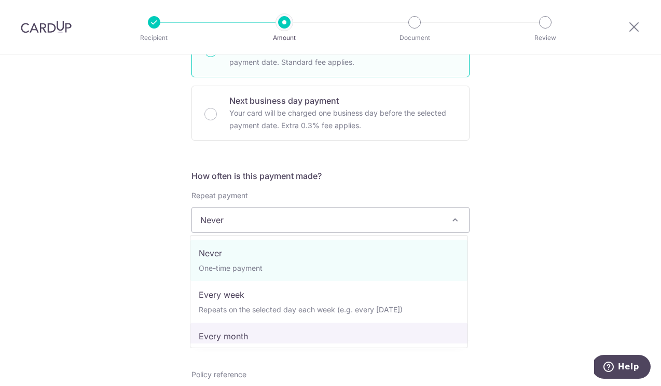
select select "3"
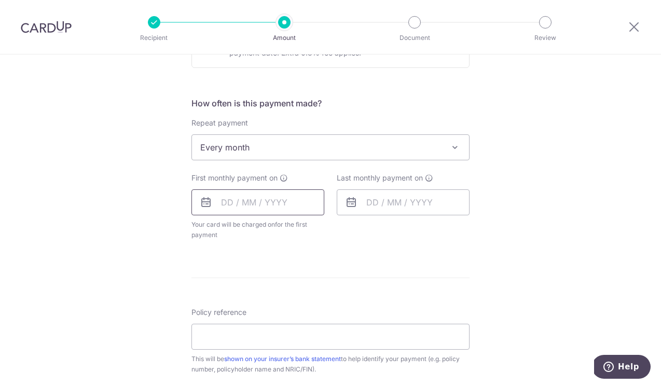
scroll to position [360, 0]
click at [247, 210] on input "text" at bounding box center [258, 202] width 133 height 26
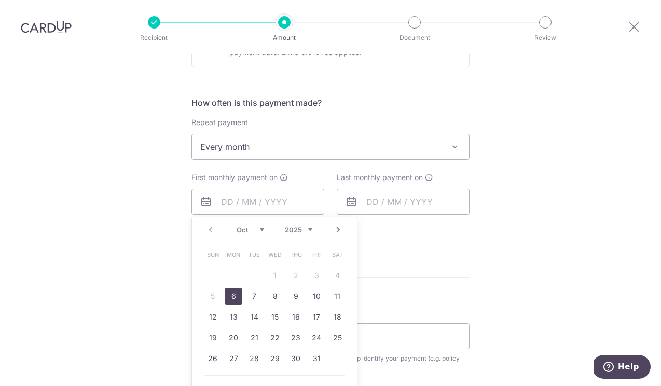
click at [339, 226] on link "Next" at bounding box center [338, 230] width 12 height 12
click at [233, 319] on link "10" at bounding box center [233, 317] width 17 height 17
type input "[DATE]"
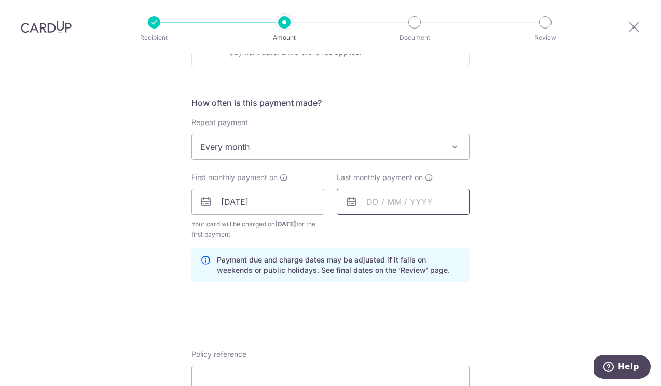
click at [395, 202] on input "text" at bounding box center [403, 202] width 133 height 26
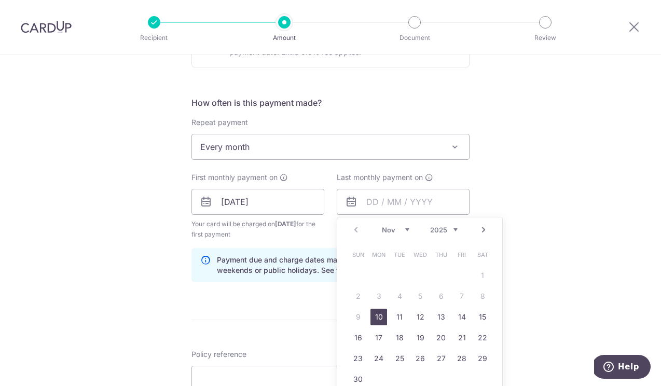
click at [482, 230] on link "Next" at bounding box center [484, 230] width 12 height 12
click at [477, 293] on link "10" at bounding box center [482, 296] width 17 height 17
type input "10/01/2026"
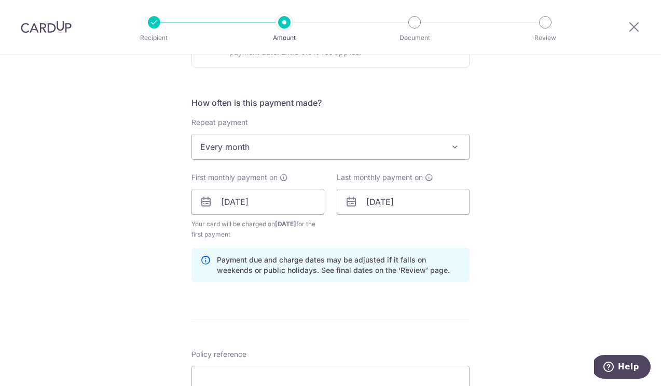
click at [522, 242] on div "Tell us more about your payment Enter payment amount SGD 500.00 500.00 Select C…" at bounding box center [330, 191] width 661 height 992
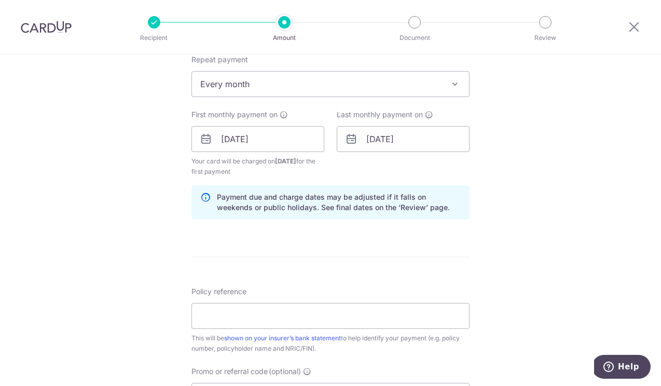
scroll to position [424, 0]
click at [296, 314] on input "Policy reference" at bounding box center [331, 315] width 278 height 26
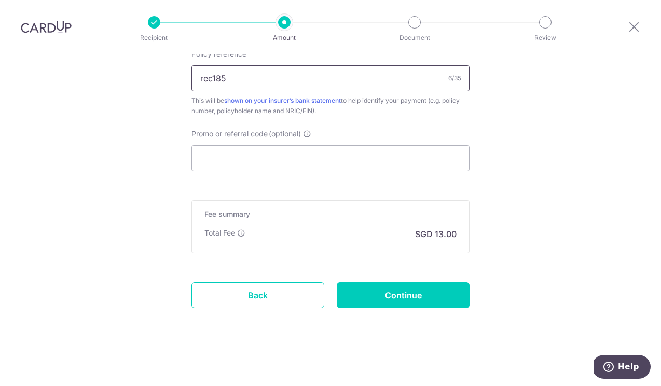
scroll to position [660, 0]
type input "rec185"
click at [305, 154] on input "Promo or referral code (optional)" at bounding box center [331, 158] width 278 height 26
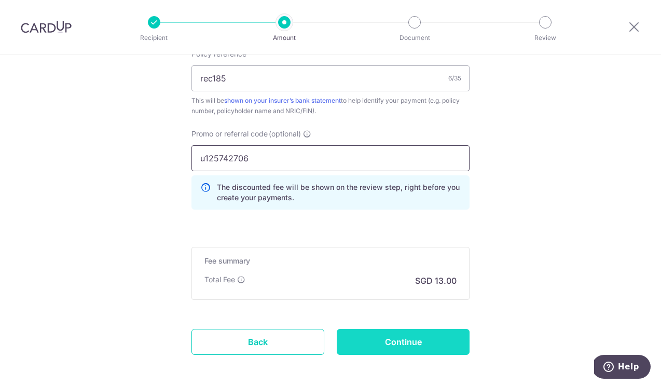
type input "u125742706"
click at [374, 347] on input "Continue" at bounding box center [403, 342] width 133 height 26
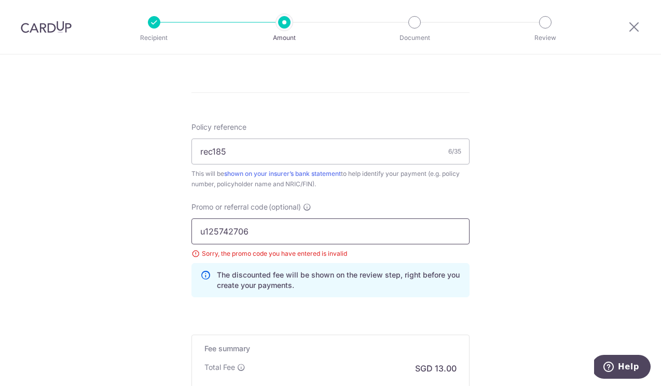
scroll to position [521, 0]
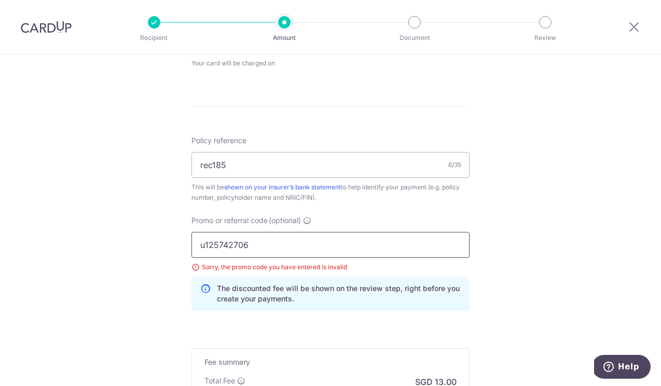
drag, startPoint x: 250, startPoint y: 246, endPoint x: 177, endPoint y: 233, distance: 73.8
click at [177, 233] on div "Tell us more about your payment Enter payment amount SGD 500.00 500.00 Select C…" at bounding box center [330, 34] width 661 height 1000
drag, startPoint x: 228, startPoint y: 160, endPoint x: 171, endPoint y: 159, distance: 57.1
click at [171, 159] on div "Tell us more about your payment Enter payment amount SGD 500.00 500.00 Select C…" at bounding box center [330, 34] width 661 height 1000
paste input "u125742706"
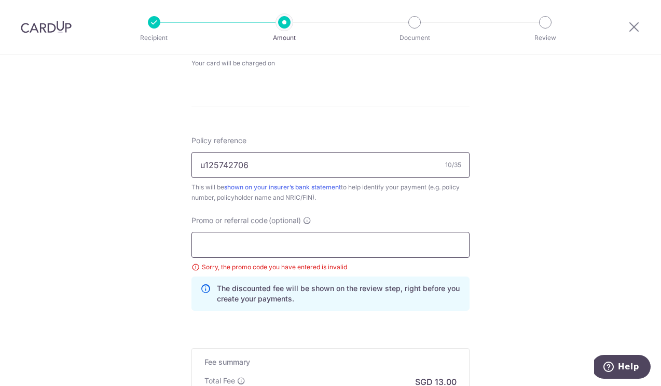
type input "u125742706"
click at [213, 240] on input "Promo or referral code (optional)" at bounding box center [331, 245] width 278 height 26
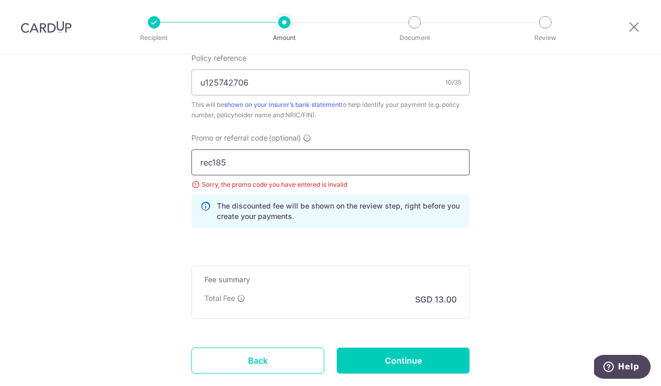
scroll to position [648, 0]
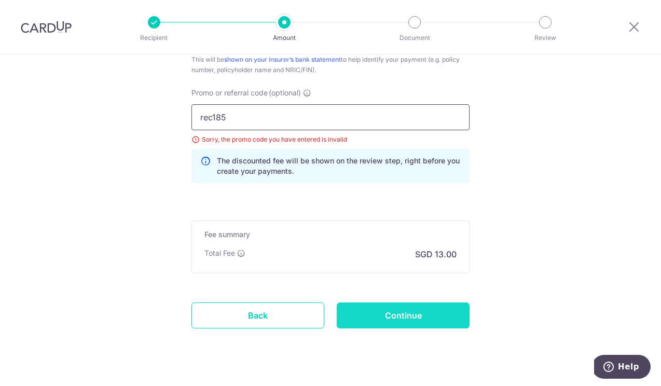
type input "rec185"
click at [365, 318] on input "Continue" at bounding box center [403, 316] width 133 height 26
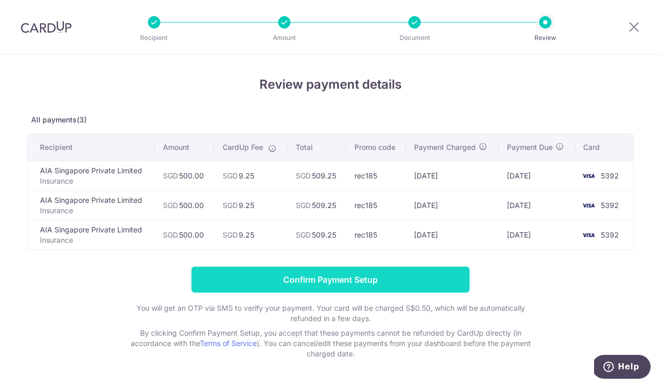
click at [301, 273] on input "Confirm Payment Setup" at bounding box center [331, 280] width 278 height 26
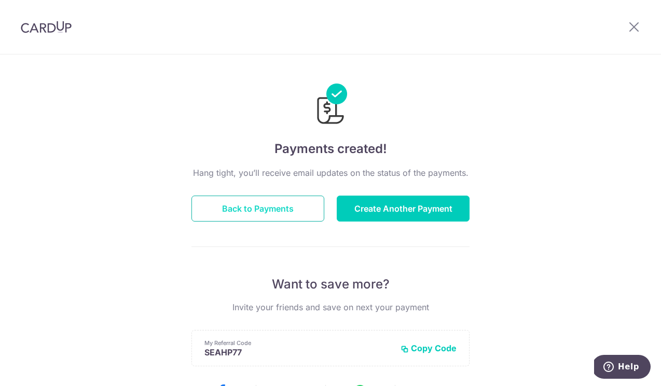
click at [298, 210] on button "Back to Payments" at bounding box center [258, 209] width 133 height 26
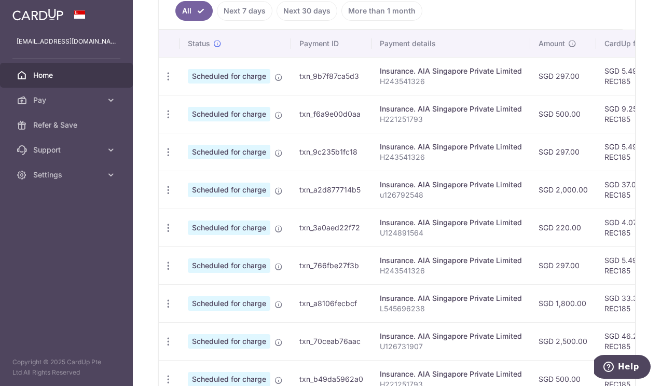
scroll to position [276, 0]
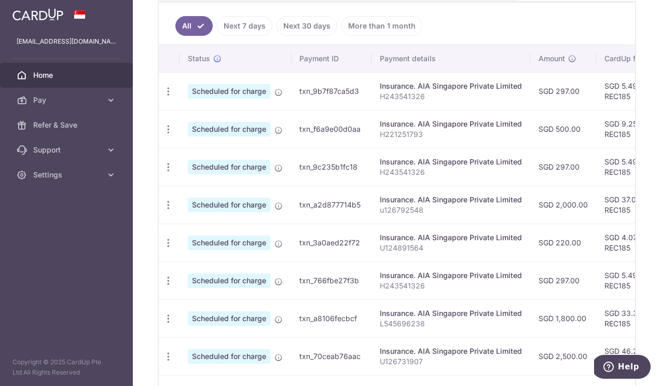
click at [414, 202] on div "Insurance. AIA Singapore Private Limited" at bounding box center [451, 200] width 142 height 10
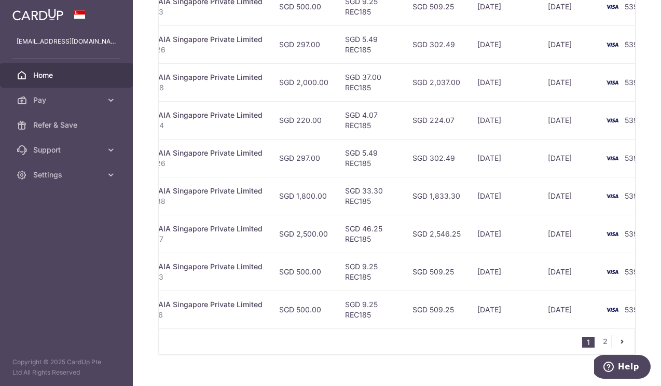
scroll to position [390, 0]
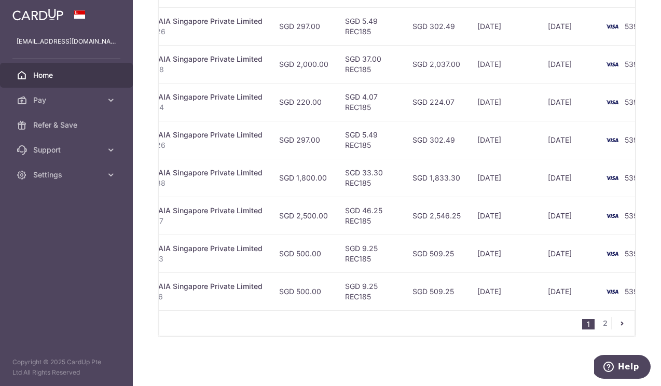
click at [620, 320] on icon "pager" at bounding box center [622, 323] width 8 height 8
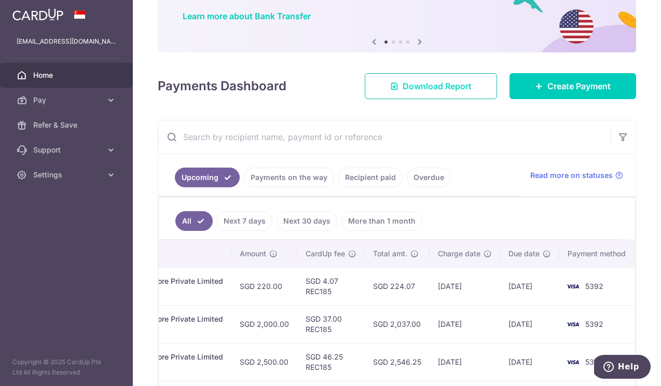
scroll to position [79, 0]
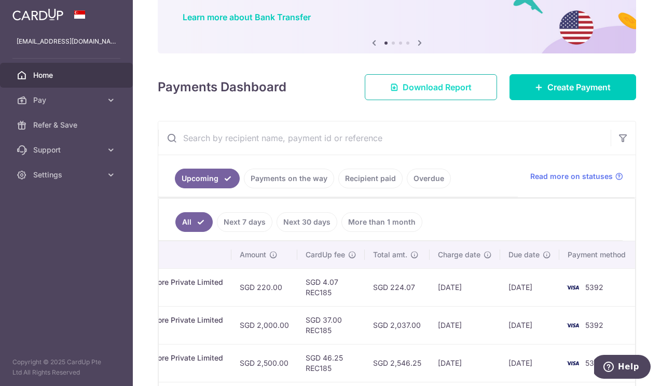
click at [404, 81] on span "Download Report" at bounding box center [437, 87] width 69 height 12
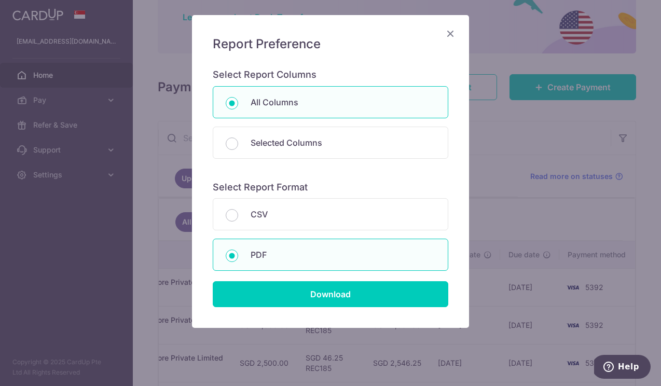
scroll to position [69, 0]
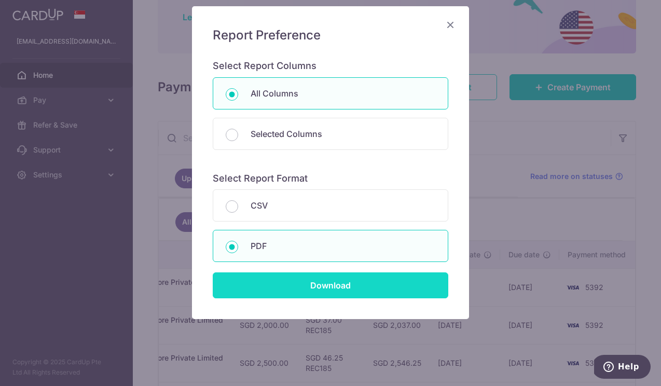
click at [312, 289] on input "Download" at bounding box center [331, 286] width 236 height 26
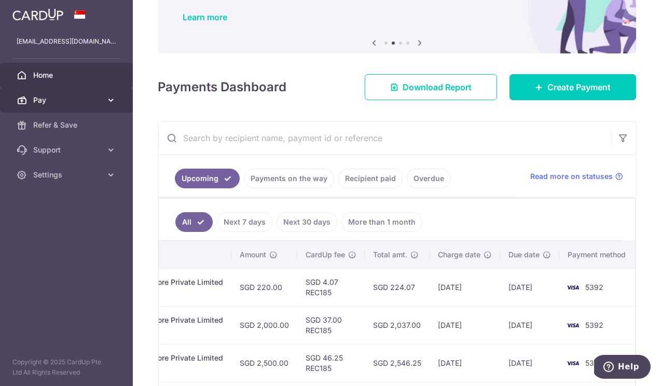
click at [108, 96] on icon at bounding box center [111, 100] width 10 height 10
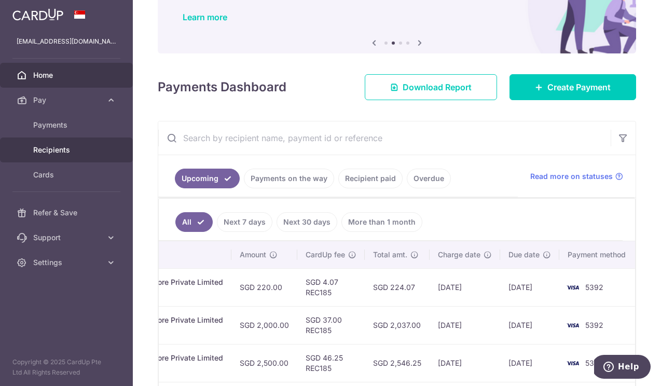
click at [76, 150] on span "Recipients" at bounding box center [67, 150] width 69 height 10
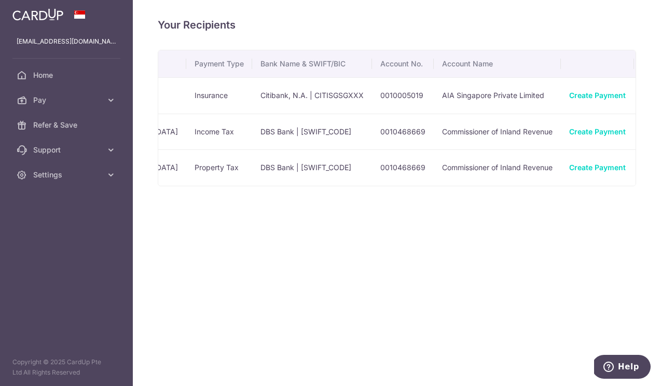
scroll to position [0, 163]
click at [65, 108] on link "Pay" at bounding box center [66, 100] width 133 height 25
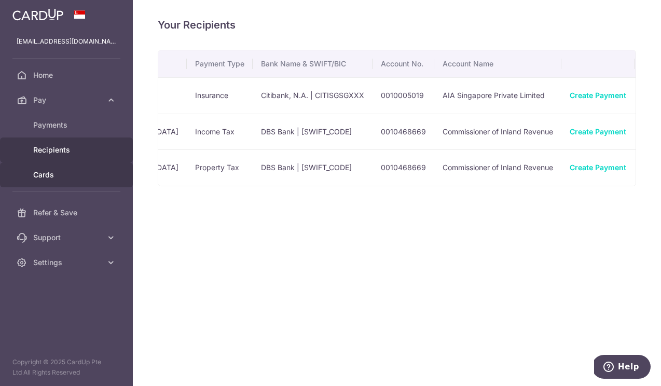
click at [52, 174] on span "Cards" at bounding box center [67, 175] width 69 height 10
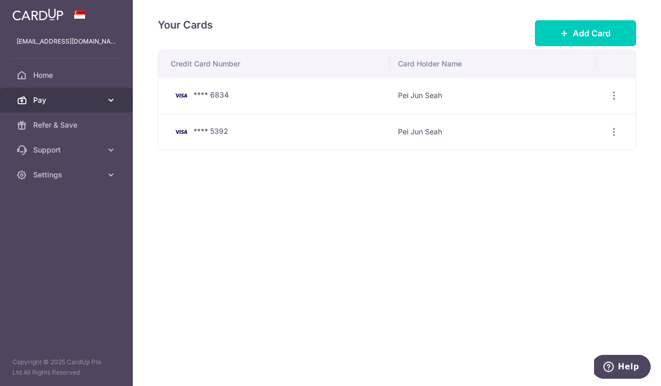
click at [65, 98] on span "Pay" at bounding box center [67, 100] width 69 height 10
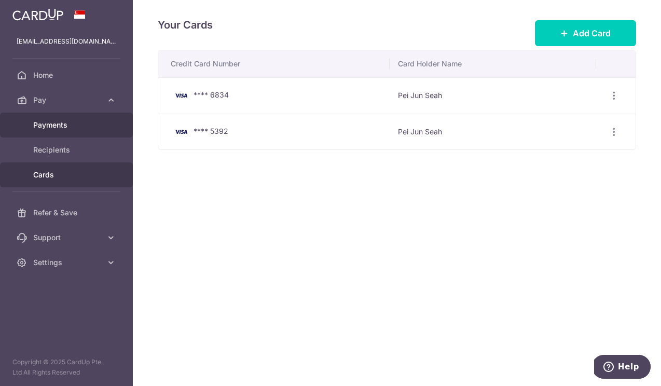
click at [74, 124] on span "Payments" at bounding box center [67, 125] width 69 height 10
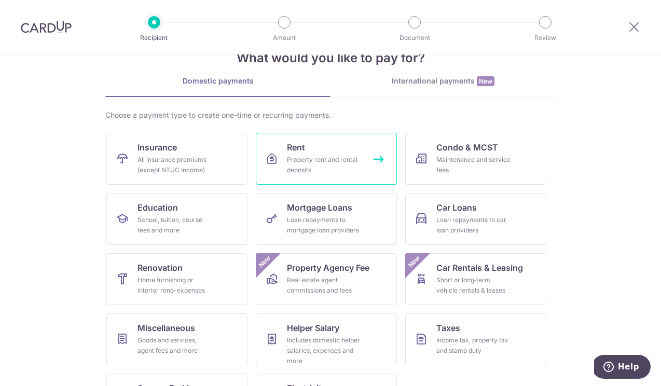
scroll to position [42, 0]
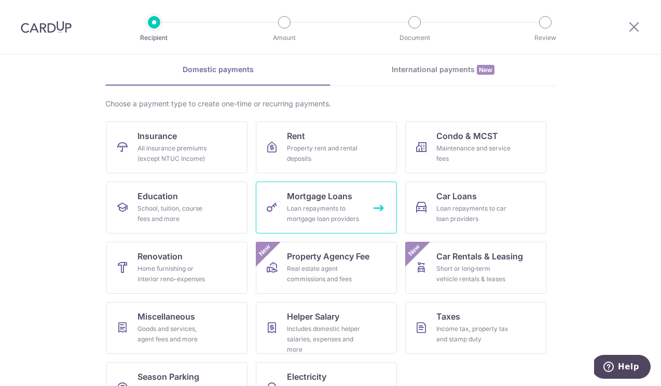
click at [342, 205] on div "Loan repayments to mortgage loan providers" at bounding box center [324, 213] width 75 height 21
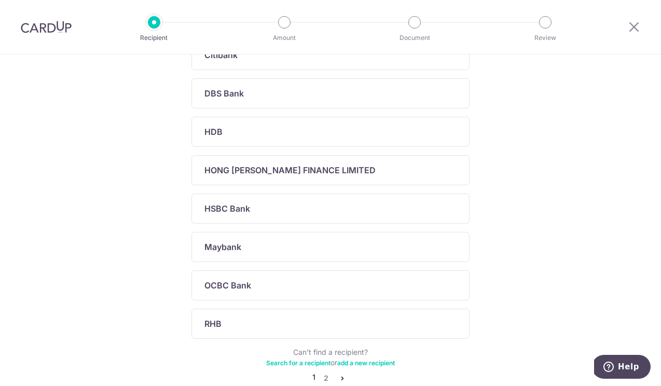
scroll to position [335, 0]
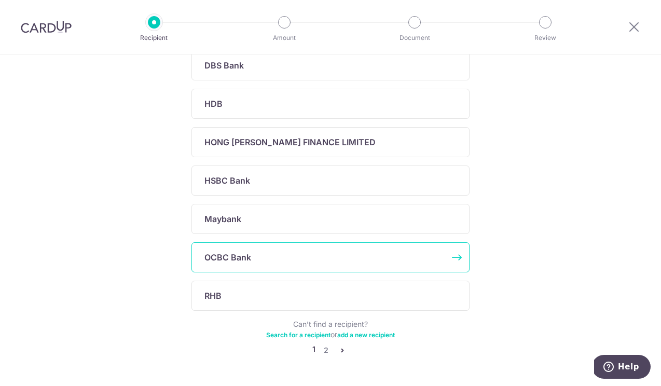
click at [288, 265] on div "OCBC Bank" at bounding box center [331, 257] width 278 height 30
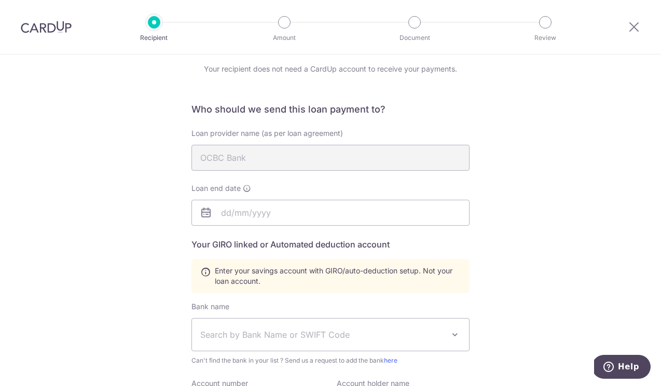
scroll to position [40, 0]
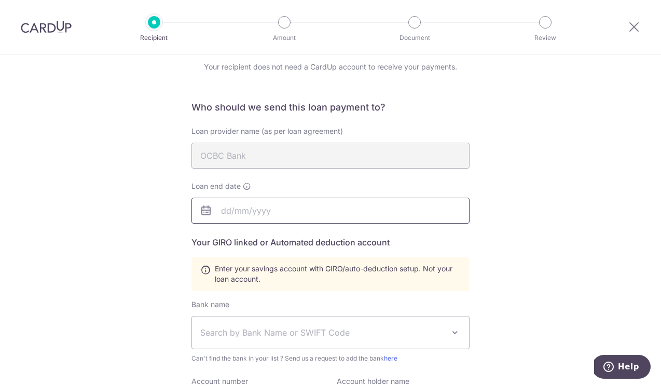
click at [307, 214] on input "text" at bounding box center [331, 211] width 278 height 26
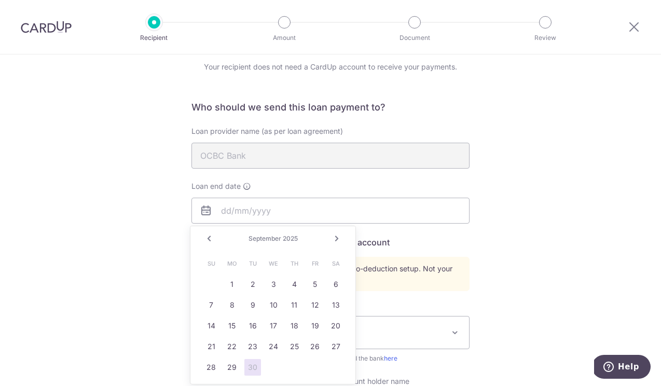
click at [338, 238] on link "Next" at bounding box center [337, 239] width 12 height 12
click at [338, 240] on link "Next" at bounding box center [337, 239] width 12 height 12
click at [275, 371] on link "31" at bounding box center [273, 367] width 17 height 17
type input "[DATE]"
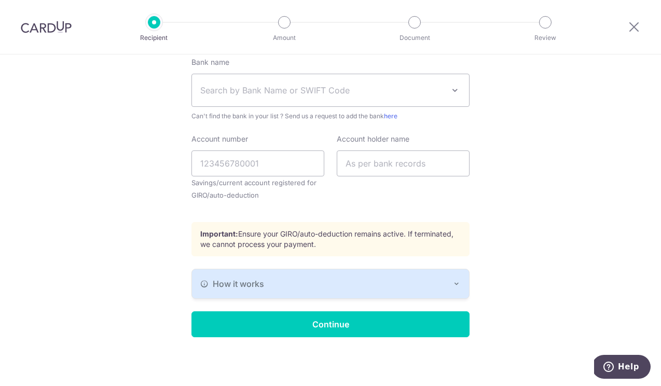
scroll to position [283, 0]
click at [297, 282] on div "How it works" at bounding box center [330, 284] width 261 height 12
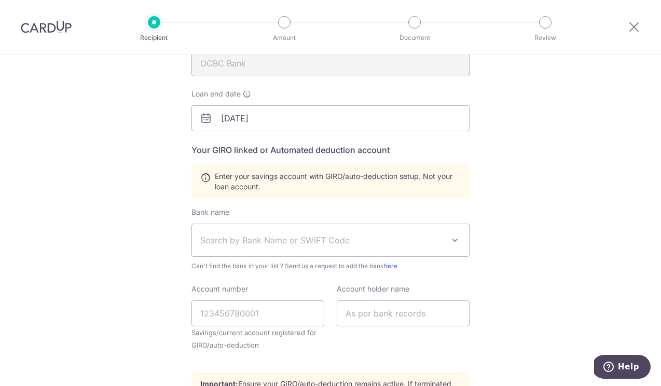
scroll to position [97, 0]
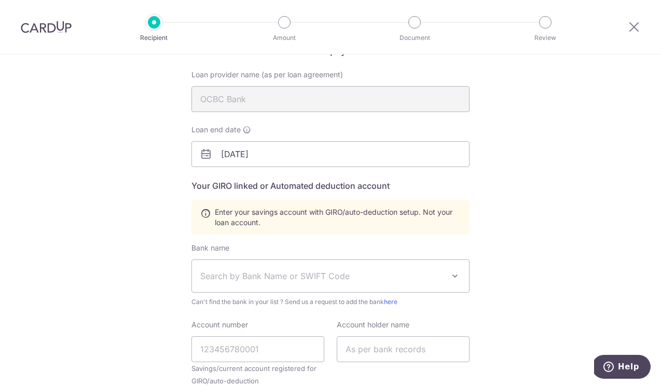
click at [296, 277] on span "Search by Bank Name or SWIFT Code" at bounding box center [322, 276] width 244 height 12
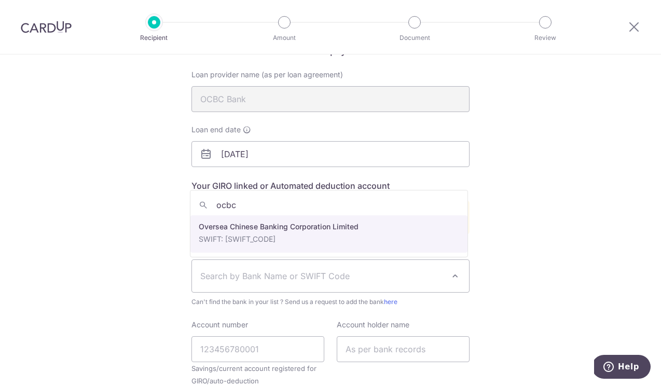
type input "ocbc"
select select "12"
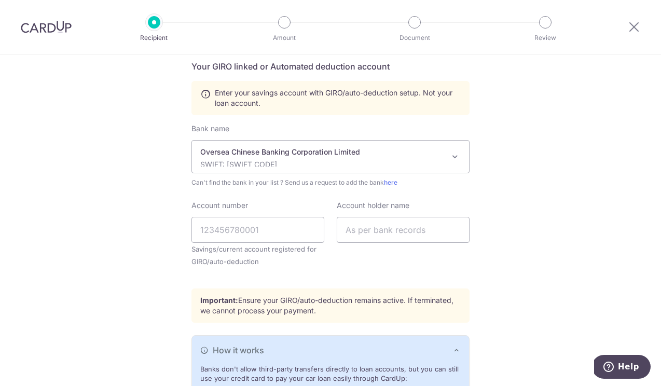
scroll to position [217, 0]
click at [265, 238] on input "Account number" at bounding box center [258, 229] width 133 height 26
type input "626175418001"
click at [349, 230] on input "text" at bounding box center [403, 229] width 133 height 26
type input "SEAH PEI JUN"
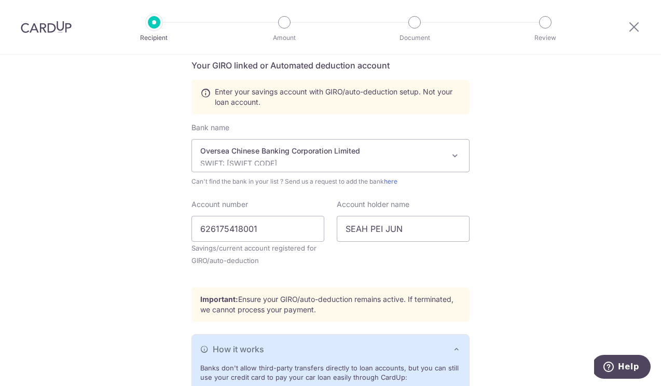
drag, startPoint x: 384, startPoint y: 249, endPoint x: 404, endPoint y: 266, distance: 25.8
click at [404, 266] on div "Account holder name [PERSON_NAME]" at bounding box center [403, 239] width 145 height 80
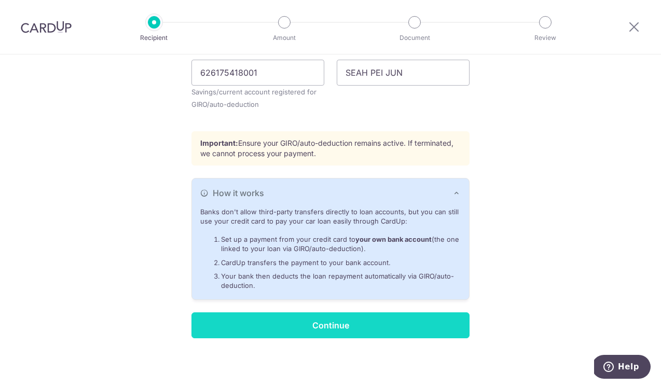
scroll to position [373, 0]
click at [362, 323] on input "Continue" at bounding box center [331, 326] width 278 height 26
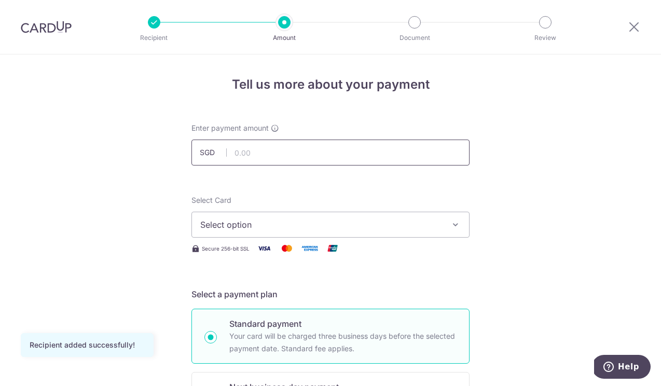
click at [362, 152] on input "text" at bounding box center [331, 153] width 278 height 26
type input "3,300.00"
click at [347, 226] on span "Select option" at bounding box center [321, 225] width 242 height 12
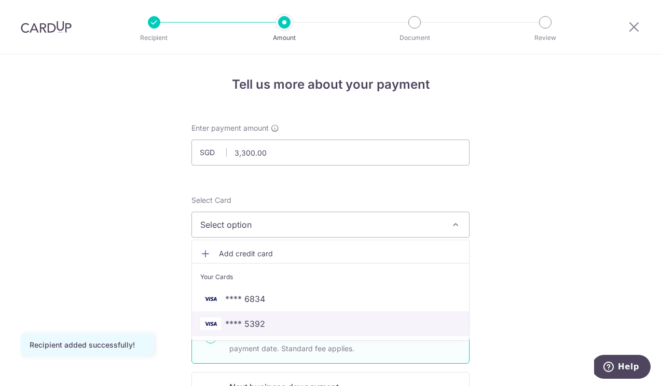
click at [305, 333] on link "**** 5392" at bounding box center [330, 323] width 277 height 25
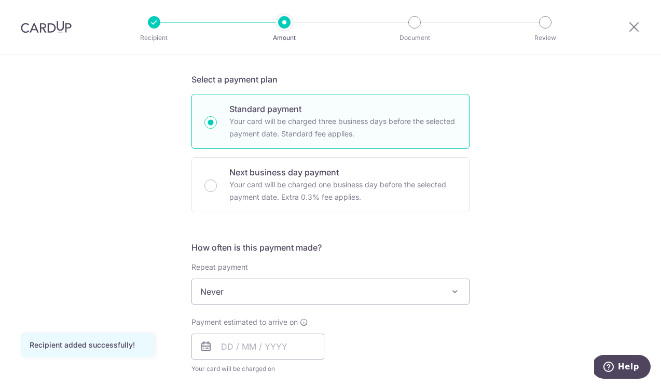
scroll to position [222, 0]
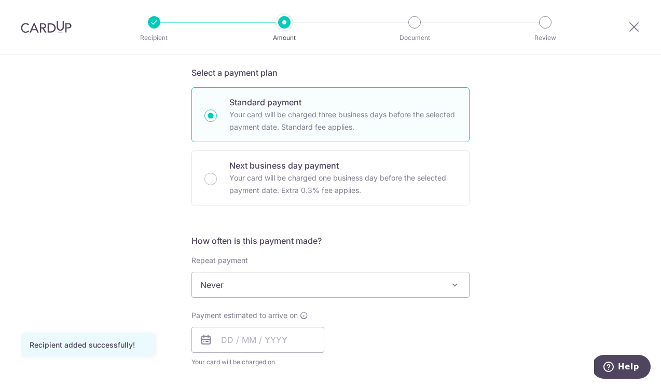
click at [305, 289] on span "Never" at bounding box center [330, 285] width 277 height 25
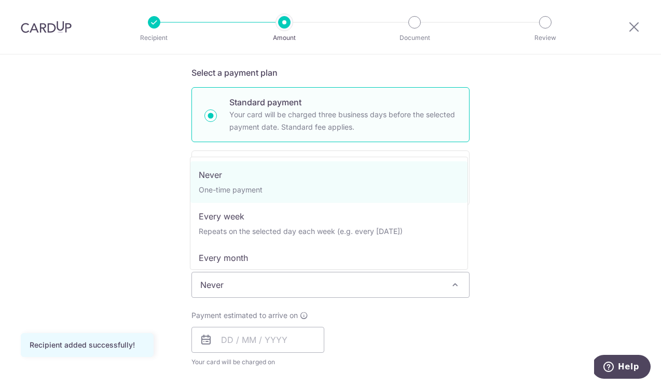
click at [290, 267] on span "Never One-time payment Every week Repeats on the selected day each week (e.g. e…" at bounding box center [329, 213] width 278 height 113
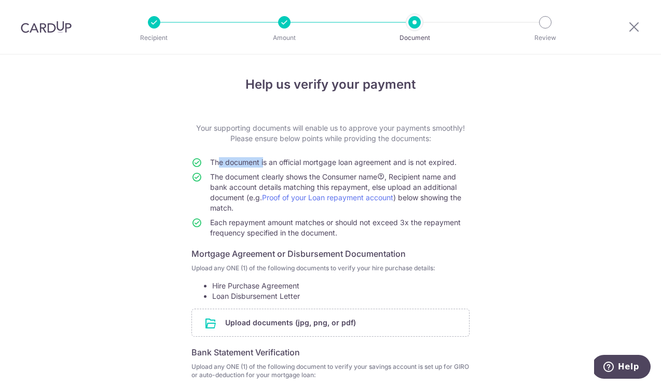
drag, startPoint x: 214, startPoint y: 160, endPoint x: 258, endPoint y: 161, distance: 44.1
click at [259, 161] on span "The document is an official mortgage loan agreement and is not expired." at bounding box center [333, 162] width 247 height 9
